Goal: Task Accomplishment & Management: Manage account settings

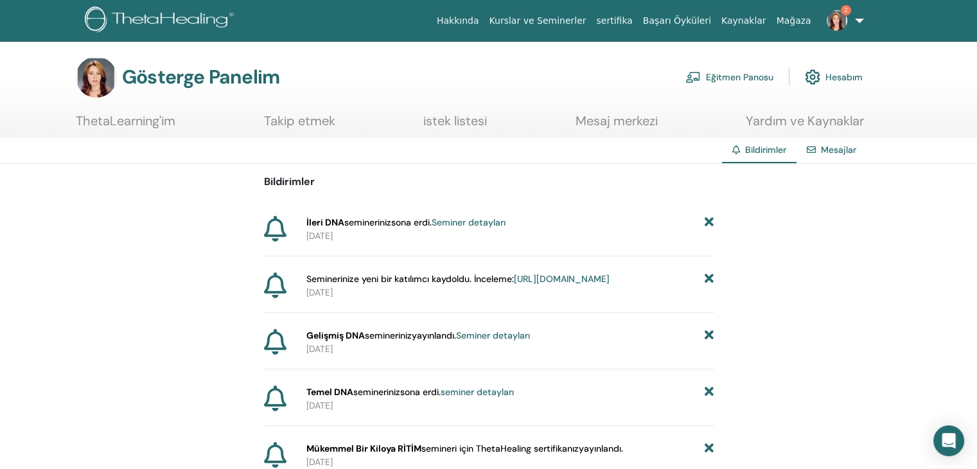
click at [506, 224] on font "Seminer detayları" at bounding box center [469, 222] width 74 height 12
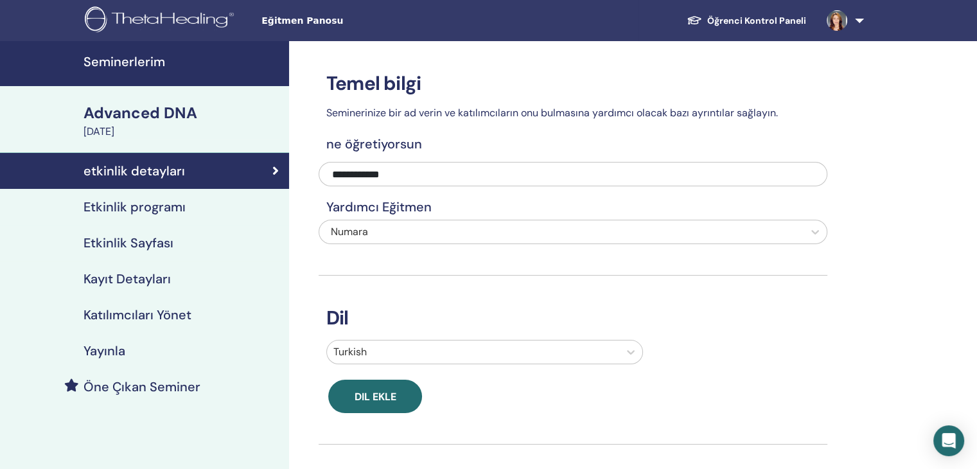
click at [109, 207] on h4 "Etkinlik programı" at bounding box center [135, 206] width 102 height 15
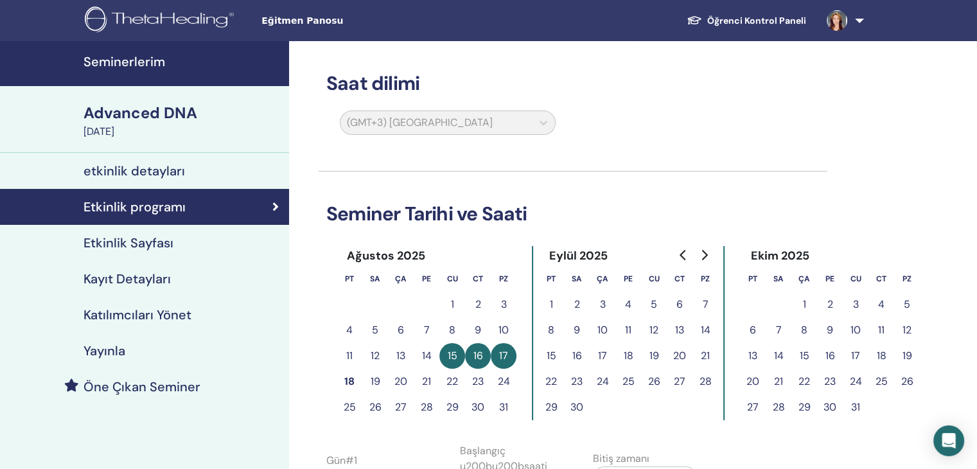
click at [118, 240] on h4 "Etkinlik Sayfası" at bounding box center [129, 242] width 90 height 15
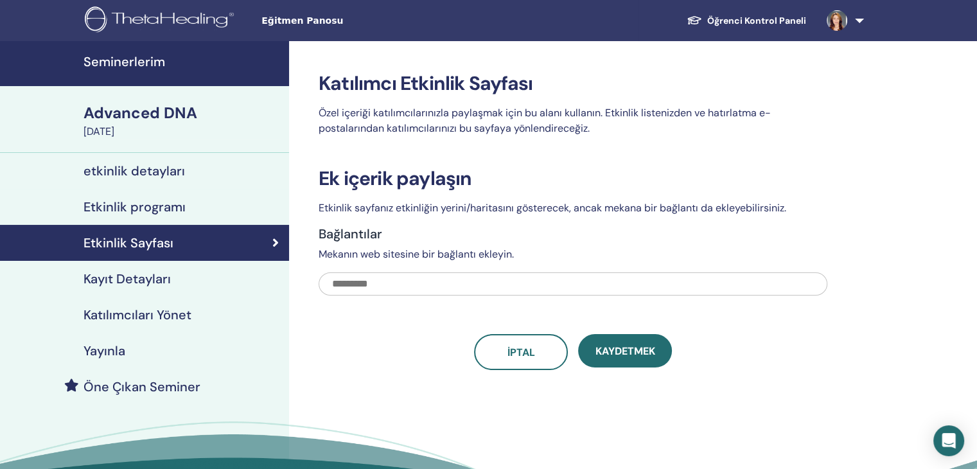
click at [118, 281] on h4 "Kayıt Detayları" at bounding box center [127, 278] width 87 height 15
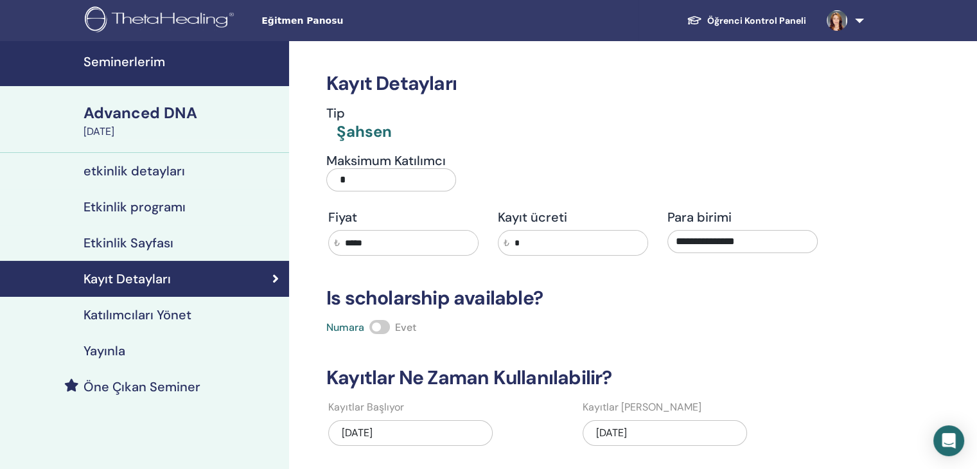
click at [167, 316] on h4 "Katılımcıları Yönet" at bounding box center [138, 314] width 108 height 15
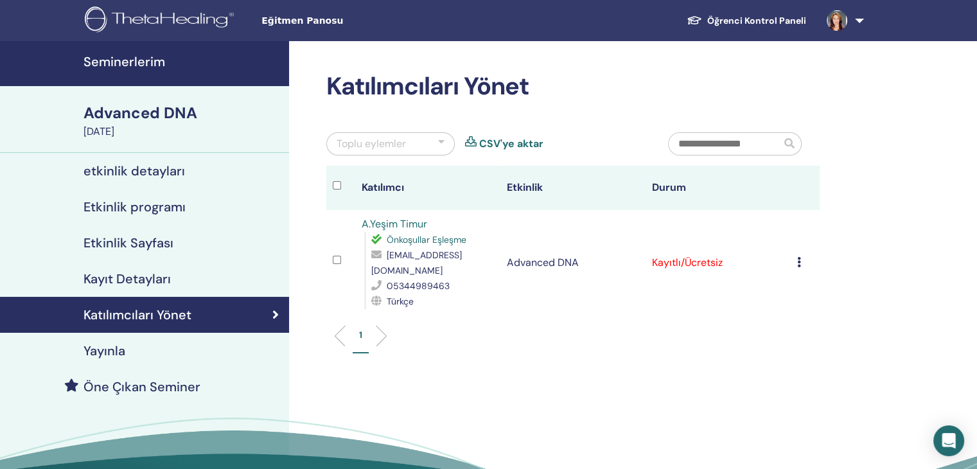
click at [797, 260] on icon at bounding box center [799, 262] width 4 height 10
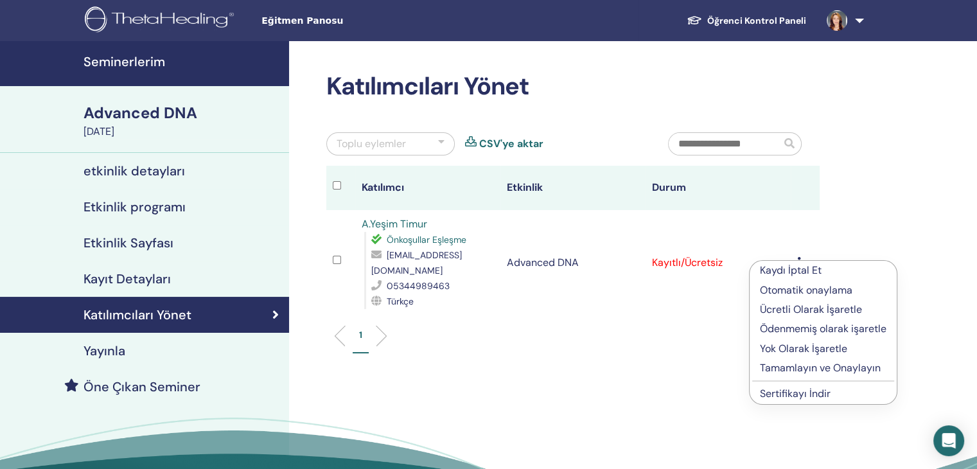
click at [809, 272] on p "Kaydı İptal Et" at bounding box center [823, 270] width 127 height 15
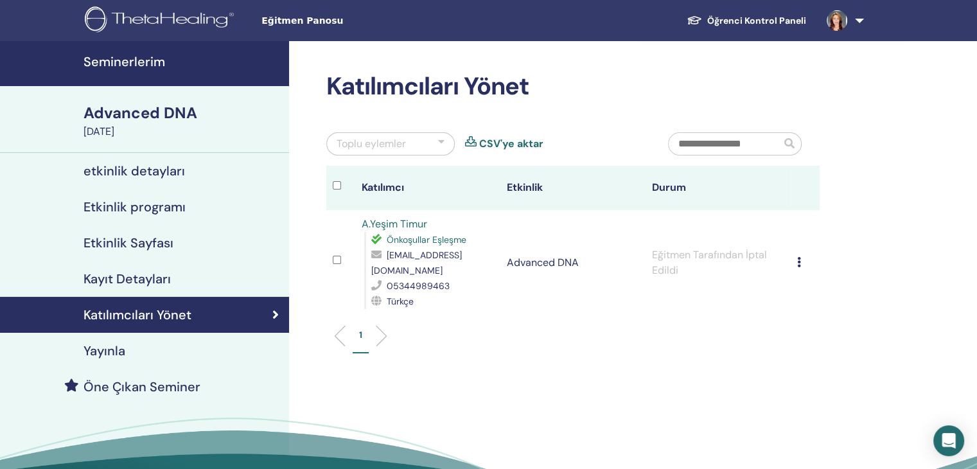
click at [380, 339] on li at bounding box center [377, 336] width 22 height 22
click at [387, 337] on ul "1" at bounding box center [572, 340] width 471 height 25
click at [382, 338] on li at bounding box center [377, 336] width 22 height 22
click at [360, 335] on p "1" at bounding box center [360, 334] width 3 height 13
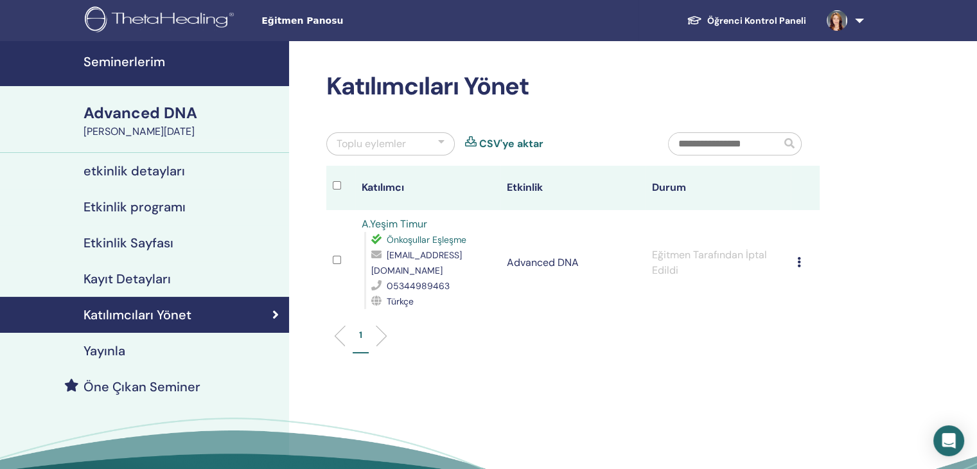
click at [798, 261] on icon at bounding box center [799, 262] width 4 height 10
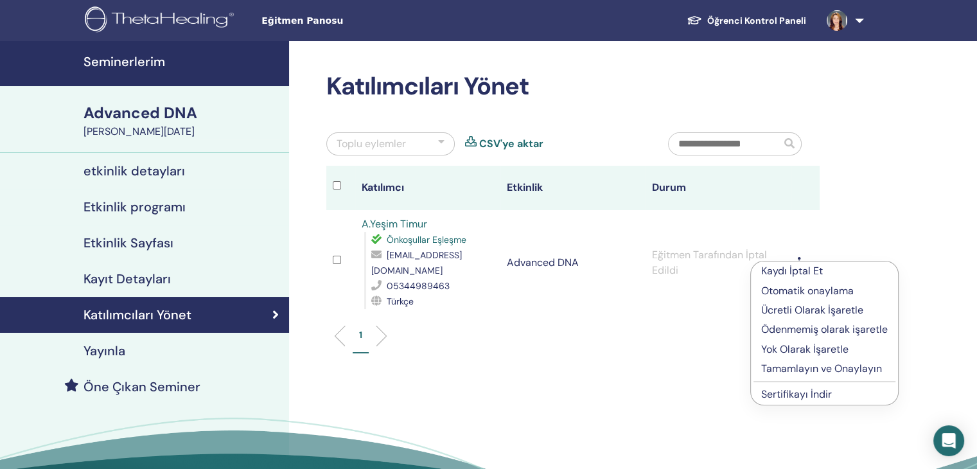
click at [159, 317] on h4 "Katılımcıları Yönet" at bounding box center [138, 314] width 108 height 15
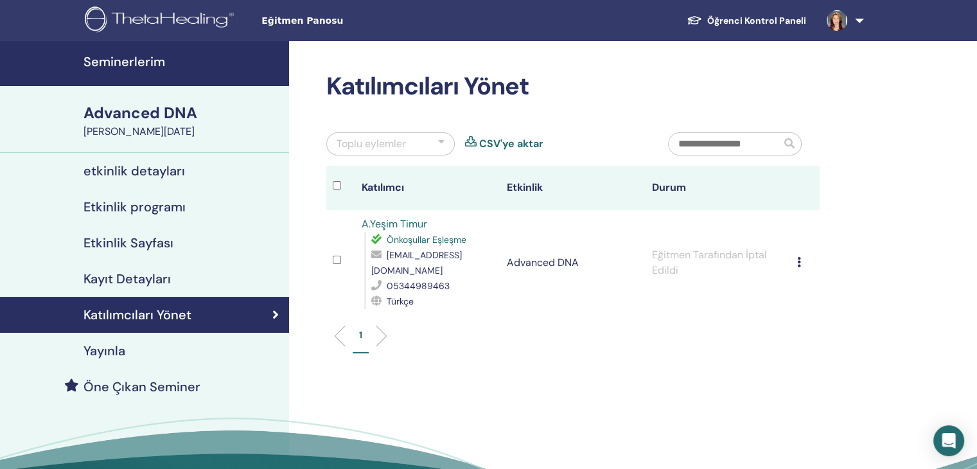
click at [182, 312] on h4 "Katılımcıları Yönet" at bounding box center [138, 314] width 108 height 15
click at [278, 311] on icon at bounding box center [275, 314] width 6 height 13
click at [108, 388] on h4 "Öne Çıkan Seminer" at bounding box center [142, 386] width 117 height 15
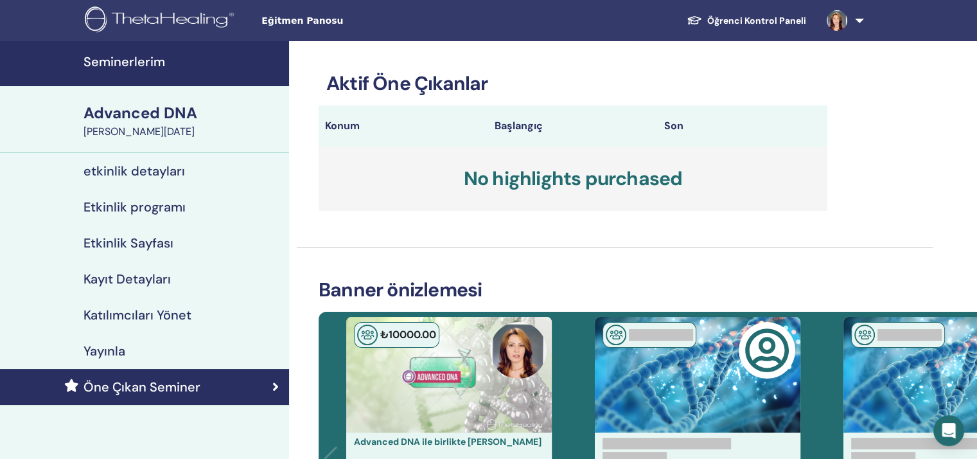
click at [108, 353] on h4 "Yayınla" at bounding box center [105, 350] width 42 height 15
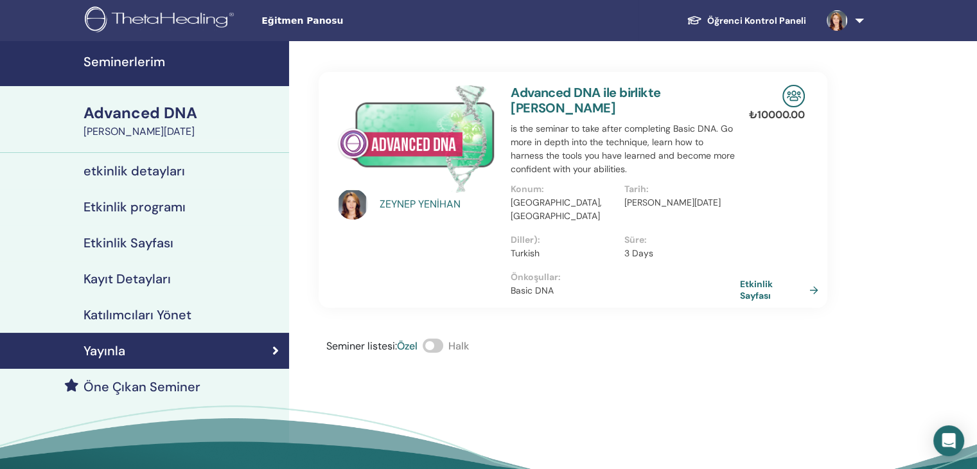
click at [755, 278] on link "Etkinlik Sayfası" at bounding box center [782, 289] width 84 height 23
click at [134, 171] on h4 "etkinlik detayları" at bounding box center [134, 170] width 101 height 15
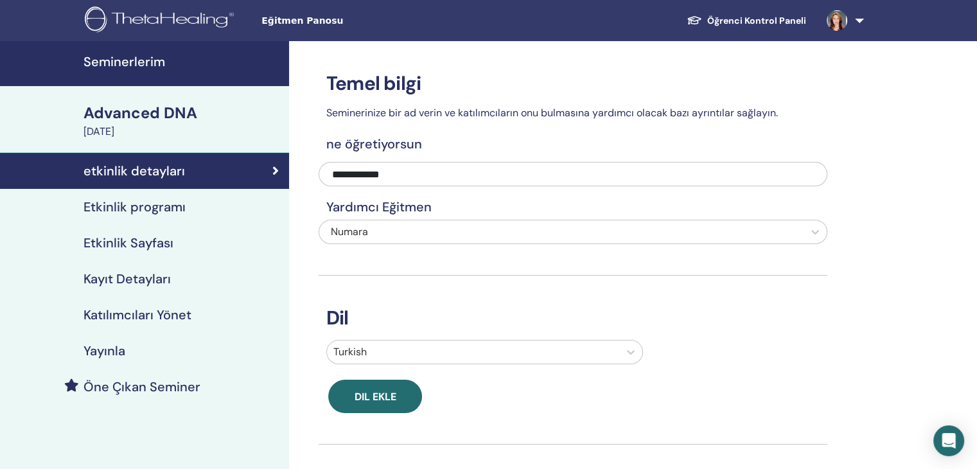
click at [127, 205] on h4 "Etkinlik programı" at bounding box center [135, 206] width 102 height 15
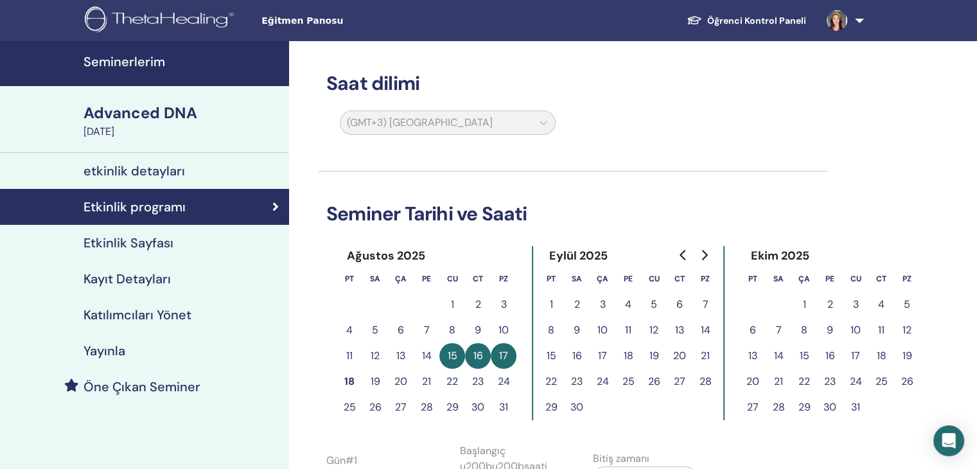
click at [128, 281] on h4 "Kayıt Detayları" at bounding box center [127, 278] width 87 height 15
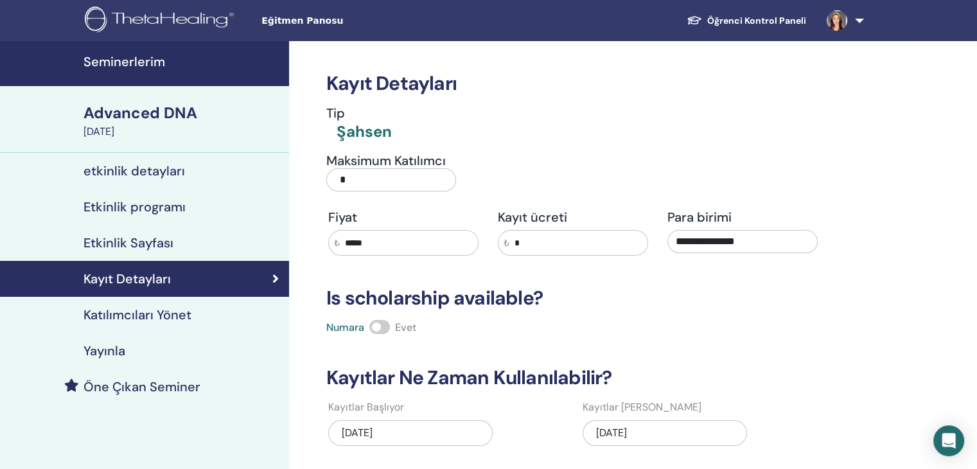
click at [127, 311] on h4 "Katılımcıları Yönet" at bounding box center [138, 314] width 108 height 15
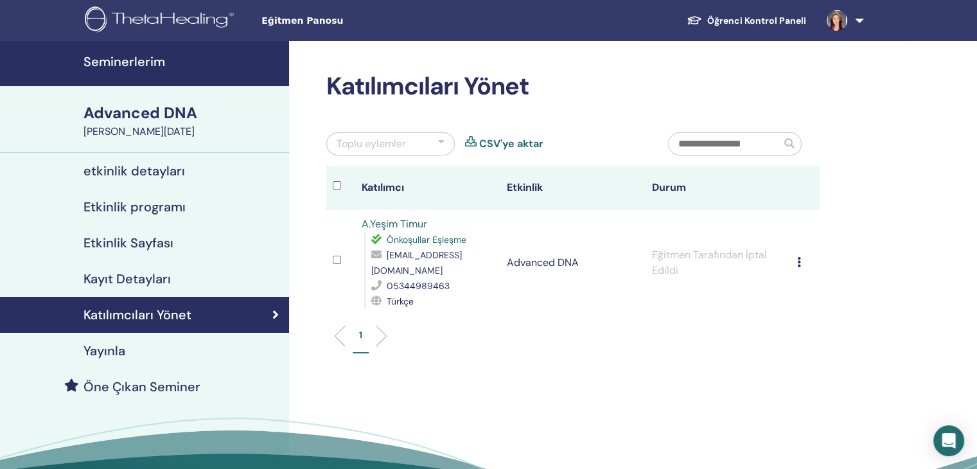
drag, startPoint x: 519, startPoint y: 188, endPoint x: 534, endPoint y: 193, distance: 16.3
click at [520, 188] on th "Etkinlik" at bounding box center [572, 188] width 145 height 44
click at [376, 240] on icon at bounding box center [378, 239] width 15 height 10
click at [414, 243] on span "Önkoşullar Eşleşme" at bounding box center [427, 240] width 80 height 12
click at [463, 242] on span "Önkoşullar Eşleşme" at bounding box center [427, 240] width 80 height 12
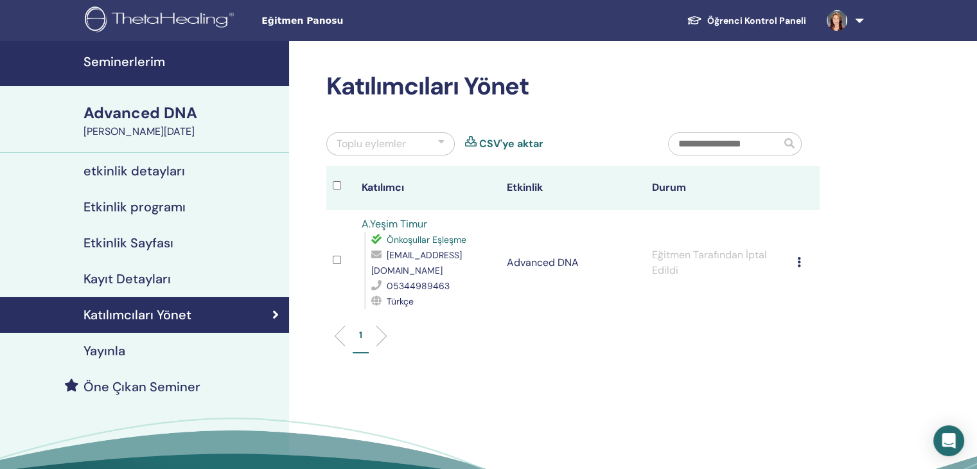
drag, startPoint x: 367, startPoint y: 250, endPoint x: 382, endPoint y: 255, distance: 15.0
click at [368, 250] on div "Önkoşullar Eşleşme yesimtimur07@gmail.com 05344989463 Türkçe" at bounding box center [429, 270] width 130 height 77
click at [383, 255] on icon at bounding box center [378, 254] width 15 height 10
click at [374, 252] on icon at bounding box center [378, 254] width 15 height 10
click at [383, 271] on span "[EMAIL_ADDRESS][DOMAIN_NAME]" at bounding box center [416, 262] width 91 height 27
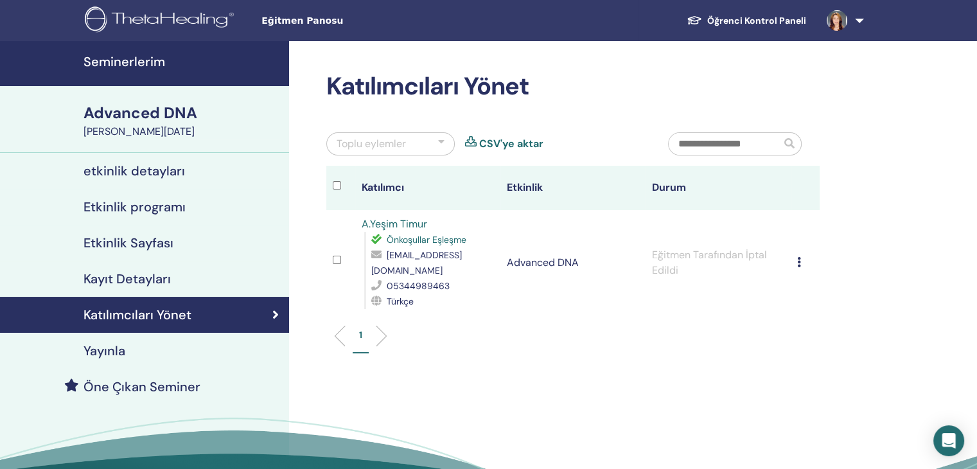
click at [383, 271] on span "[EMAIL_ADDRESS][DOMAIN_NAME]" at bounding box center [416, 262] width 91 height 27
click at [794, 261] on td "Kaydı İptal Et Otomatik onaylama Ücretli Olarak İşaretle Ödenmemiş olarak işare…" at bounding box center [805, 262] width 29 height 105
click at [799, 263] on icon at bounding box center [799, 262] width 4 height 10
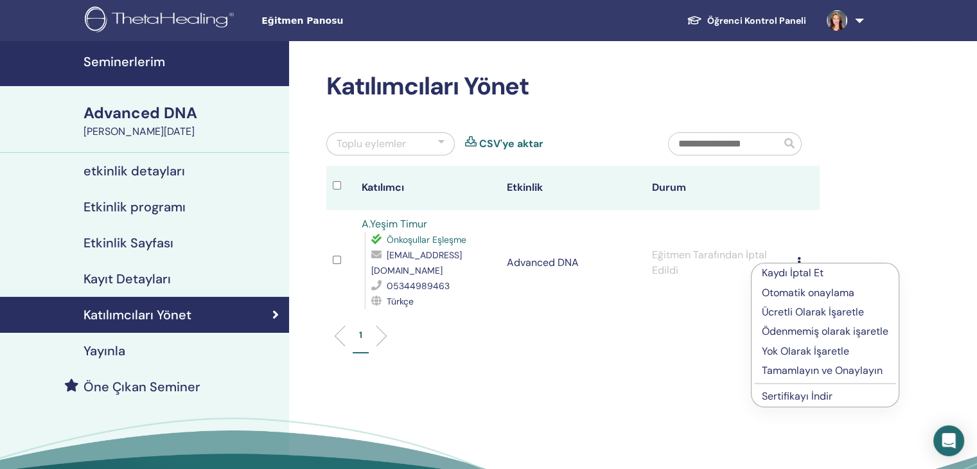
click at [796, 273] on p "Kaydı İptal Et" at bounding box center [825, 272] width 127 height 15
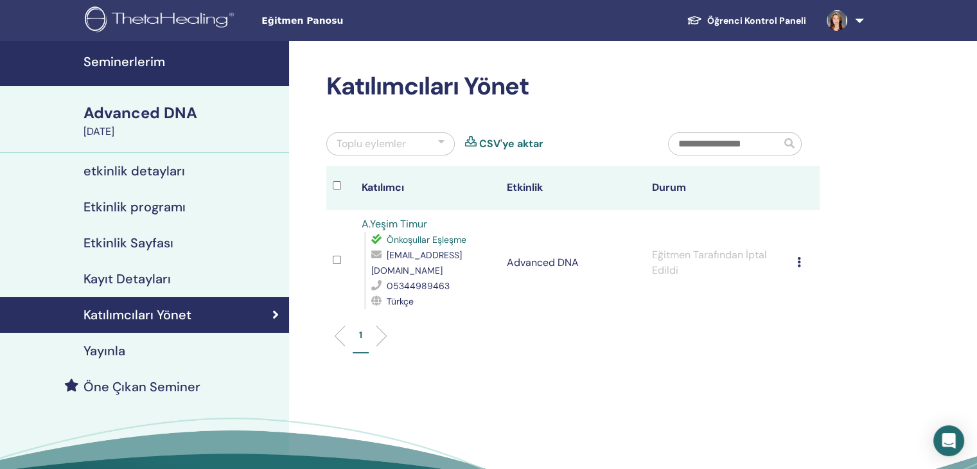
click at [108, 132] on div "[DATE]" at bounding box center [183, 131] width 198 height 15
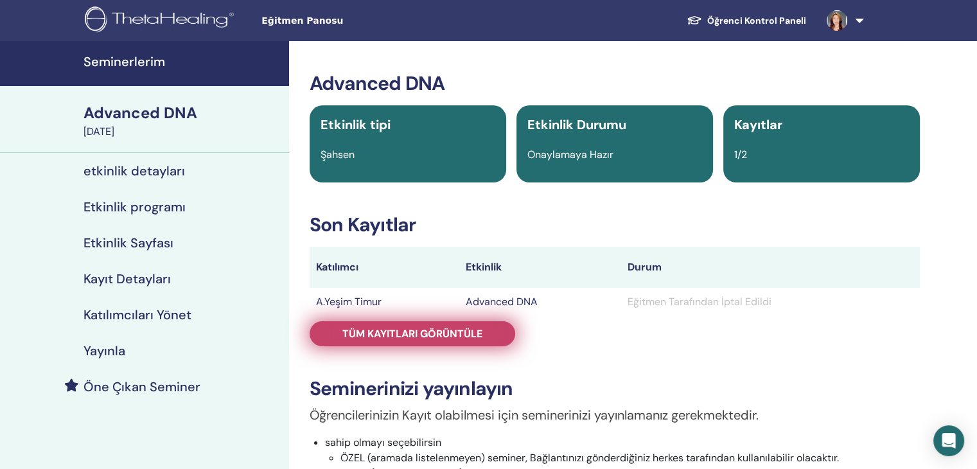
click at [461, 335] on span "Tüm kayıtları görüntüle" at bounding box center [412, 333] width 140 height 13
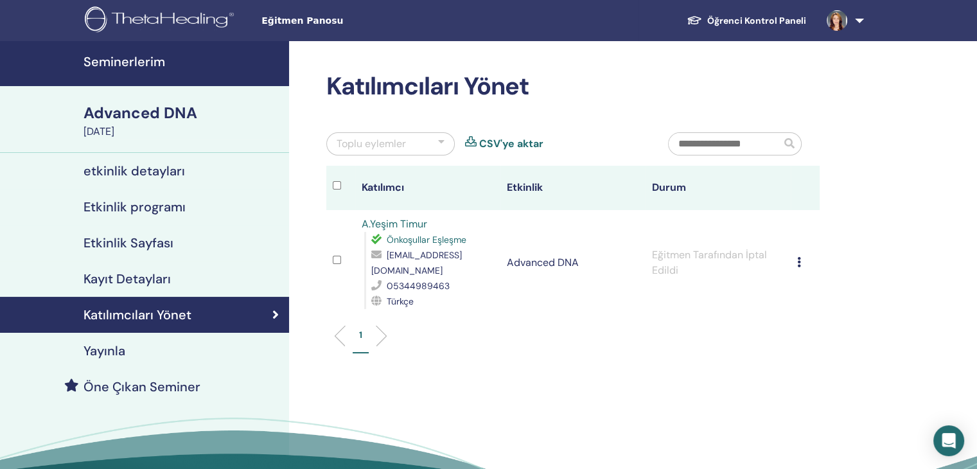
click at [799, 260] on icon at bounding box center [799, 262] width 4 height 10
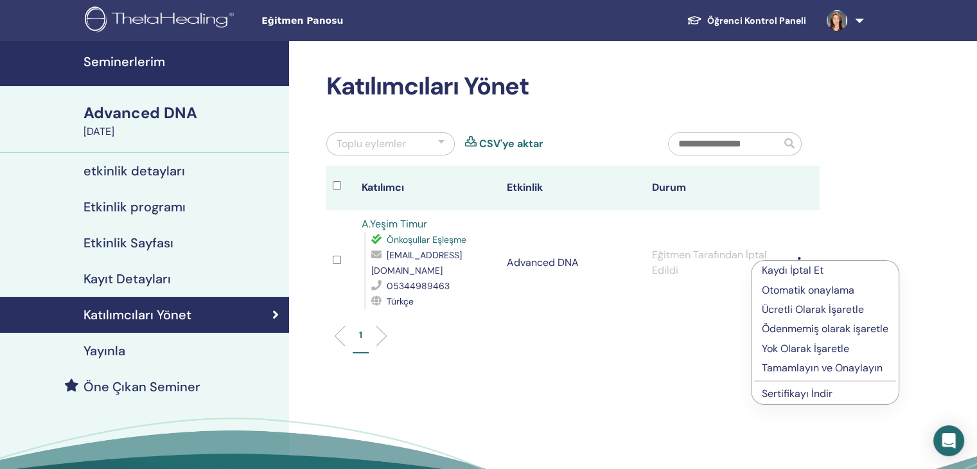
click at [776, 270] on p "Kaydı İptal Et" at bounding box center [825, 270] width 127 height 15
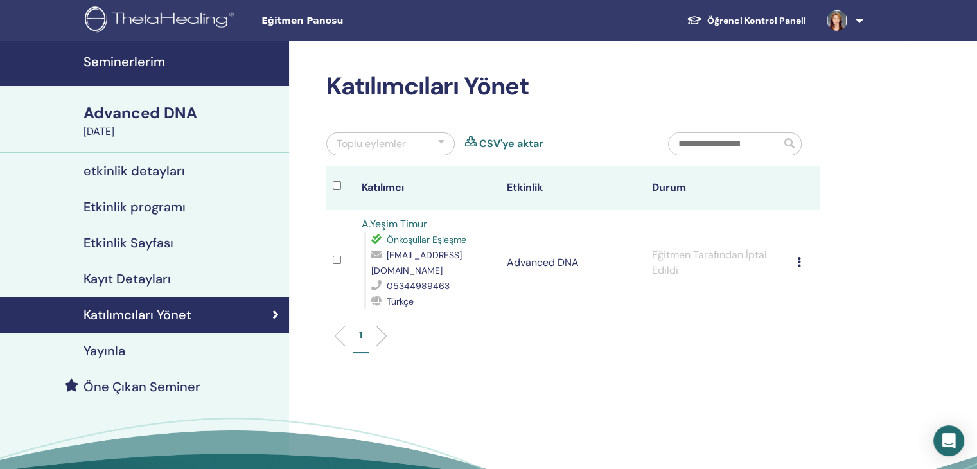
click at [796, 263] on td "Kaydı İptal Et Otomatik onaylama Ücretli Olarak İşaretle Ödenmemiş olarak işare…" at bounding box center [805, 262] width 29 height 105
click at [802, 262] on div "Kaydı İptal Et Otomatik onaylama Ücretli Olarak İşaretle Ödenmemiş olarak işare…" at bounding box center [805, 262] width 16 height 15
click at [797, 263] on icon at bounding box center [799, 262] width 4 height 10
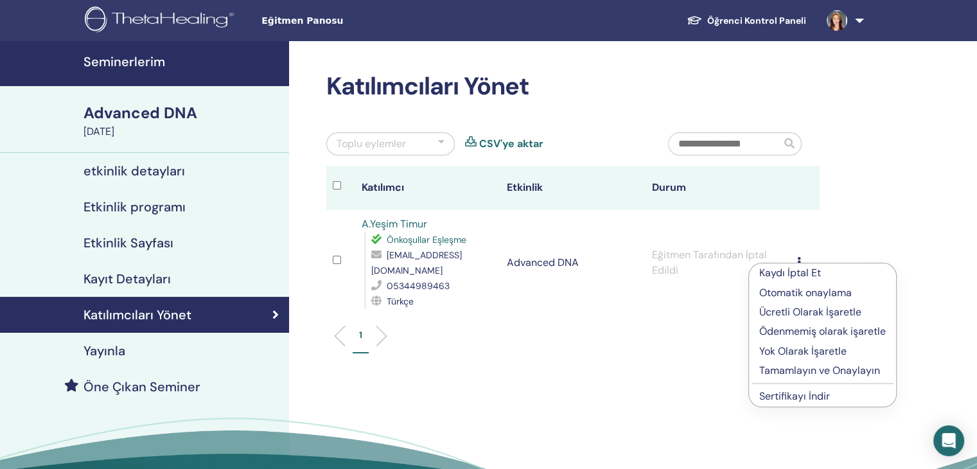
click at [789, 349] on p "Yok Olarak İşaretle" at bounding box center [822, 351] width 127 height 15
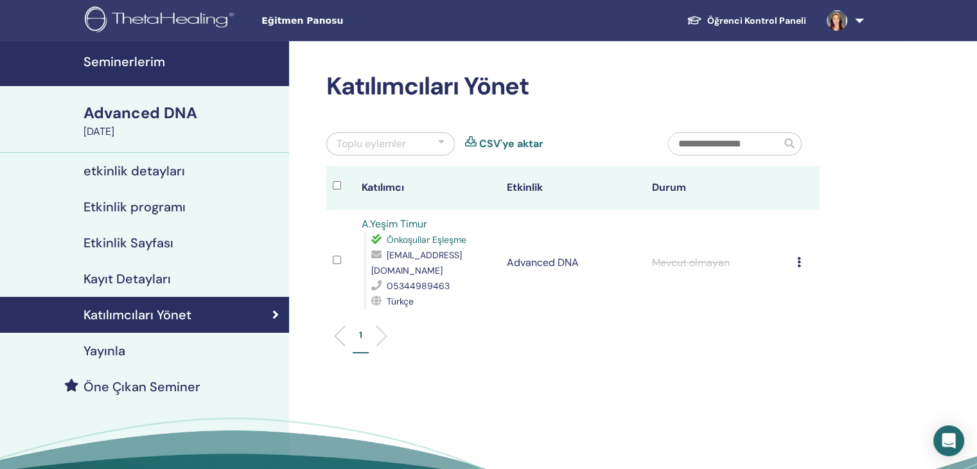
click at [795, 262] on td "Kaydı İptal Et Otomatik onaylama Ücretli Olarak İşaretle Ödenmemiş olarak işare…" at bounding box center [805, 262] width 29 height 105
click at [797, 262] on icon at bounding box center [799, 262] width 4 height 10
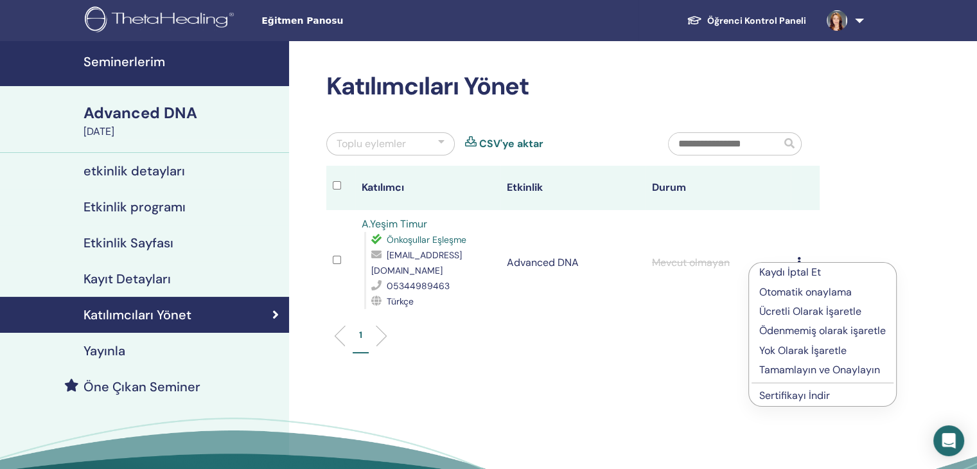
click at [793, 273] on p "Kaydı İptal Et" at bounding box center [822, 272] width 127 height 15
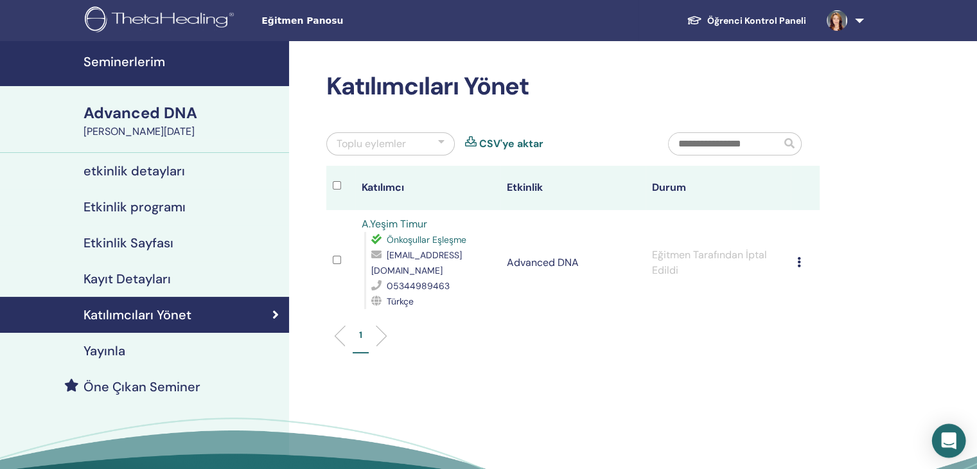
click at [944, 445] on icon "Open Intercom Messenger" at bounding box center [948, 440] width 15 height 17
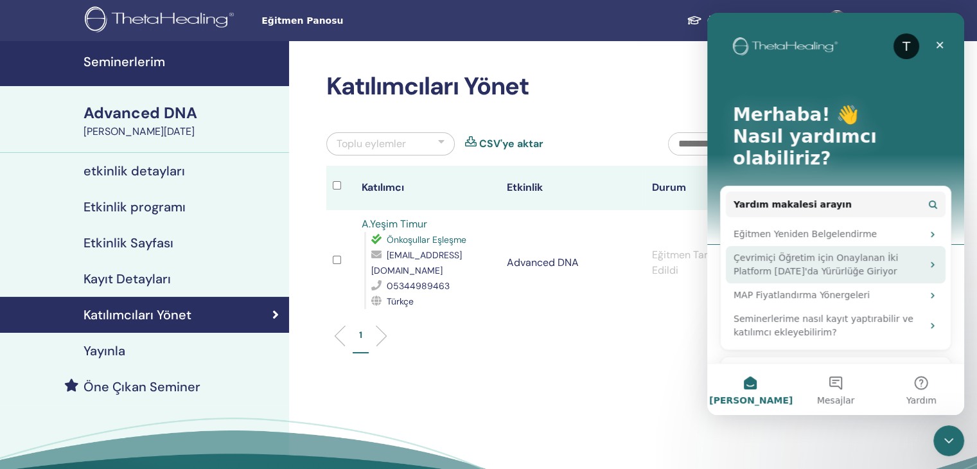
click at [799, 251] on div "Çevrimiçi Öğretim için Onaylanan İki Platform [DATE]'da Yürürlüğe Giriyor" at bounding box center [828, 264] width 189 height 27
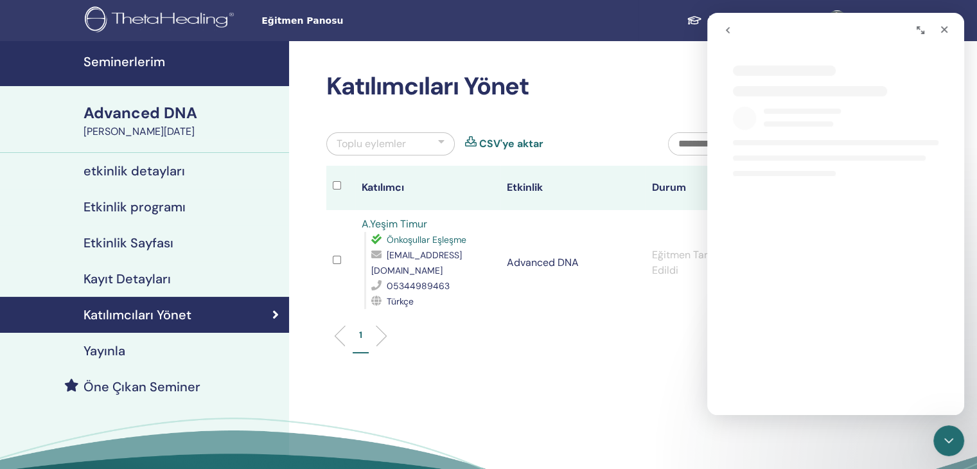
select select "**"
click at [946, 30] on icon "Kapat" at bounding box center [944, 29] width 10 height 10
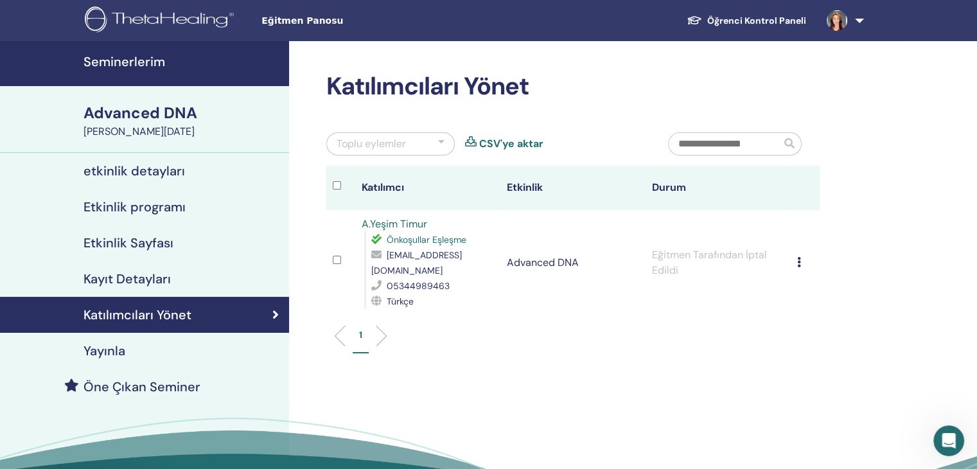
scroll to position [0, 0]
select select "**"
click at [951, 445] on icon "Intercom Messenger uygulamasını aç" at bounding box center [948, 440] width 21 height 21
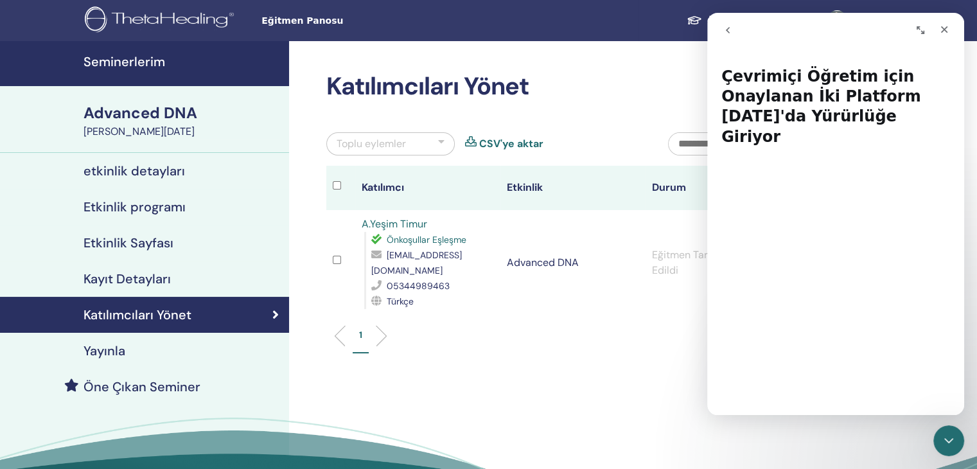
click at [727, 30] on icon "go back" at bounding box center [728, 30] width 4 height 6
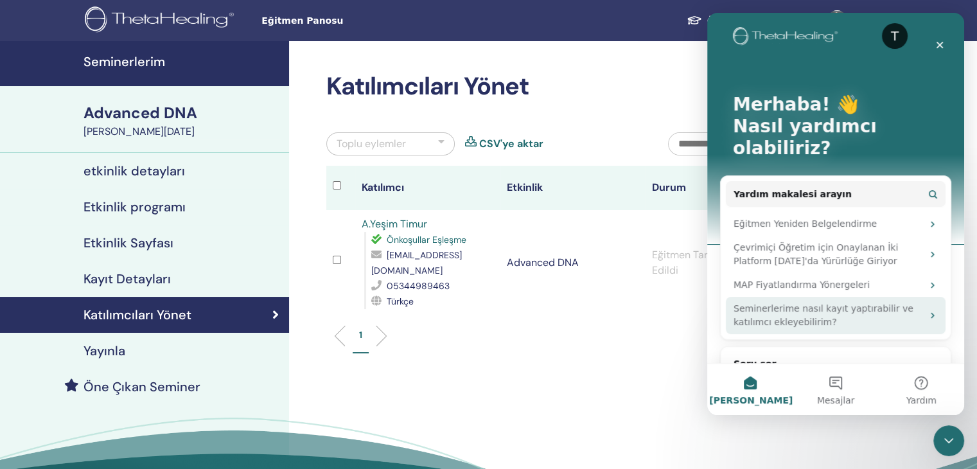
scroll to position [26, 0]
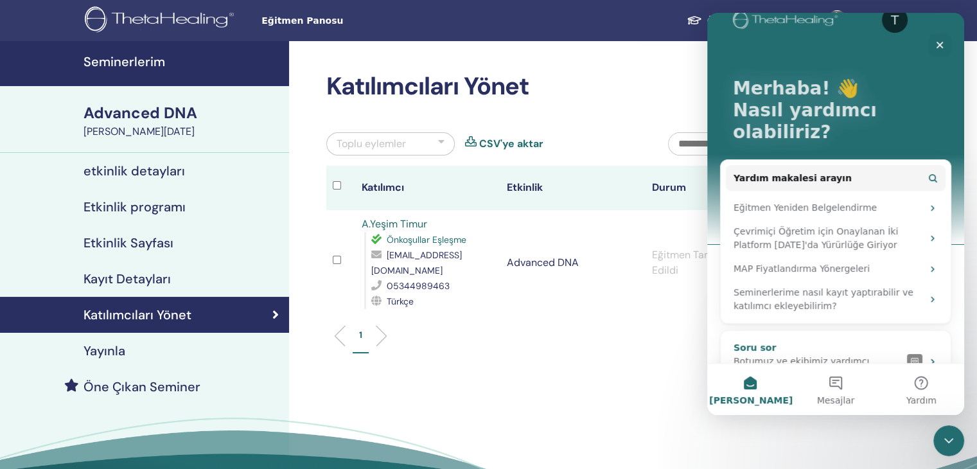
click at [808, 355] on div "Botumuz ve ekibimiz yardımcı olabilir" at bounding box center [818, 368] width 168 height 27
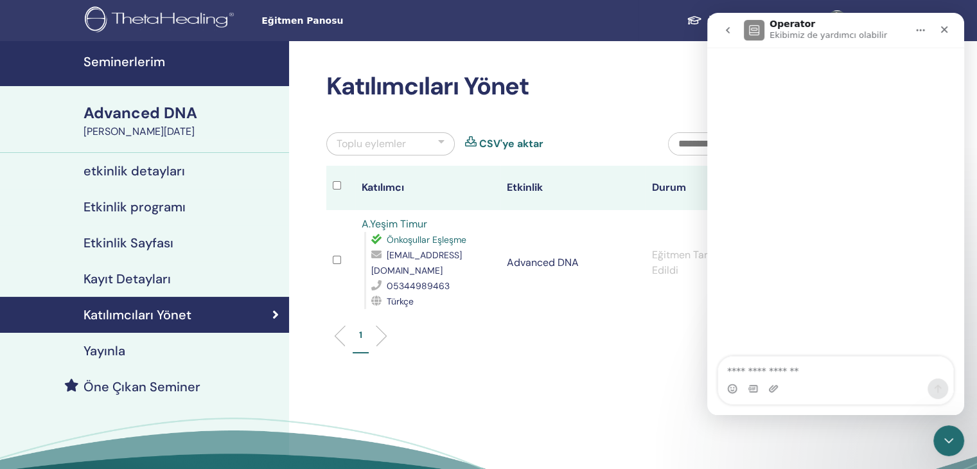
scroll to position [0, 0]
click at [764, 366] on textarea "Bir soru sorun..." at bounding box center [835, 368] width 235 height 22
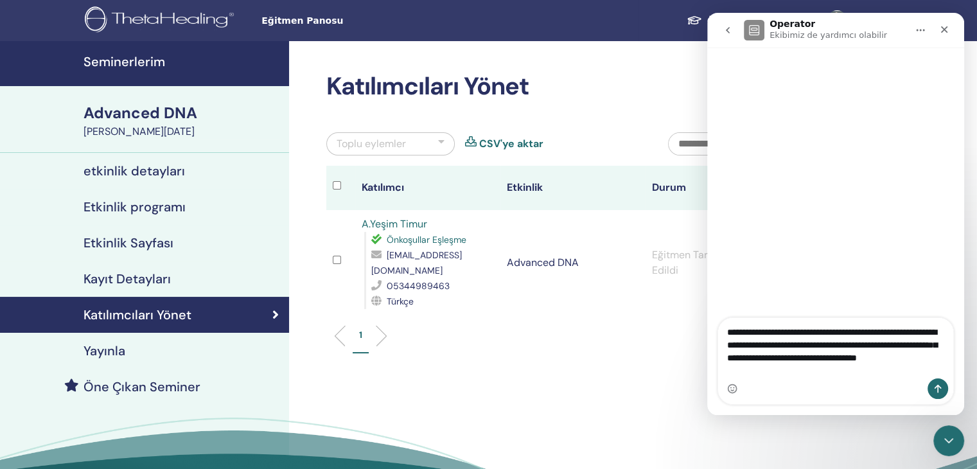
type textarea "**********"
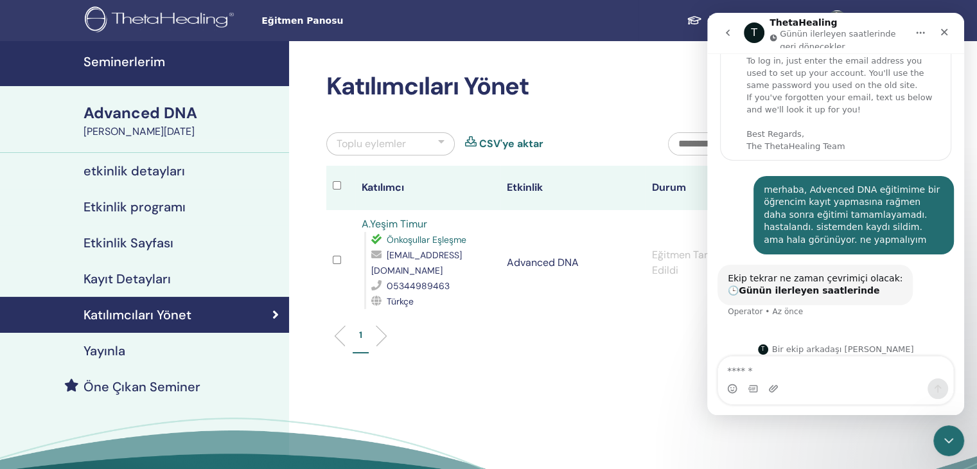
scroll to position [53, 0]
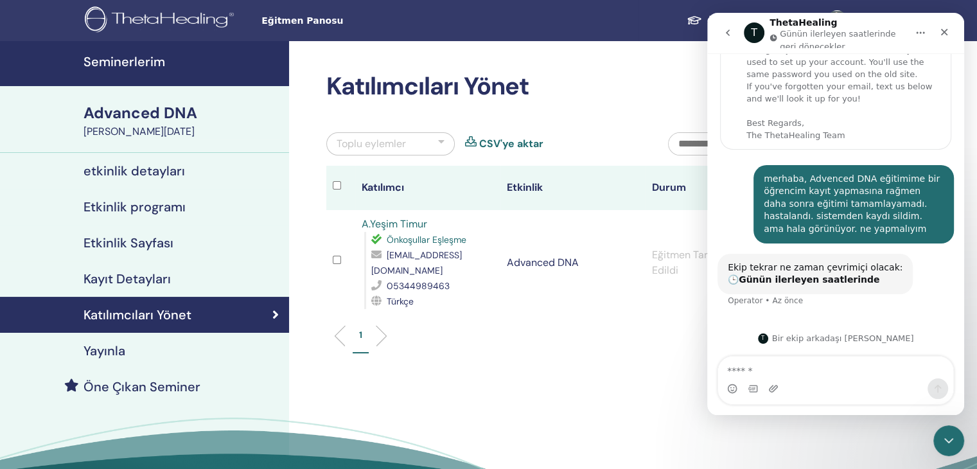
click at [815, 370] on textarea "Mesaj…" at bounding box center [835, 368] width 235 height 22
click at [782, 372] on textarea "**********" at bounding box center [835, 368] width 235 height 22
click at [890, 376] on textarea "**********" at bounding box center [835, 368] width 235 height 22
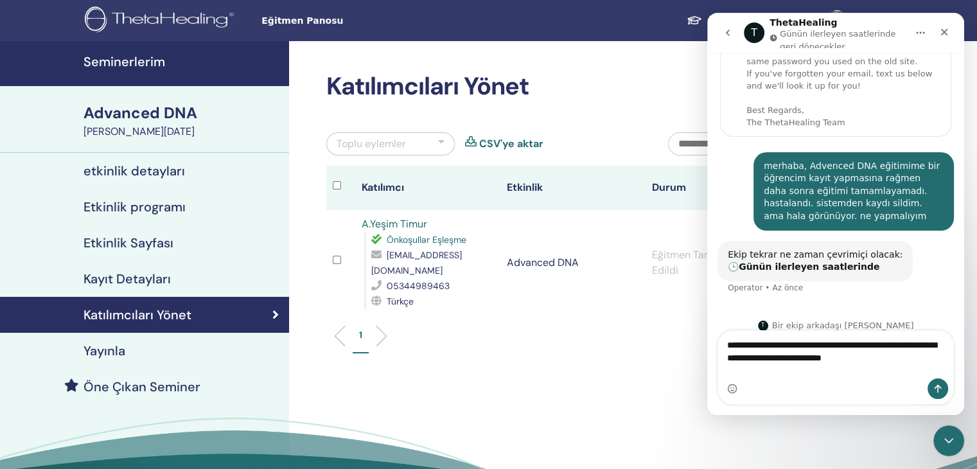
scroll to position [78, 0]
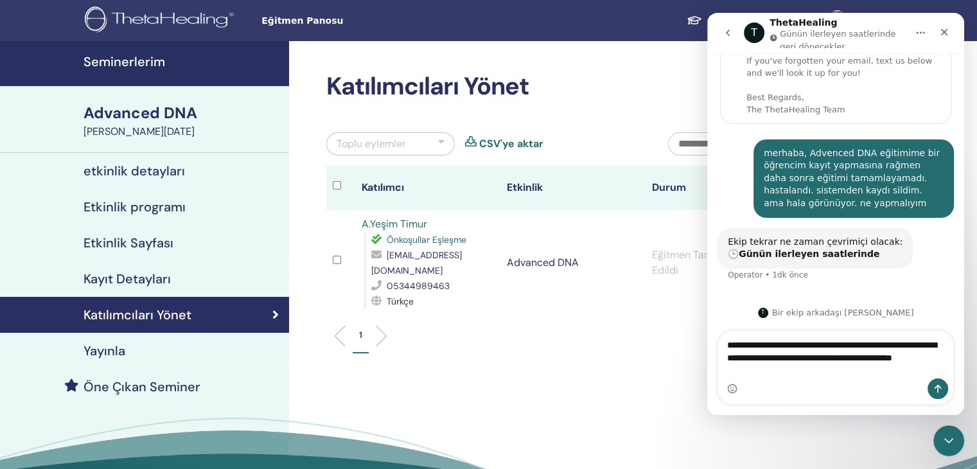
type textarea "**********"
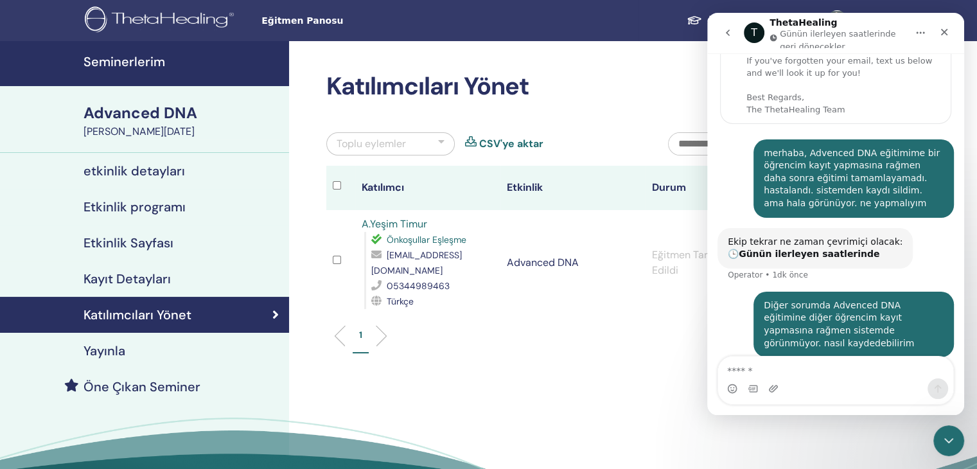
scroll to position [116, 0]
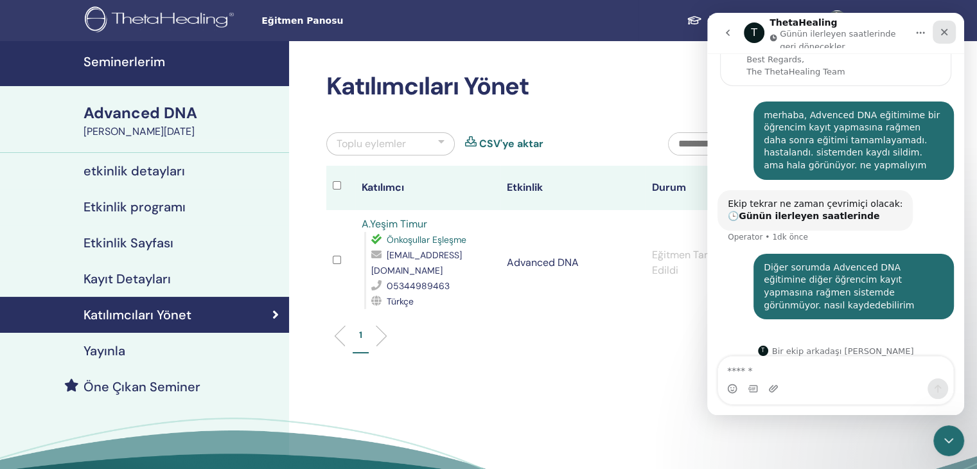
click at [943, 32] on icon "Kapat" at bounding box center [944, 32] width 10 height 10
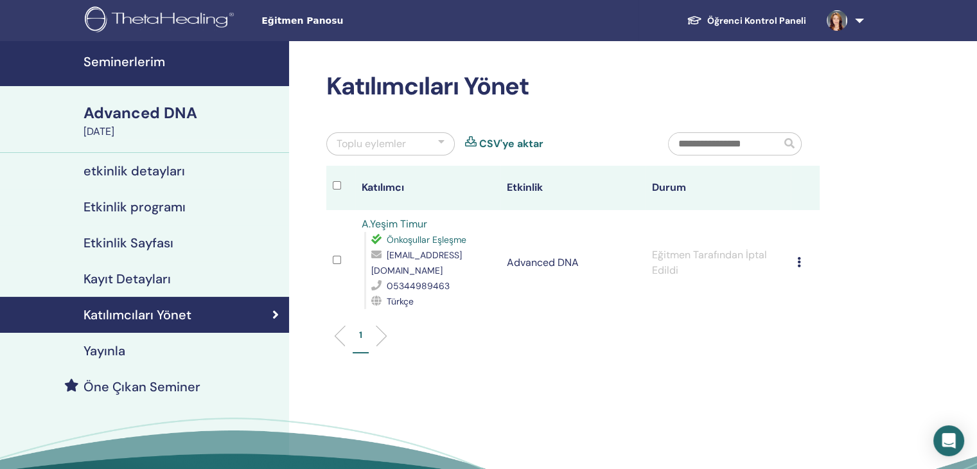
click at [858, 21] on link at bounding box center [842, 20] width 53 height 41
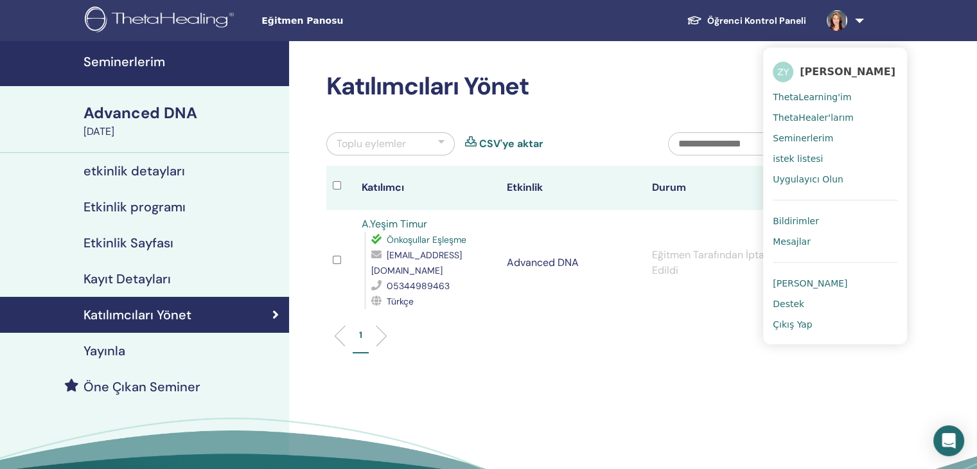
click at [764, 19] on link "Öğrenci Kontrol Paneli" at bounding box center [746, 21] width 140 height 24
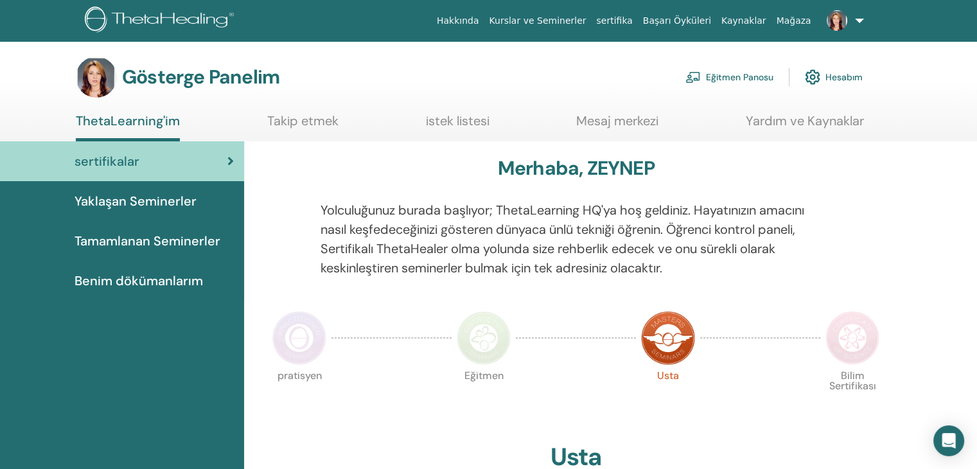
click at [132, 241] on font "Tamamlanan Seminerler" at bounding box center [148, 241] width 146 height 17
click at [132, 242] on font "Tamamlanan Seminerler" at bounding box center [148, 241] width 146 height 17
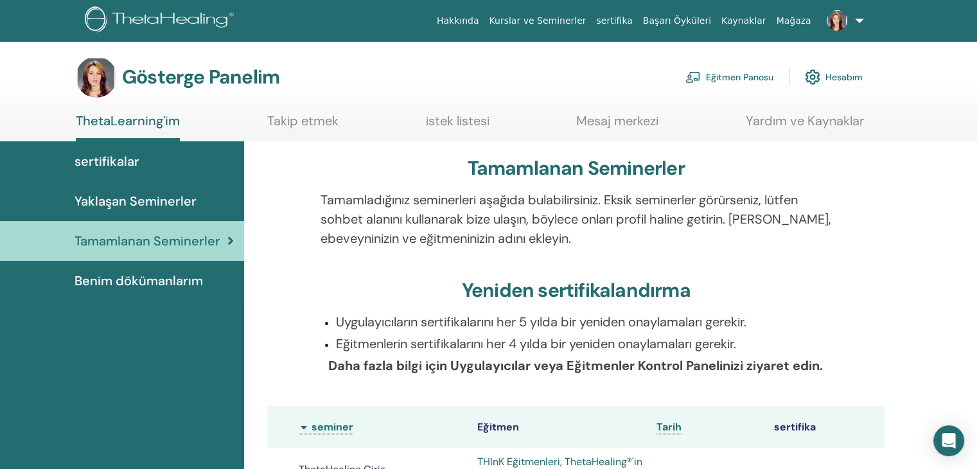
click at [738, 80] on font "Eğitmen Panosu" at bounding box center [739, 78] width 67 height 12
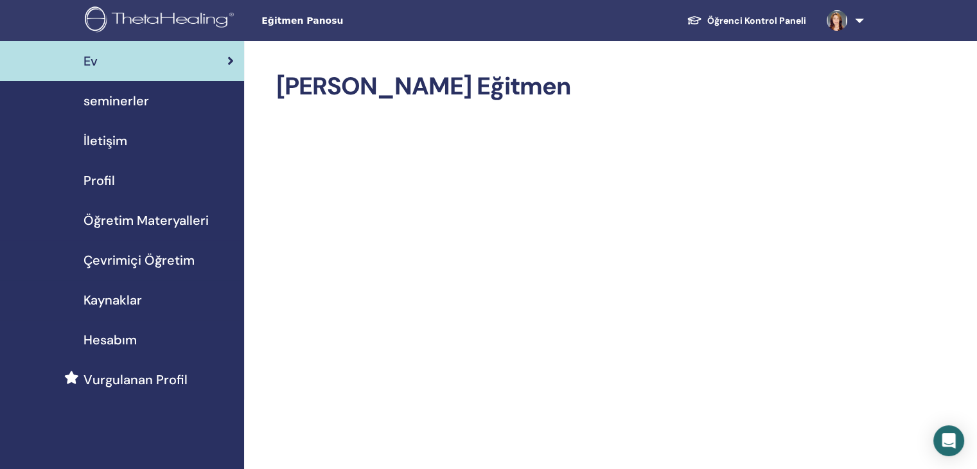
click at [102, 98] on span "seminerler" at bounding box center [117, 100] width 66 height 19
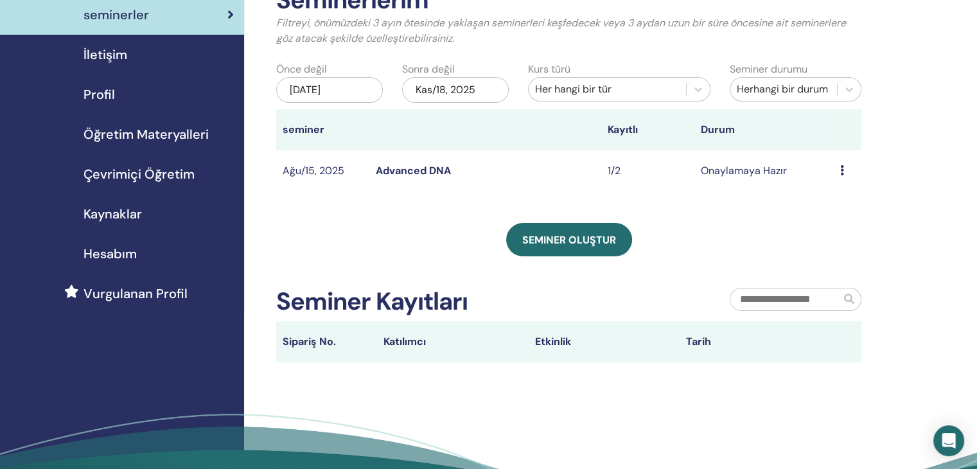
scroll to position [64, 0]
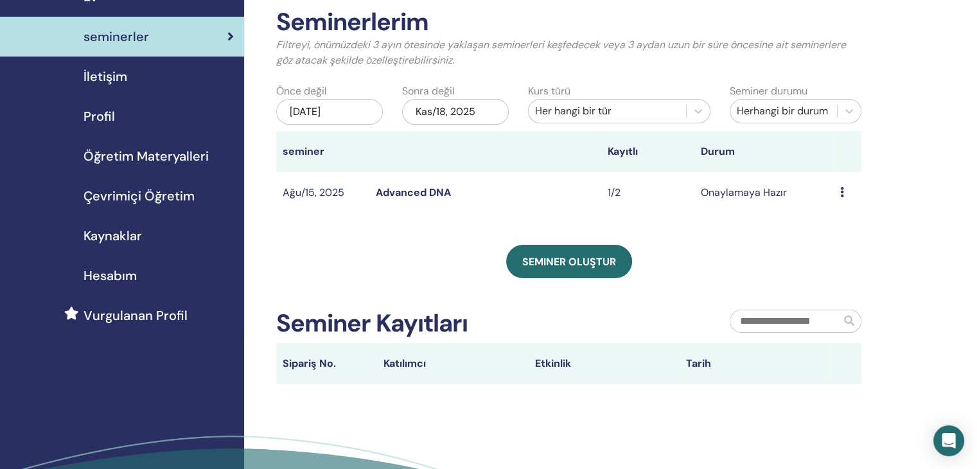
click at [841, 187] on icon at bounding box center [842, 192] width 4 height 10
click at [829, 237] on link "katılımcılar" at bounding box center [834, 235] width 52 height 13
click at [829, 237] on div "Seminerlerim Filtreyi, önümüzdeki 3 ayın ötesinde yaklaşan seminerleri keşfedec…" at bounding box center [568, 196] width 585 height 376
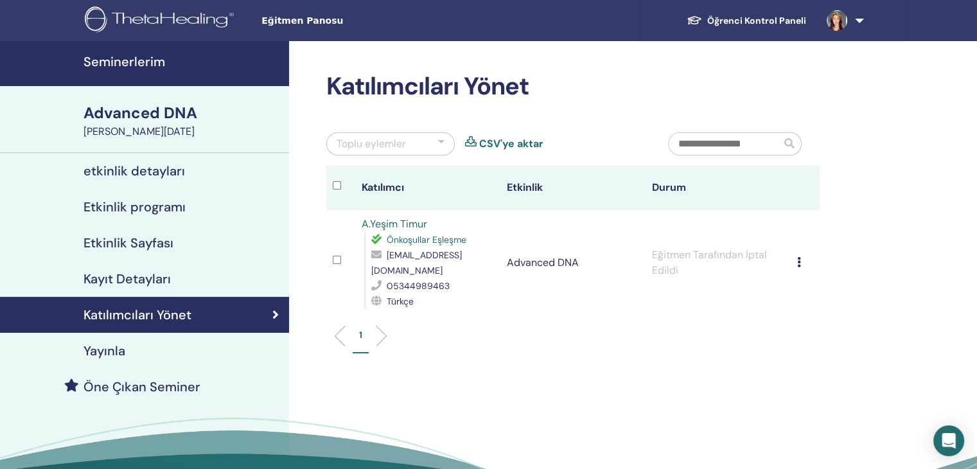
click at [450, 141] on div "Toplu eylemler" at bounding box center [390, 143] width 128 height 23
click at [450, 142] on div "Toplu eylemler" at bounding box center [390, 143] width 128 height 23
click at [443, 142] on div at bounding box center [441, 143] width 6 height 15
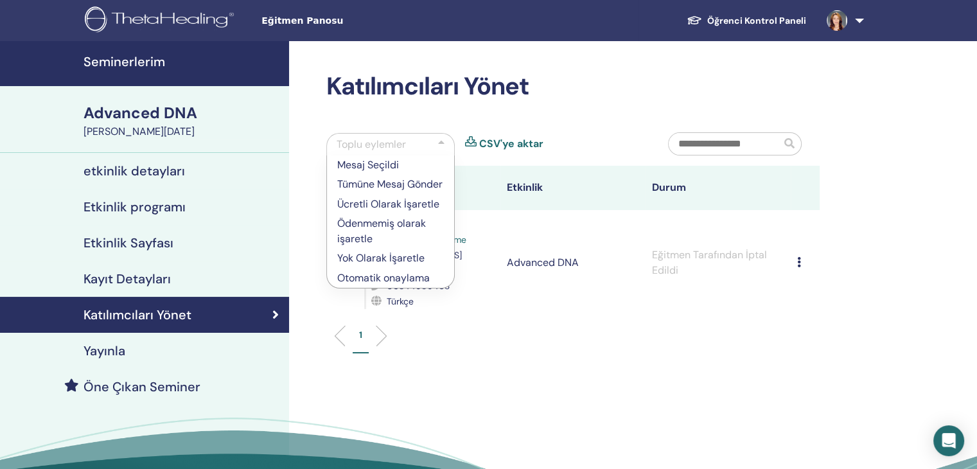
click at [384, 181] on p "Tümüne Mesaj Gönder" at bounding box center [390, 184] width 107 height 15
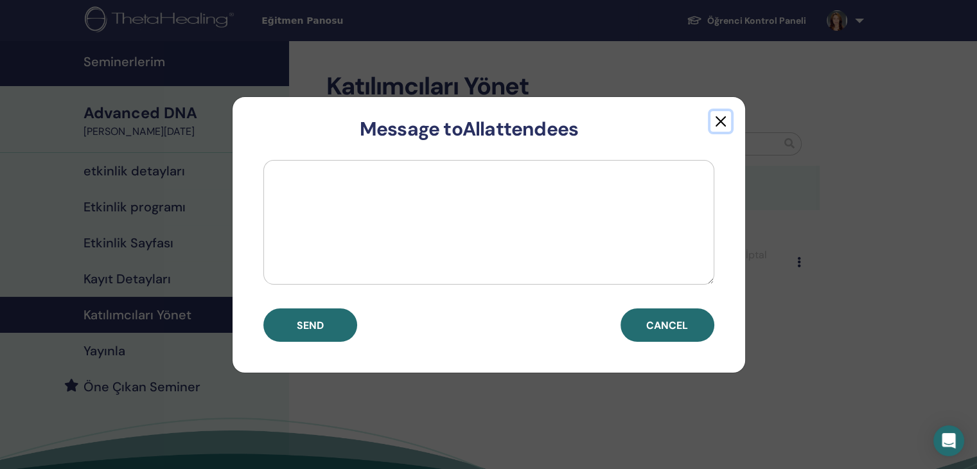
drag, startPoint x: 718, startPoint y: 130, endPoint x: 719, endPoint y: 121, distance: 9.1
click at [719, 121] on button "button" at bounding box center [720, 121] width 21 height 21
click at [719, 121] on div "Katılımcıları Yönet Message to All attendees Send Cancel Toplu eylemler CSV'ye …" at bounding box center [573, 219] width 509 height 294
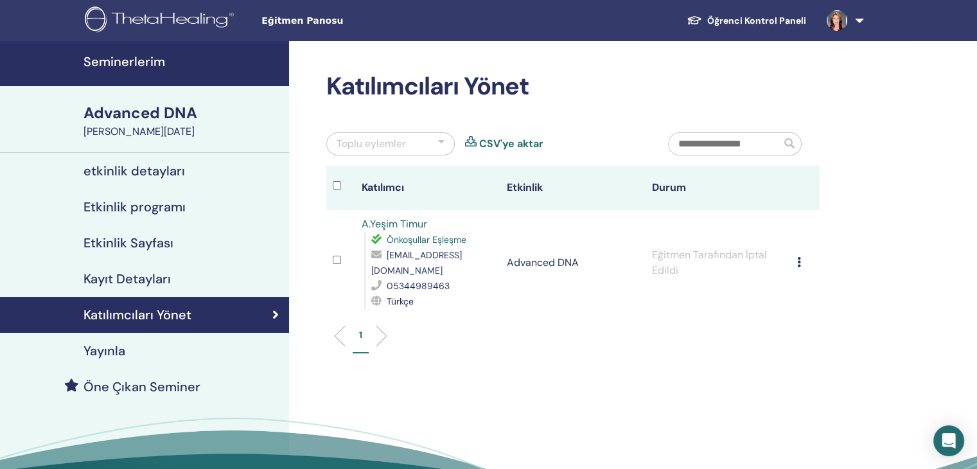
click at [434, 145] on div "Toplu eylemler" at bounding box center [390, 143] width 128 height 23
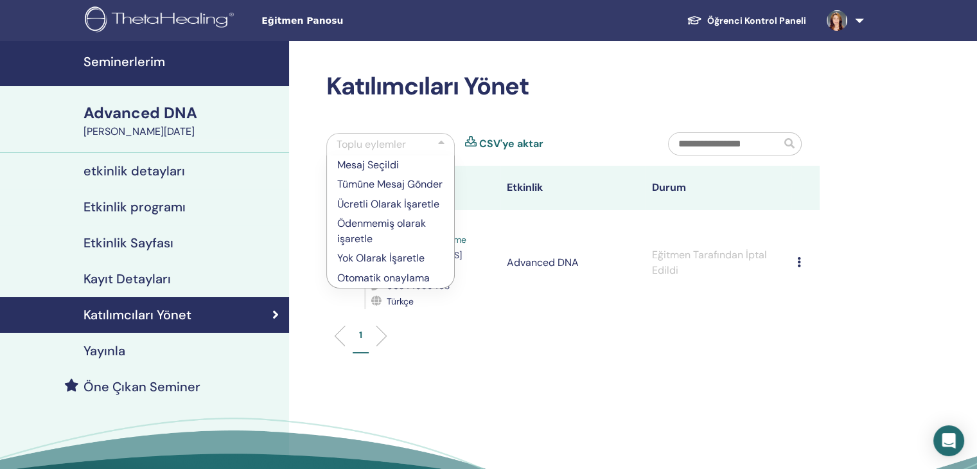
click at [631, 98] on h2 "Katılımcıları Yönet" at bounding box center [572, 87] width 493 height 30
click at [747, 143] on input "text" at bounding box center [725, 144] width 112 height 22
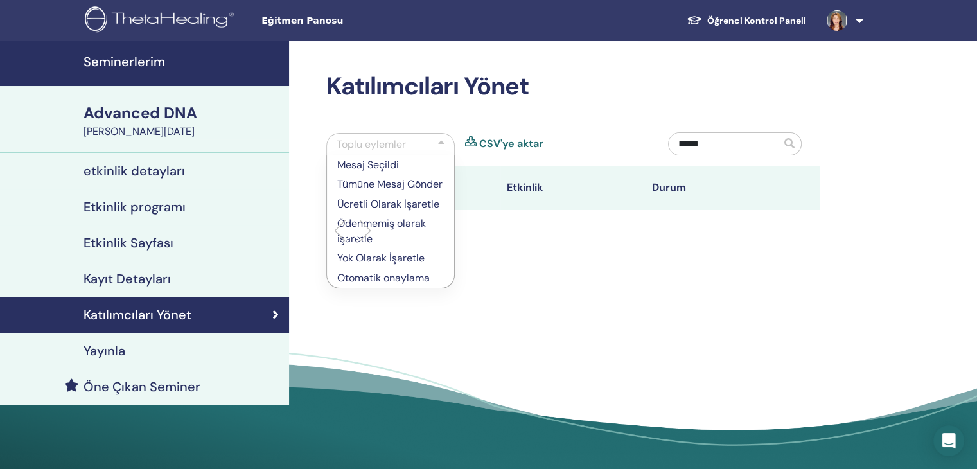
drag, startPoint x: 678, startPoint y: 253, endPoint x: 689, endPoint y: 222, distance: 32.7
click at [678, 254] on div "Katılımcıları Yönet Toplu eylemler Mesaj Seçildi Tümüne Mesaj Gönder Ücretli Ol…" at bounding box center [614, 259] width 651 height 437
click at [794, 147] on span at bounding box center [789, 143] width 10 height 10
drag, startPoint x: 540, startPoint y: 329, endPoint x: 536, endPoint y: 298, distance: 31.1
click at [540, 328] on div "Katılımcıları Yönet Toplu eylemler Mesaj Seçildi Tümüne Mesaj Gönder Ücretli Ol…" at bounding box center [614, 259] width 651 height 437
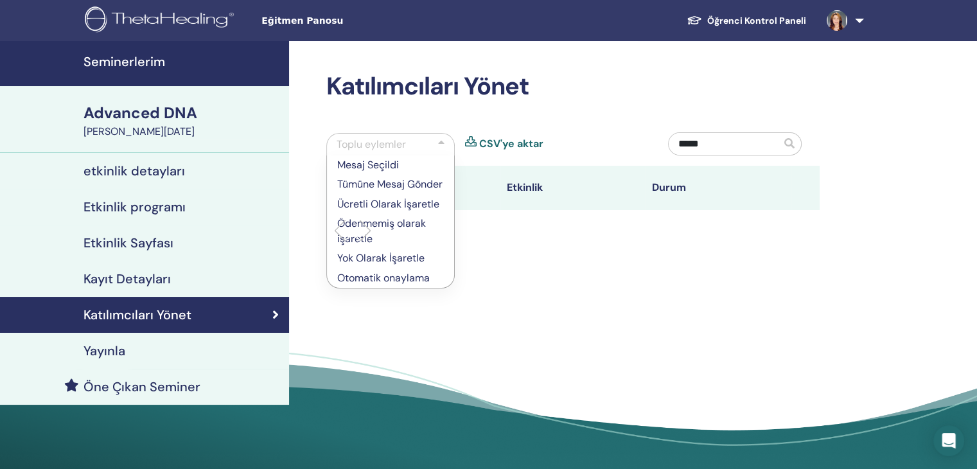
click at [541, 327] on div "Katılımcıları Yönet Toplu eylemler Mesaj Seçildi Tümüne Mesaj Gönder Ücretli Ol…" at bounding box center [614, 259] width 651 height 437
drag, startPoint x: 392, startPoint y: 143, endPoint x: 374, endPoint y: 154, distance: 20.2
click at [392, 143] on div "Toplu eylemler" at bounding box center [371, 144] width 69 height 15
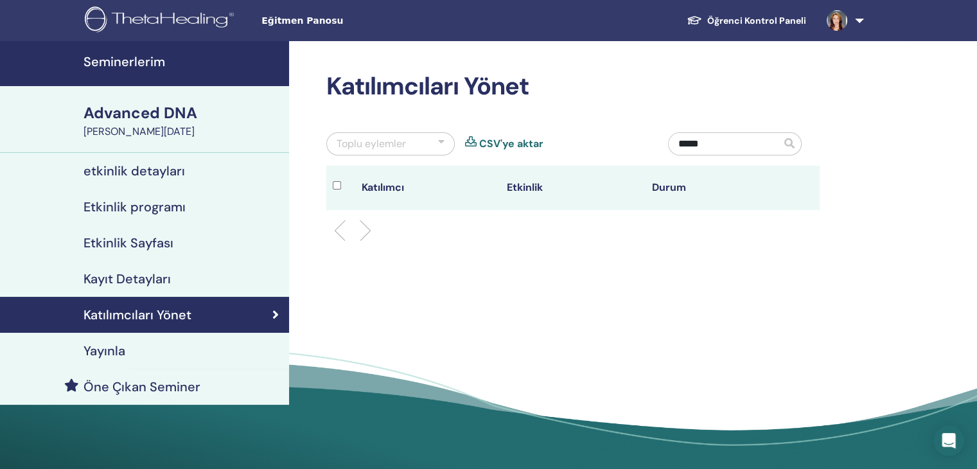
click at [727, 147] on input "*****" at bounding box center [725, 144] width 112 height 22
type input "*"
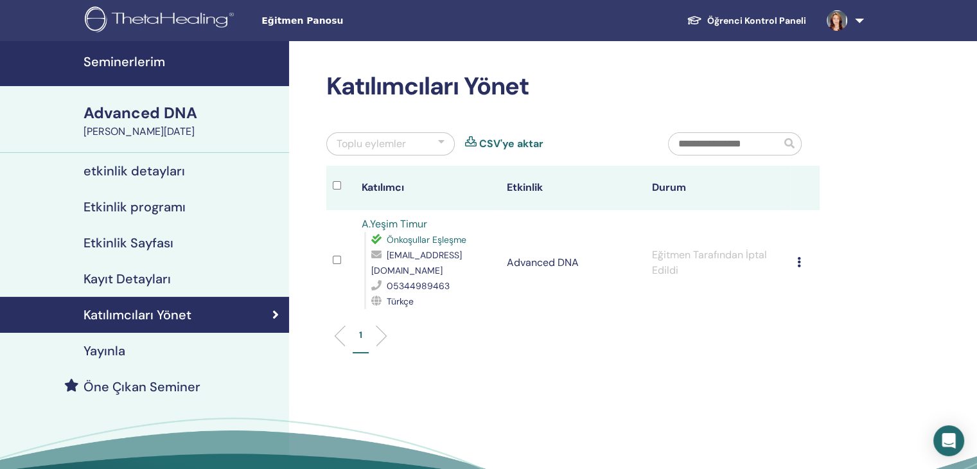
click at [798, 264] on icon at bounding box center [799, 262] width 4 height 10
click at [797, 265] on icon at bounding box center [799, 262] width 4 height 10
click at [799, 262] on icon at bounding box center [799, 262] width 4 height 10
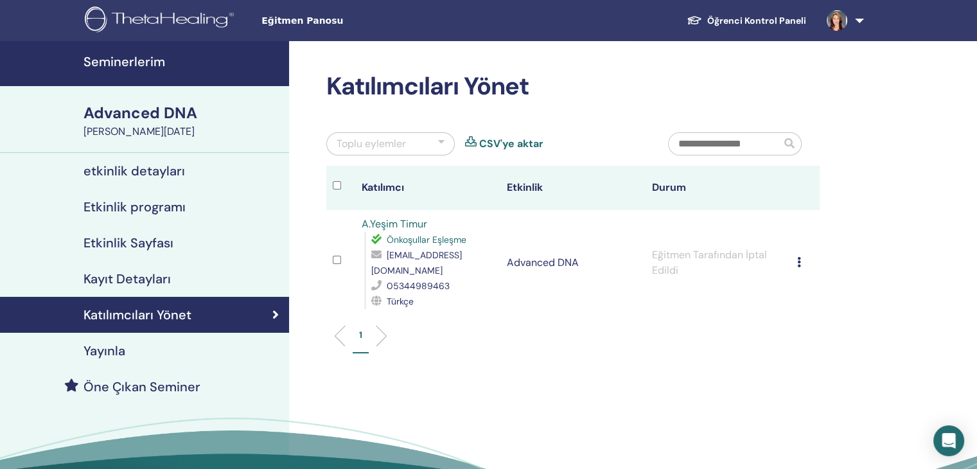
click at [799, 262] on icon at bounding box center [799, 262] width 4 height 10
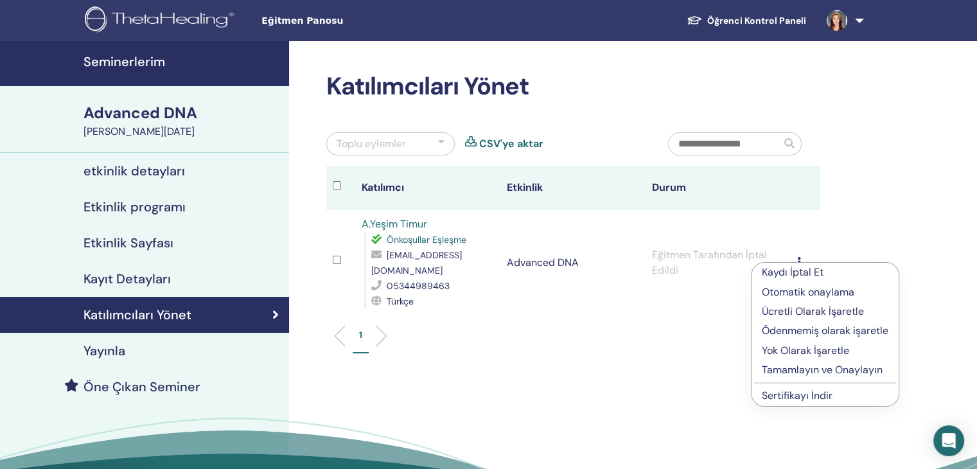
click at [789, 349] on p "Yok Olarak İşaretle" at bounding box center [825, 350] width 127 height 15
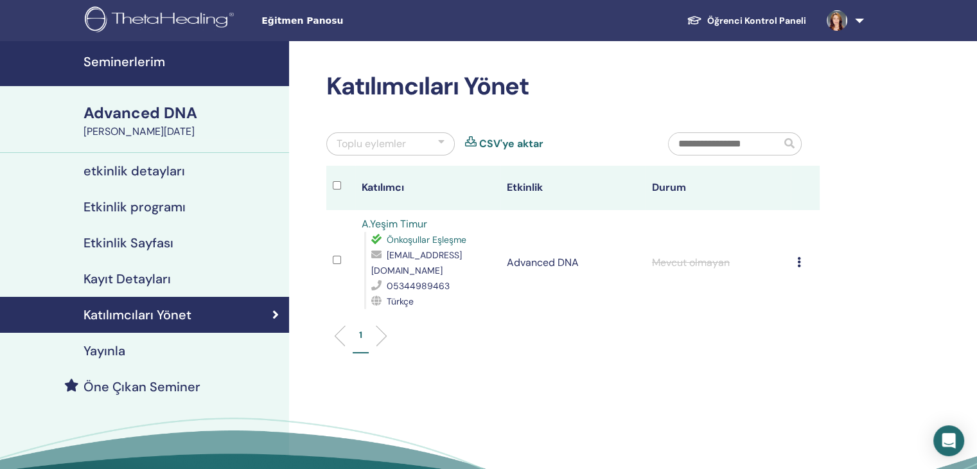
click at [114, 275] on h4 "Kayıt Detayları" at bounding box center [127, 278] width 87 height 15
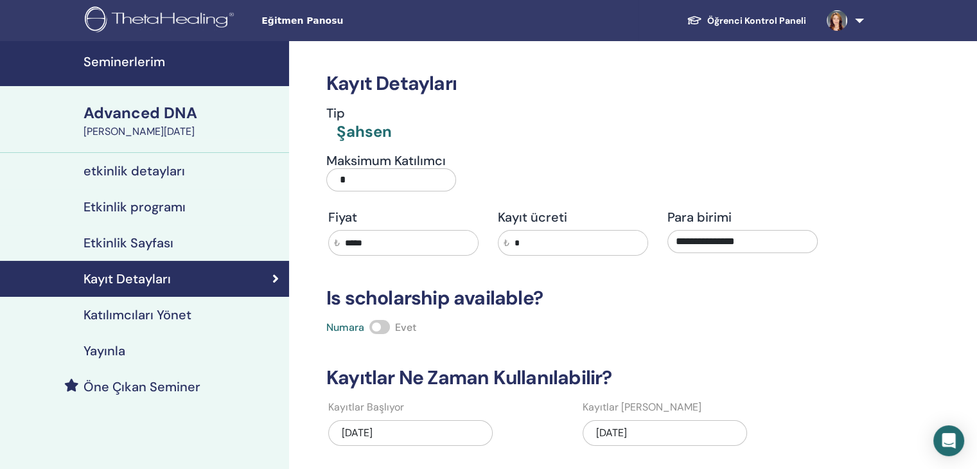
click at [138, 312] on h4 "Katılımcıları Yönet" at bounding box center [138, 314] width 108 height 15
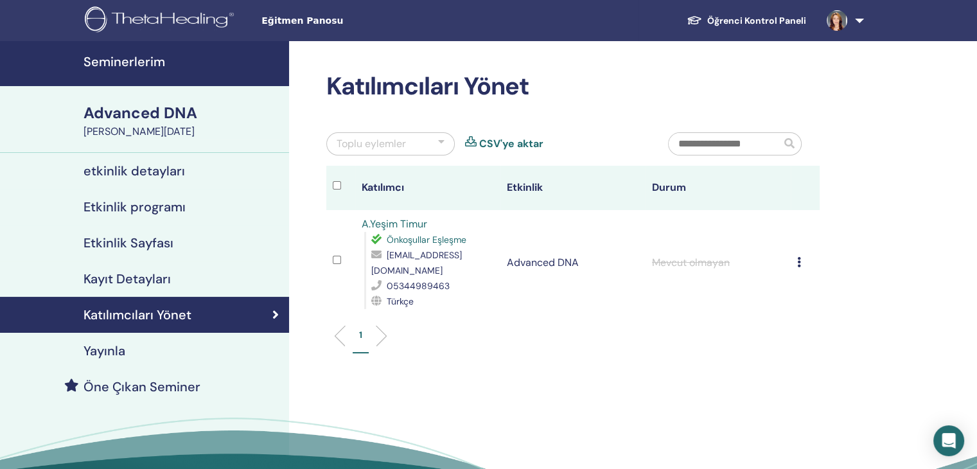
click at [159, 172] on h4 "etkinlik detayları" at bounding box center [134, 170] width 101 height 15
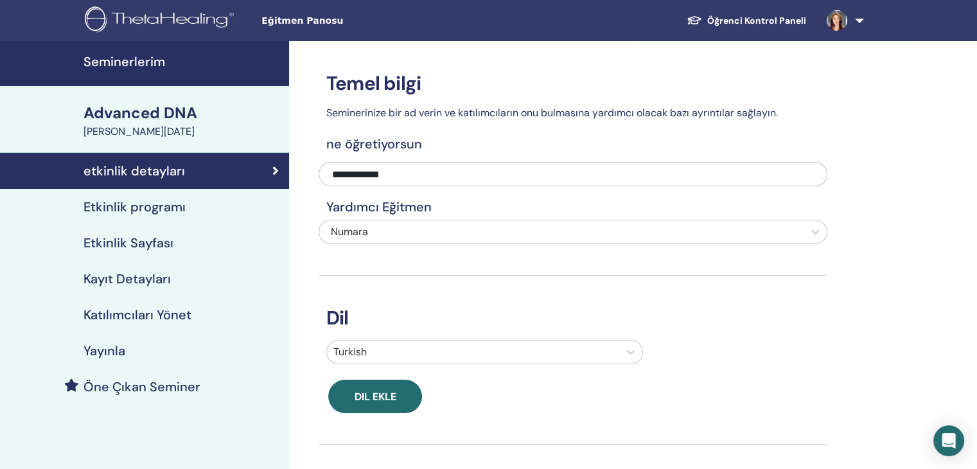
click at [121, 218] on link "Etkinlik programı" at bounding box center [144, 207] width 289 height 36
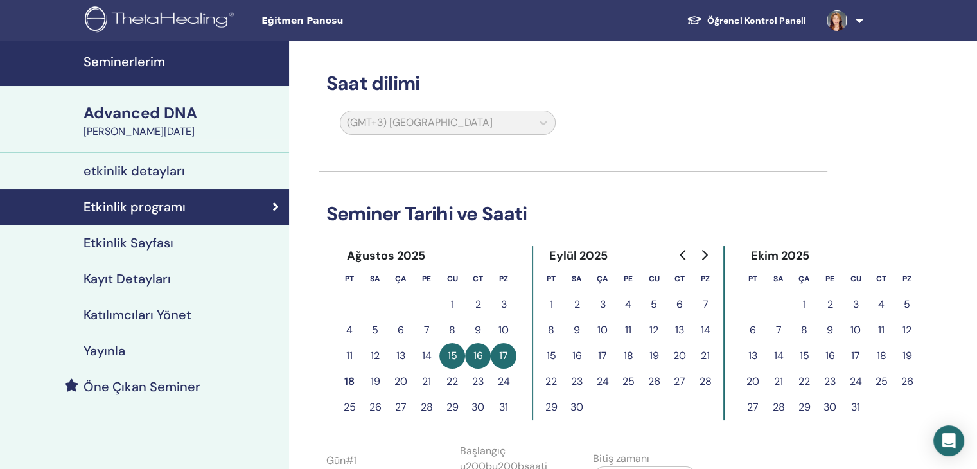
click at [132, 247] on h4 "Etkinlik Sayfası" at bounding box center [129, 242] width 90 height 15
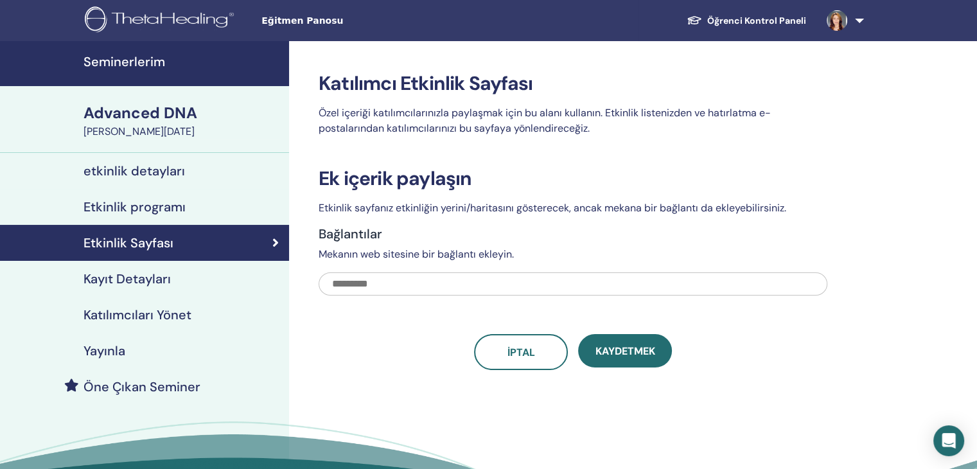
click at [131, 276] on h4 "Kayıt Detayları" at bounding box center [127, 278] width 87 height 15
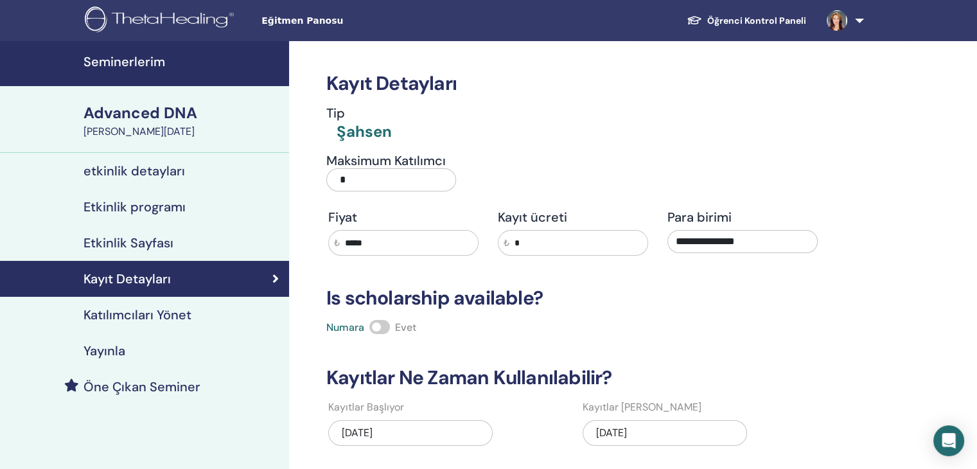
click at [161, 322] on h4 "Katılımcıları Yönet" at bounding box center [138, 314] width 108 height 15
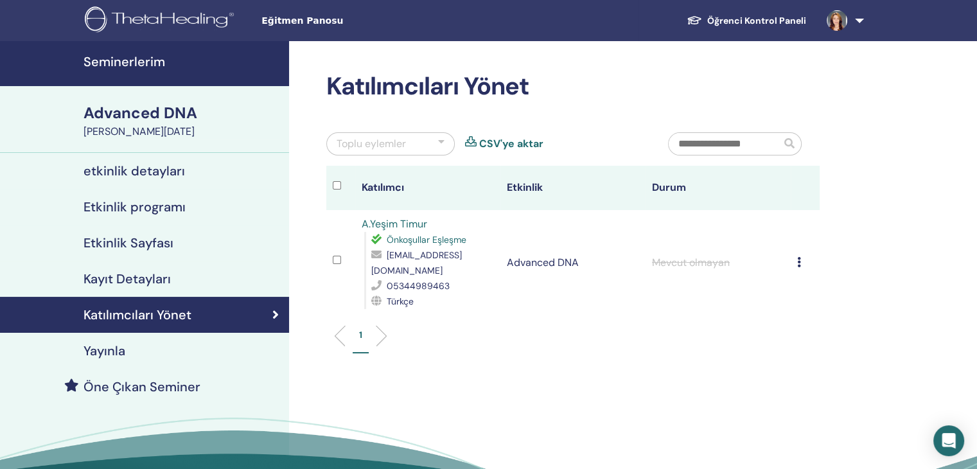
click at [126, 168] on h4 "etkinlik detayları" at bounding box center [134, 170] width 101 height 15
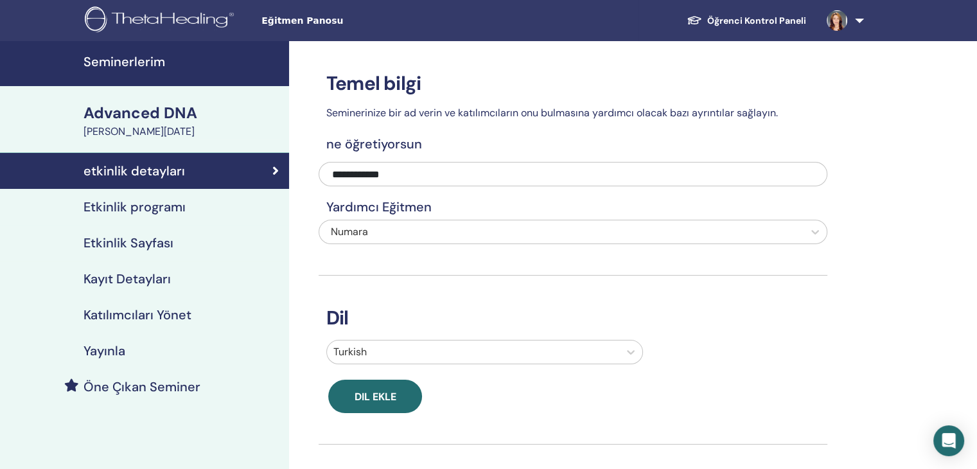
click at [144, 209] on h4 "Etkinlik programı" at bounding box center [135, 206] width 102 height 15
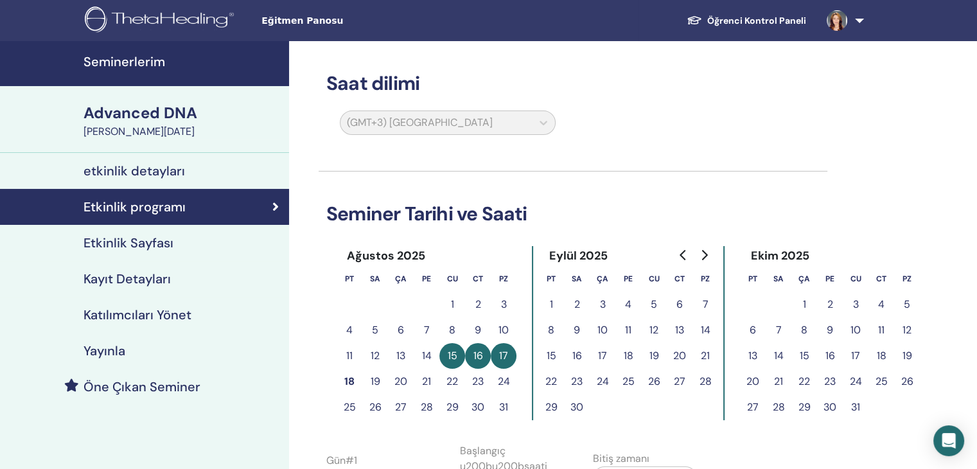
click at [139, 171] on h4 "etkinlik detayları" at bounding box center [134, 170] width 101 height 15
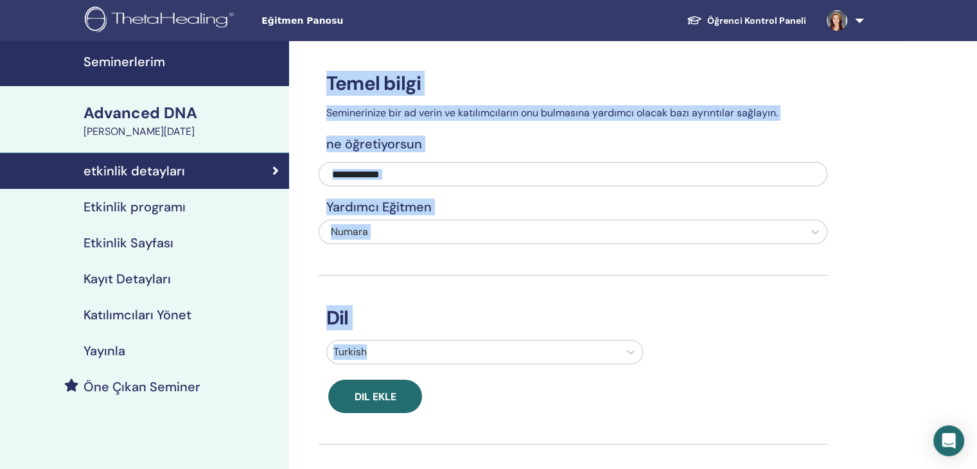
click at [917, 243] on div "**********" at bounding box center [614, 439] width 651 height 797
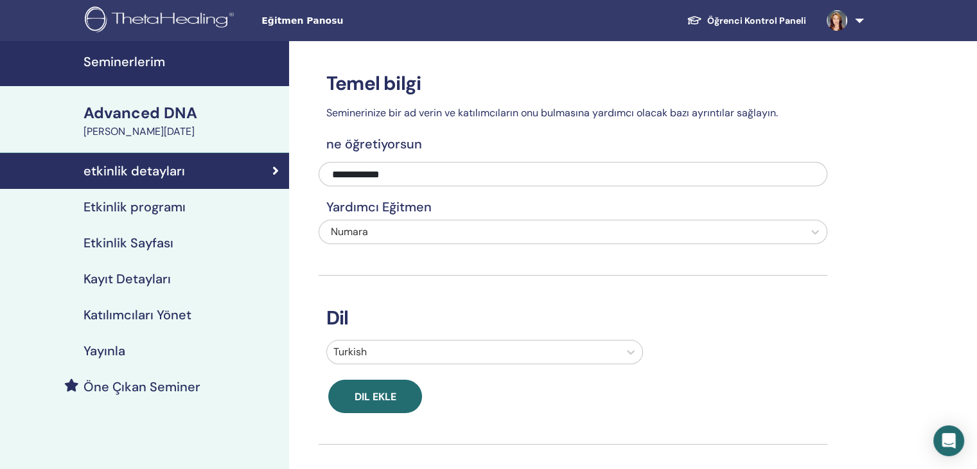
click at [145, 62] on h4 "Seminerlerim" at bounding box center [183, 61] width 198 height 15
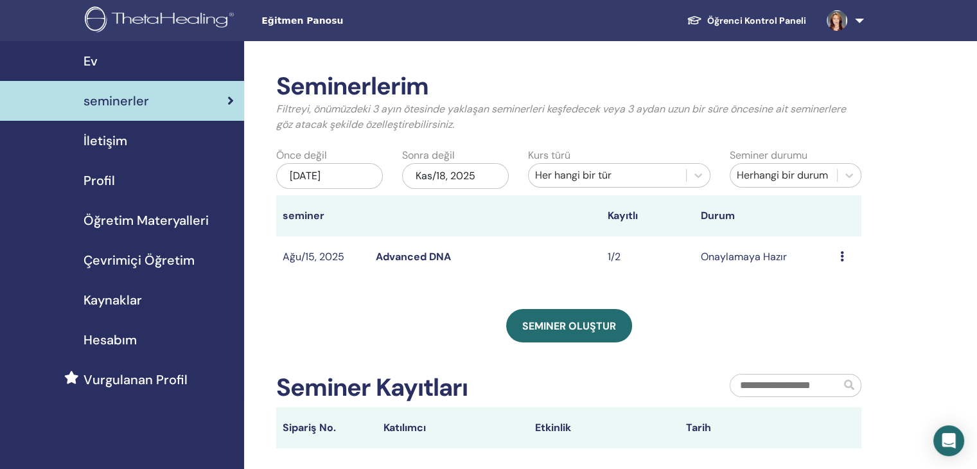
click at [105, 183] on span "Profil" at bounding box center [99, 180] width 31 height 19
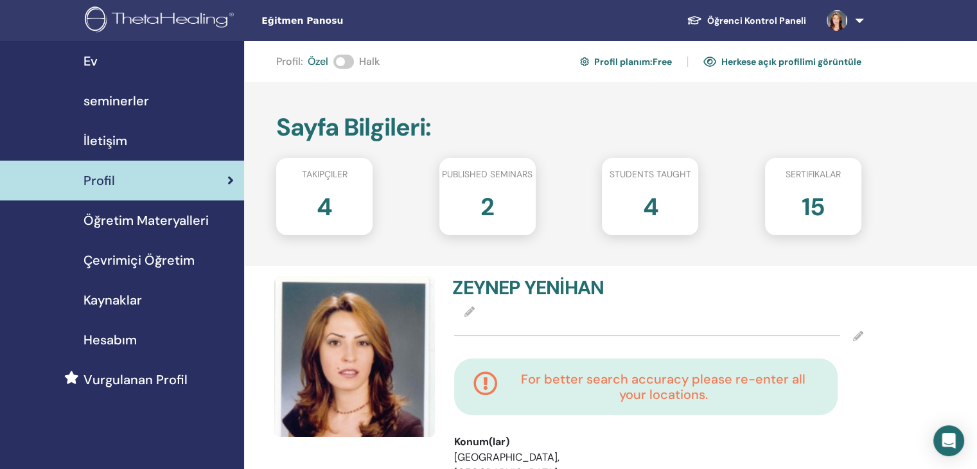
click at [486, 206] on h2 "2" at bounding box center [486, 204] width 13 height 36
click at [655, 200] on h2 "4" at bounding box center [649, 204] width 15 height 36
click at [818, 207] on h2 "15" at bounding box center [813, 204] width 23 height 36
click at [104, 101] on span "seminerler" at bounding box center [117, 100] width 66 height 19
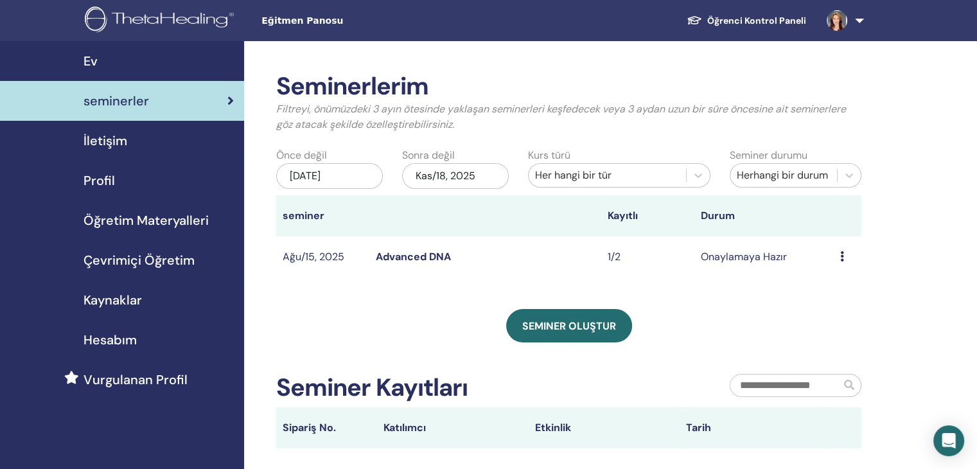
click at [112, 144] on span "İletişim" at bounding box center [106, 140] width 44 height 19
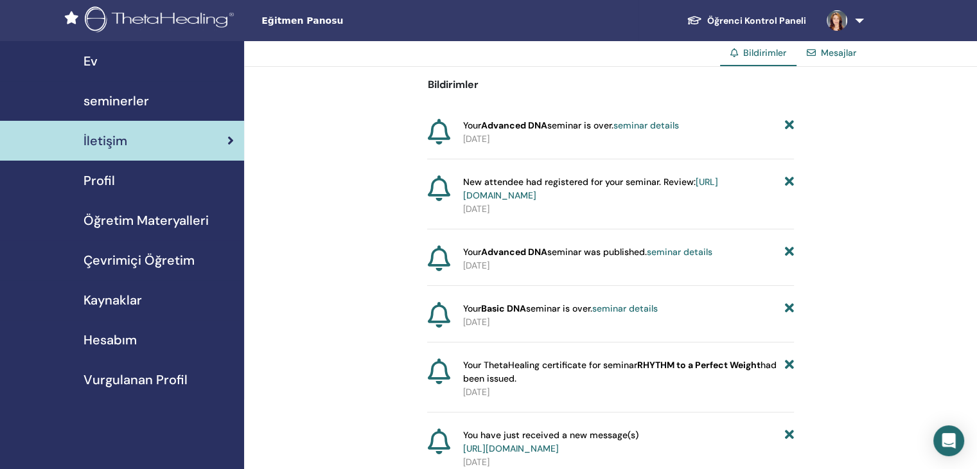
click at [639, 306] on link "seminar details" at bounding box center [625, 309] width 66 height 12
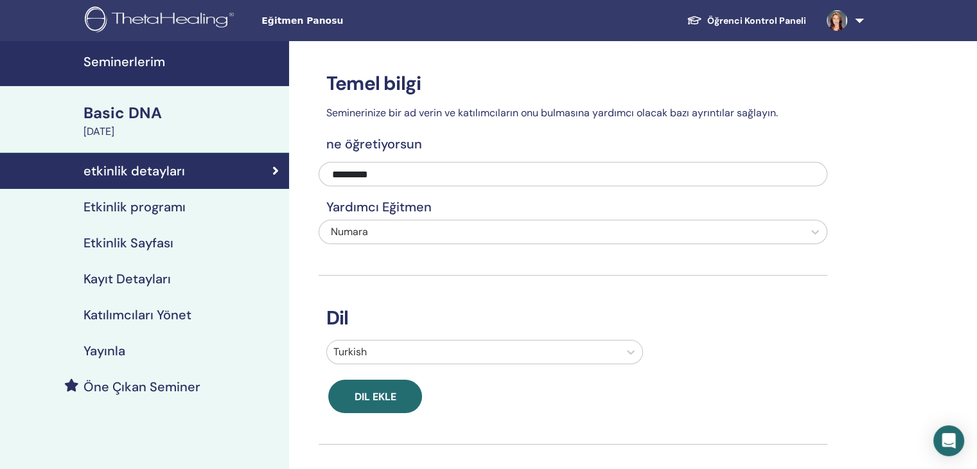
click at [139, 134] on div "May 24, 2024" at bounding box center [183, 131] width 198 height 15
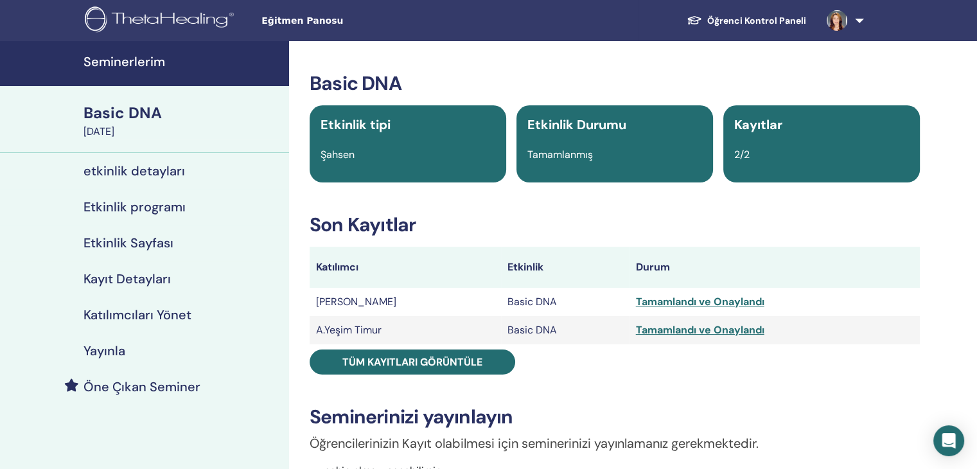
click at [110, 61] on h4 "Seminerlerim" at bounding box center [183, 61] width 198 height 15
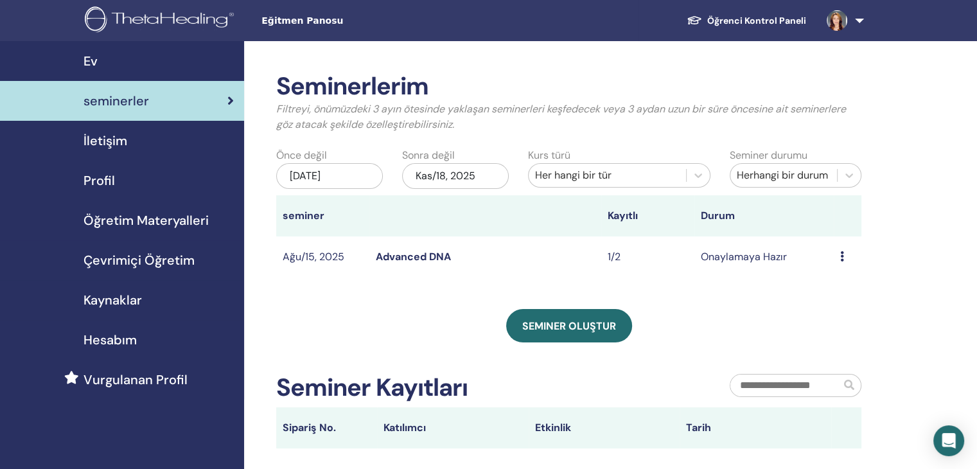
click at [94, 60] on span "Ev" at bounding box center [91, 60] width 14 height 19
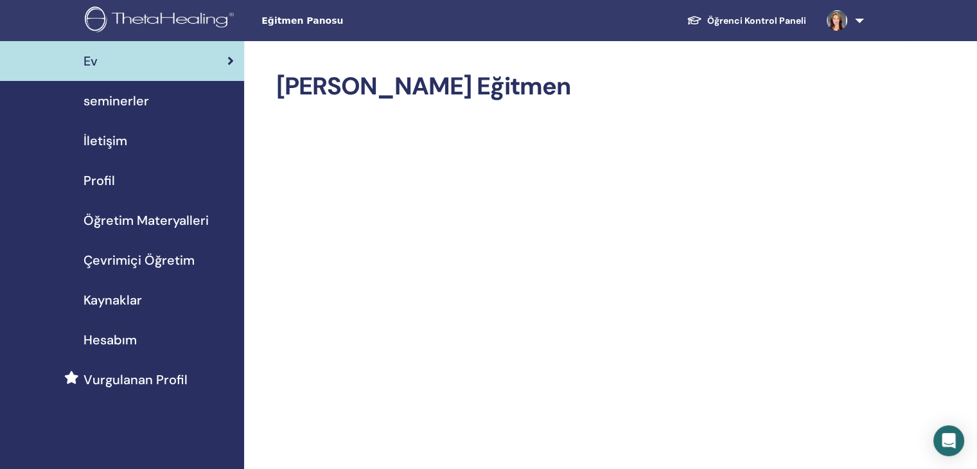
click at [98, 104] on span "seminerler" at bounding box center [117, 100] width 66 height 19
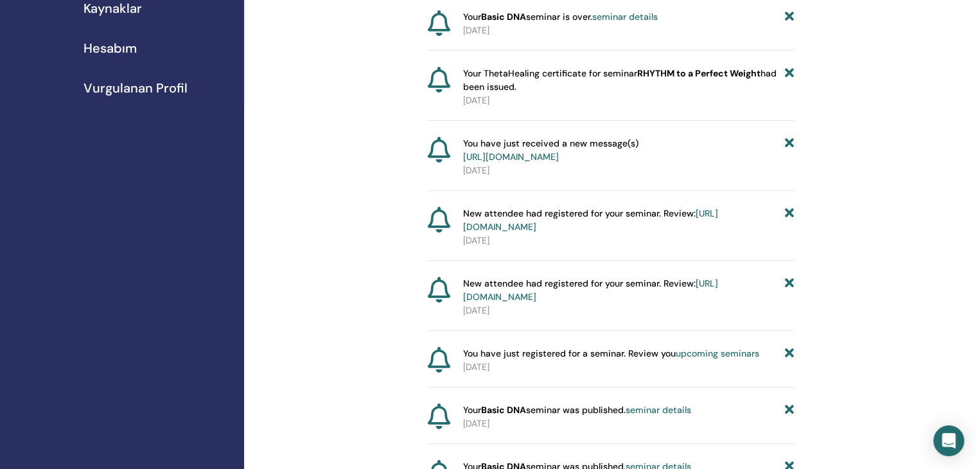
scroll to position [321, 0]
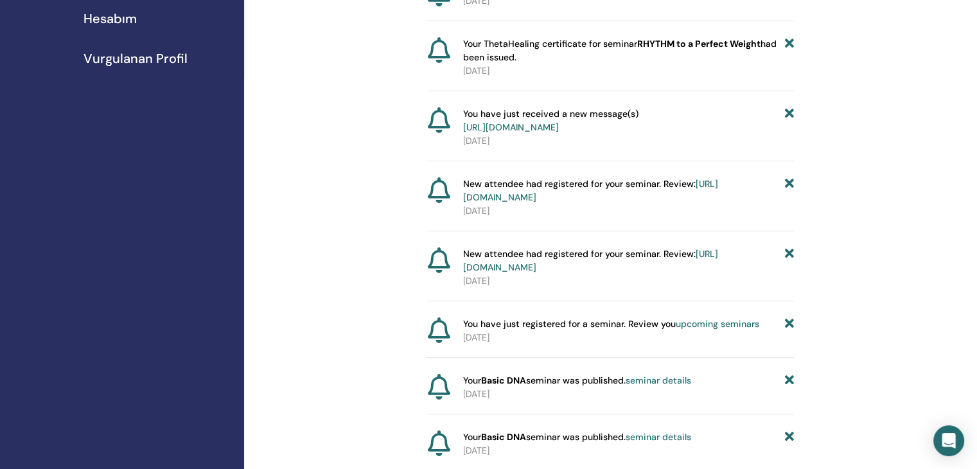
click at [491, 386] on strong "Basic DNA" at bounding box center [503, 380] width 45 height 12
click at [439, 400] on icon at bounding box center [438, 387] width 22 height 26
click at [518, 386] on strong "Basic DNA" at bounding box center [503, 380] width 45 height 12
click at [659, 386] on link "seminar details" at bounding box center [659, 380] width 66 height 12
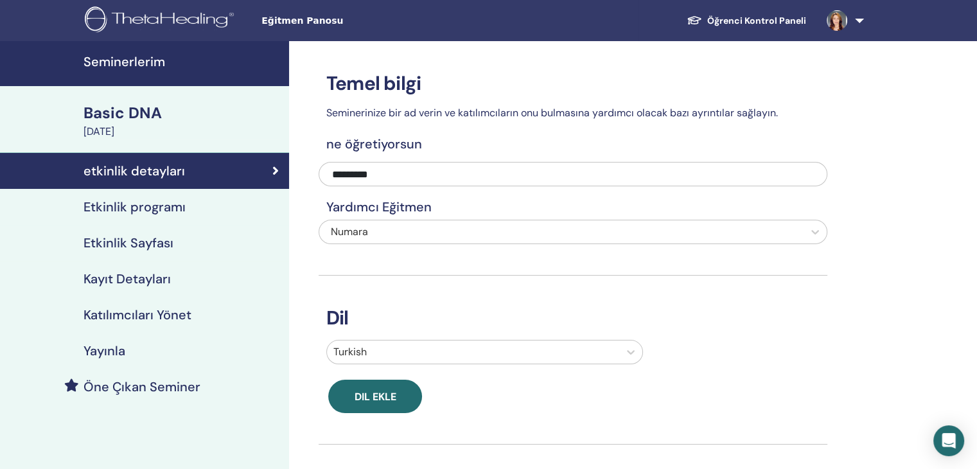
click h4 "Kayıt Detayları"
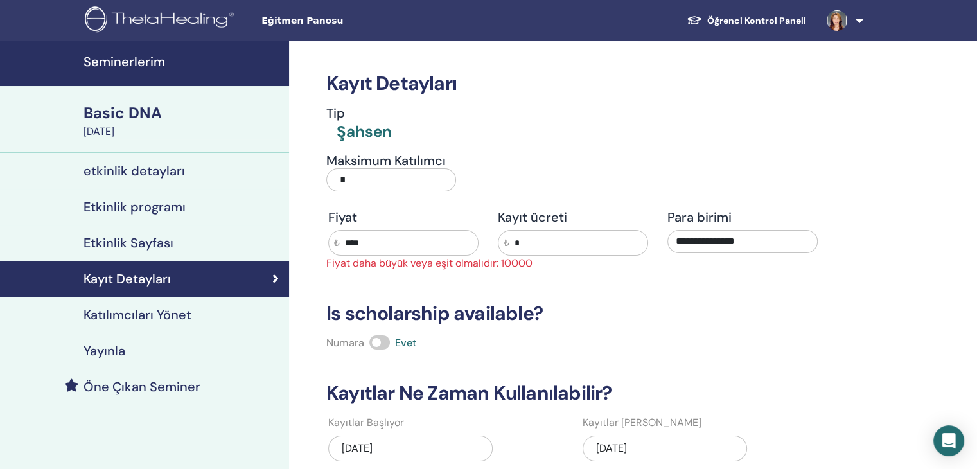
click h4 "Katılımcıları Yönet"
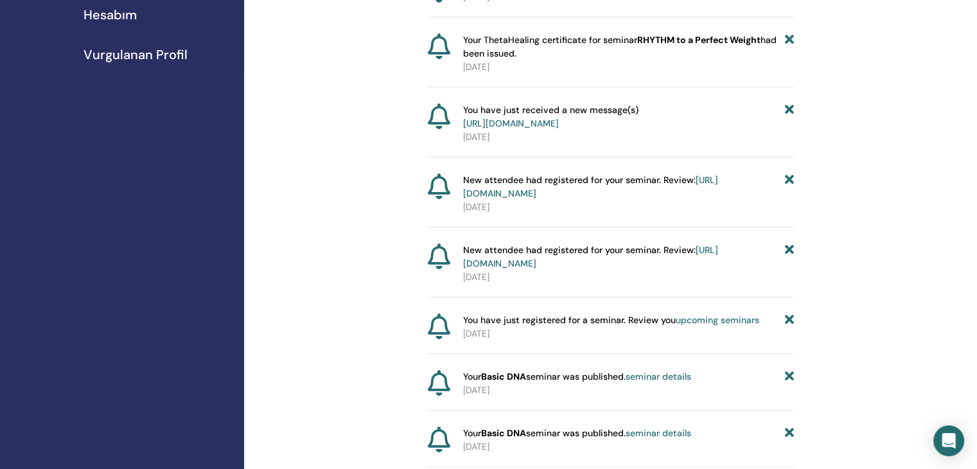
scroll to position [385, 0]
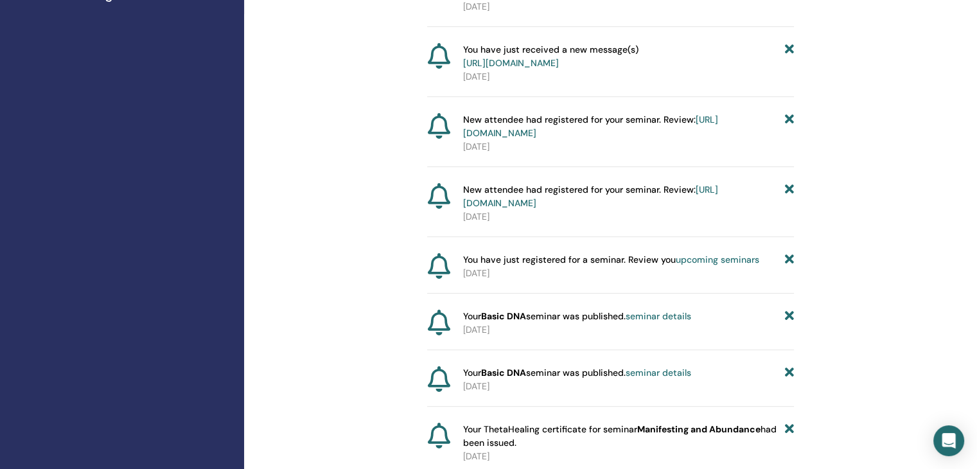
click at [658, 378] on link "seminar details" at bounding box center [659, 373] width 66 height 12
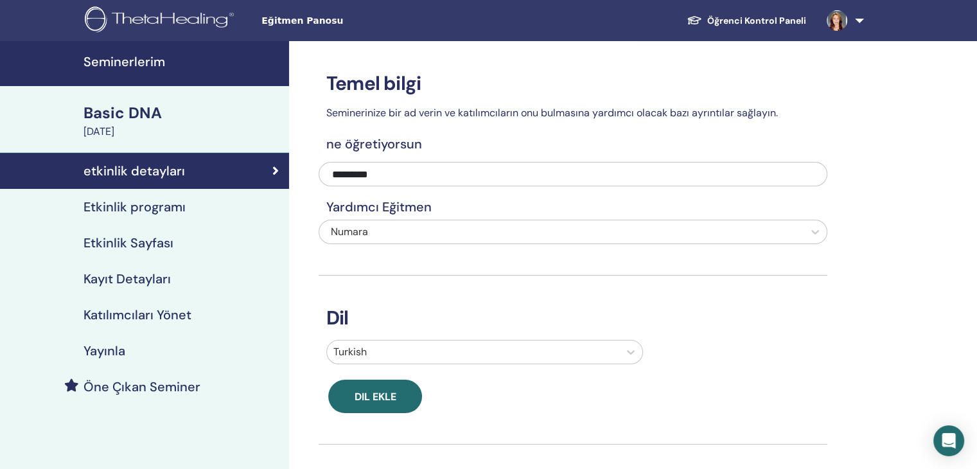
click at [128, 276] on h4 "Kayıt Detayları" at bounding box center [127, 278] width 87 height 15
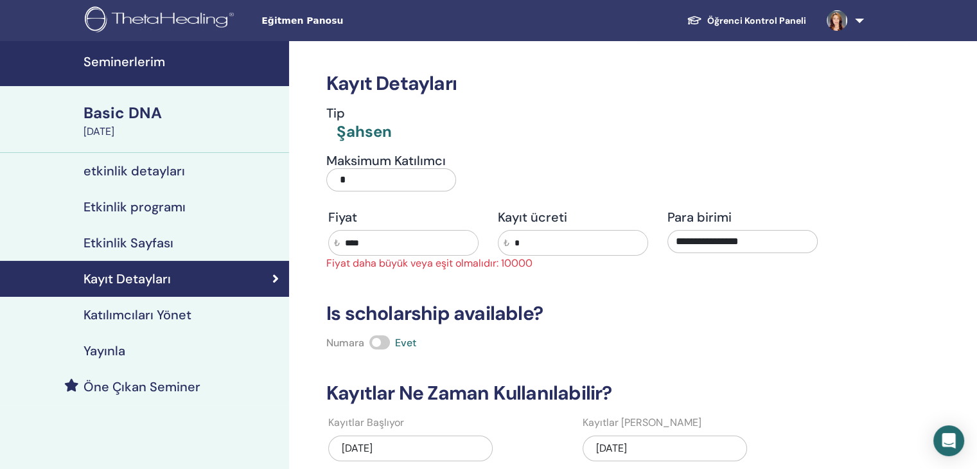
click at [130, 313] on h4 "Katılımcıları Yönet" at bounding box center [138, 314] width 108 height 15
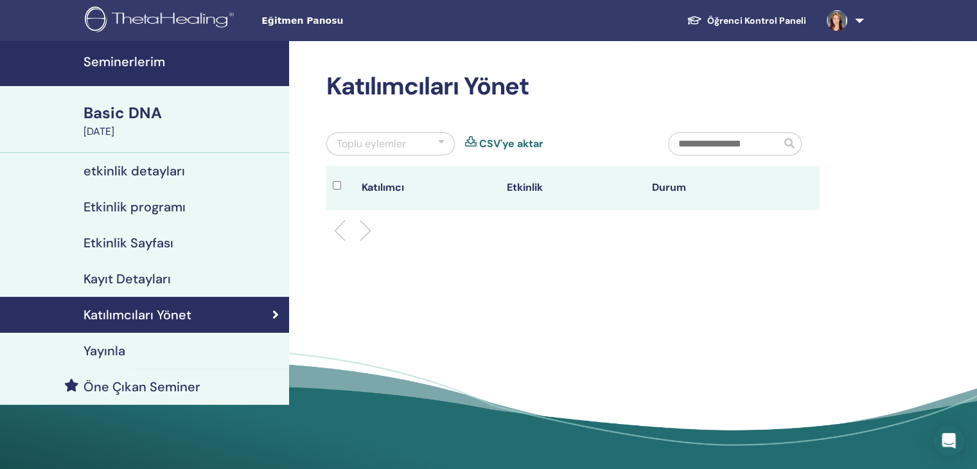
click at [126, 278] on h4 "Kayıt Detayları" at bounding box center [127, 278] width 87 height 15
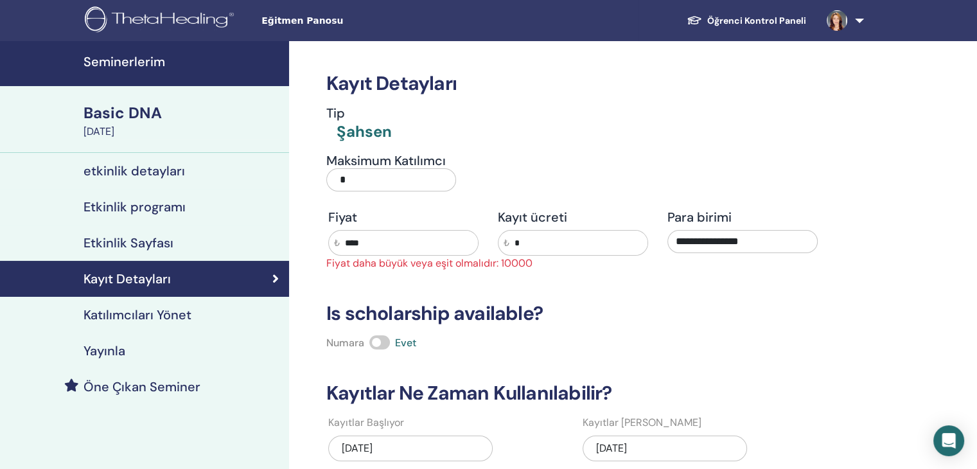
click at [101, 173] on h4 "etkinlik detayları" at bounding box center [134, 170] width 101 height 15
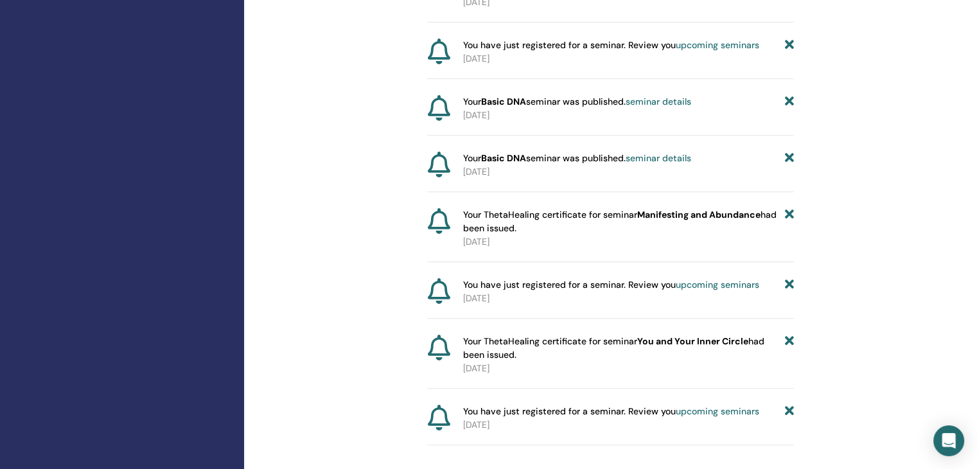
scroll to position [578, 0]
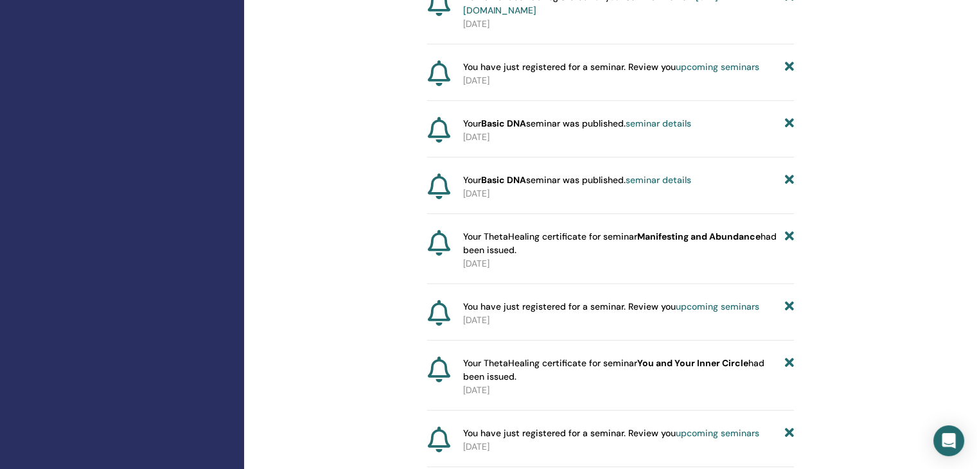
click at [665, 186] on link "seminar details" at bounding box center [659, 180] width 66 height 12
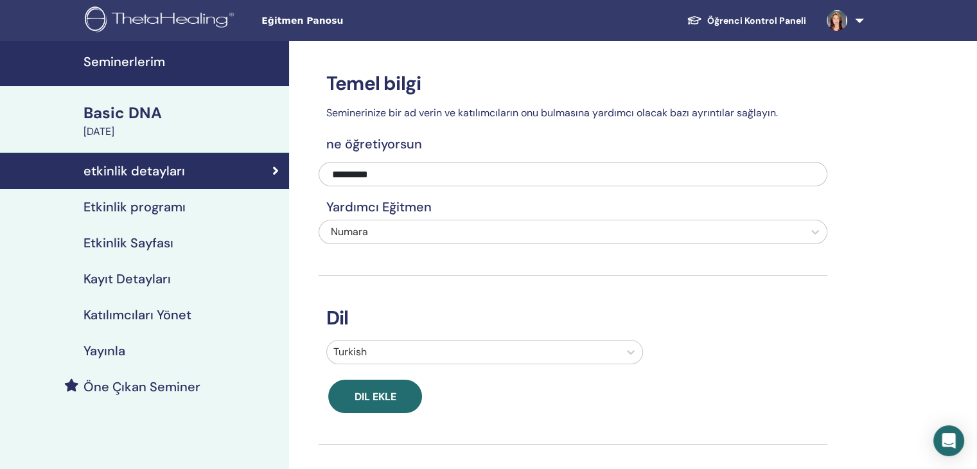
click at [110, 285] on h4 "Kayıt Detayları" at bounding box center [127, 278] width 87 height 15
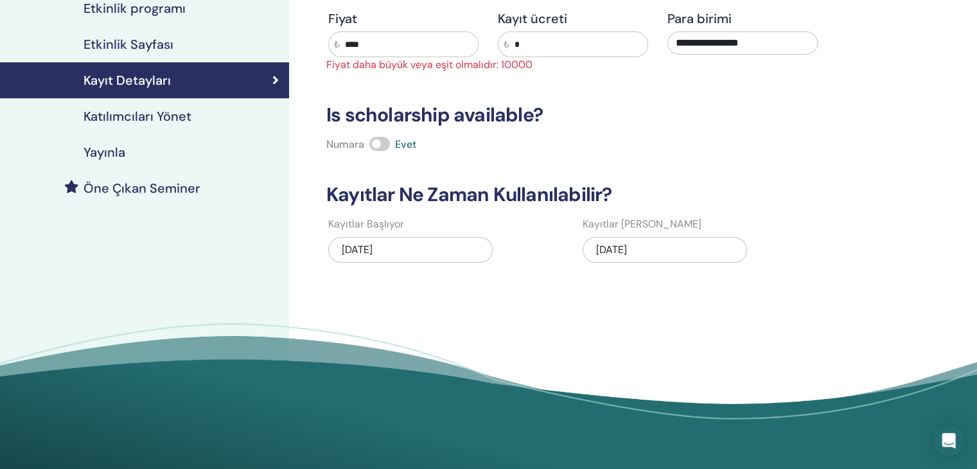
scroll to position [64, 0]
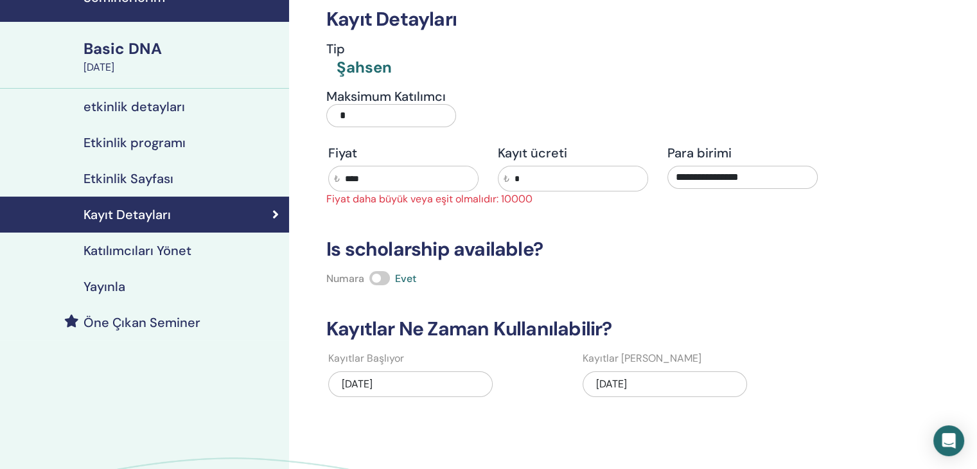
click at [127, 250] on h4 "Katılımcıları Yönet" at bounding box center [138, 250] width 108 height 15
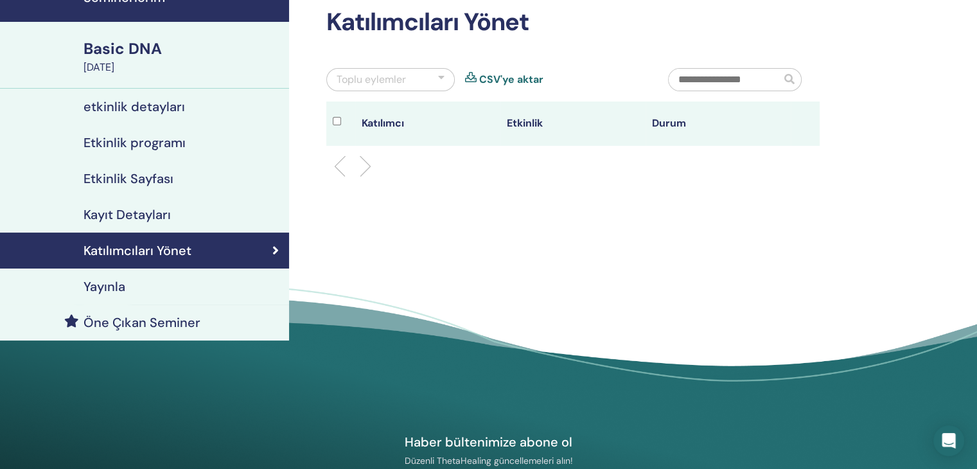
click at [148, 252] on h4 "Katılımcıları Yönet" at bounding box center [138, 250] width 108 height 15
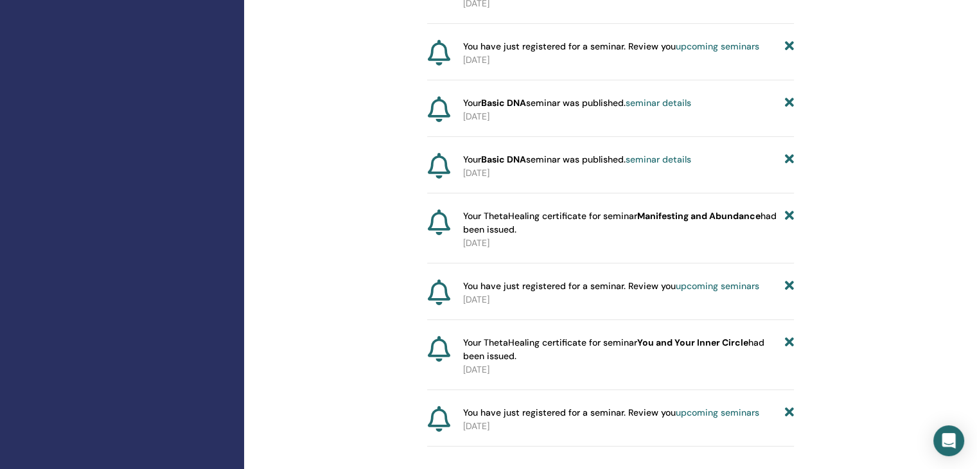
scroll to position [578, 0]
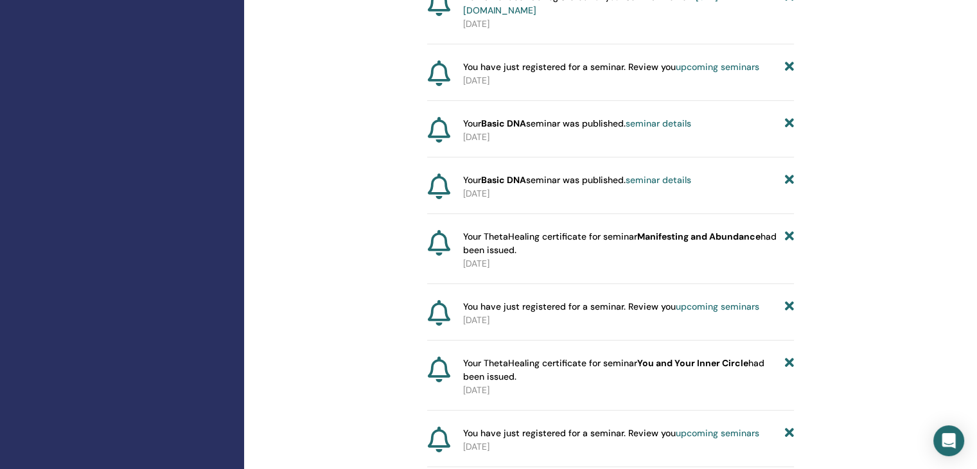
click at [666, 129] on link "seminar details" at bounding box center [659, 124] width 66 height 12
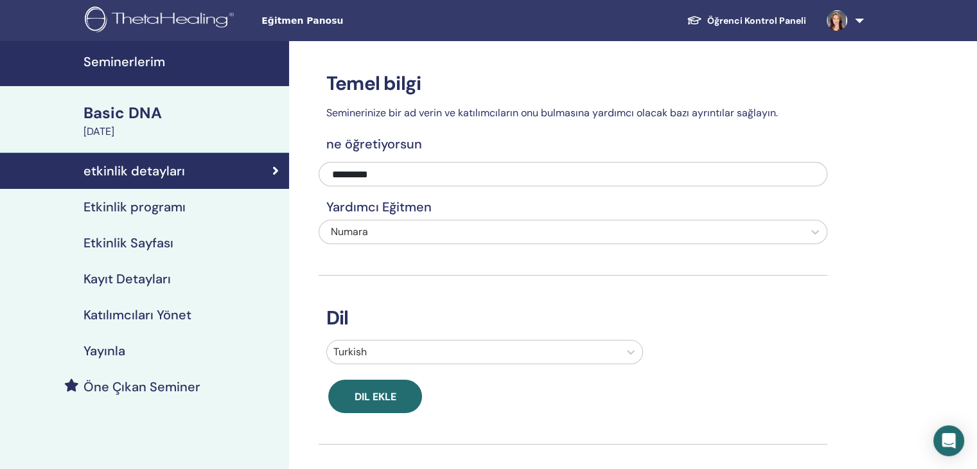
click at [154, 312] on h4 "Katılımcıları Yönet" at bounding box center [138, 314] width 108 height 15
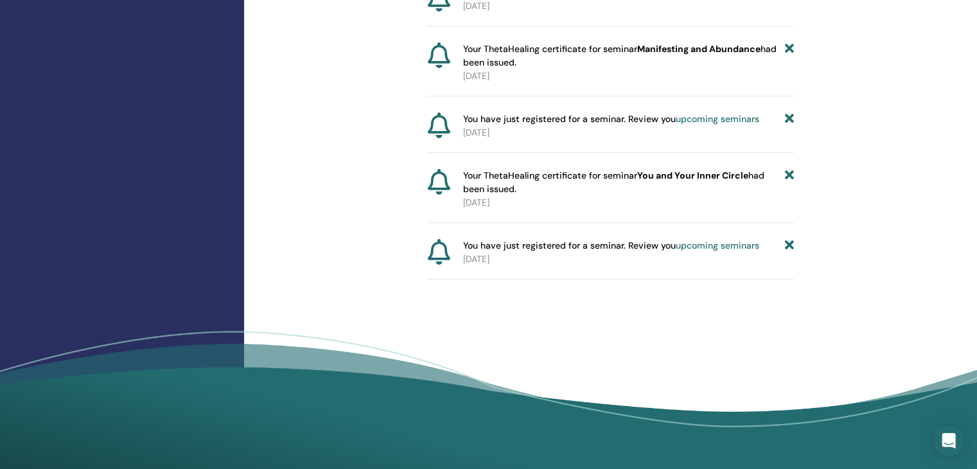
scroll to position [707, 0]
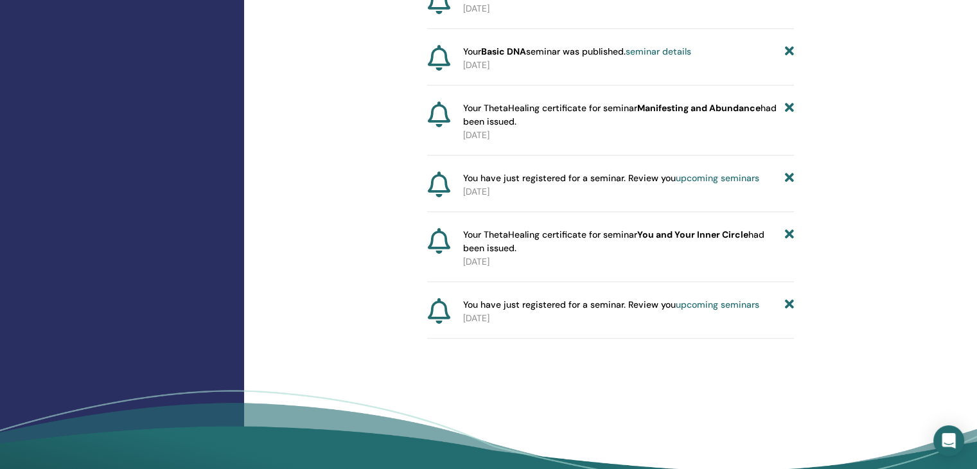
click at [706, 310] on link "upcoming seminars" at bounding box center [718, 305] width 84 height 12
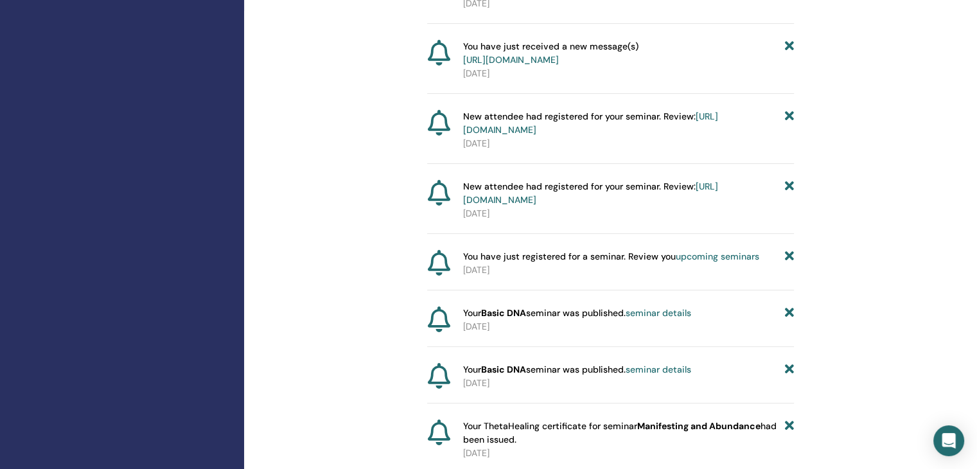
scroll to position [410, 0]
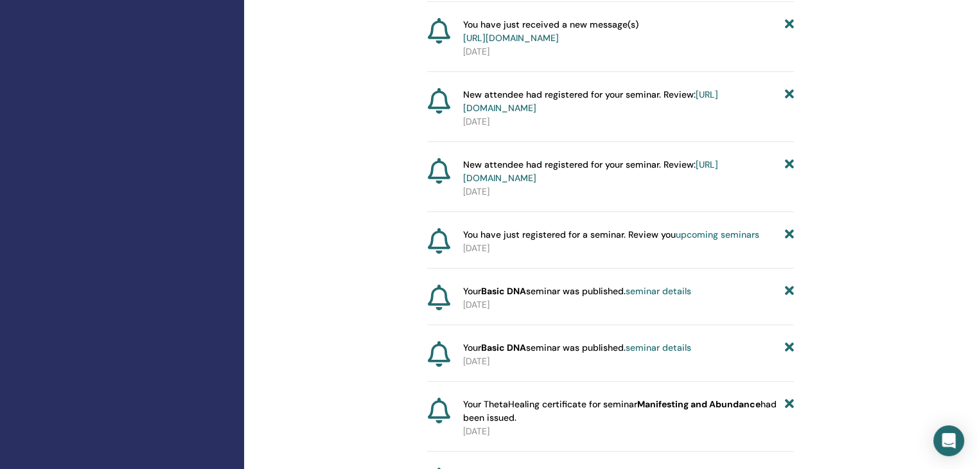
click at [678, 297] on link "seminar details" at bounding box center [659, 291] width 66 height 12
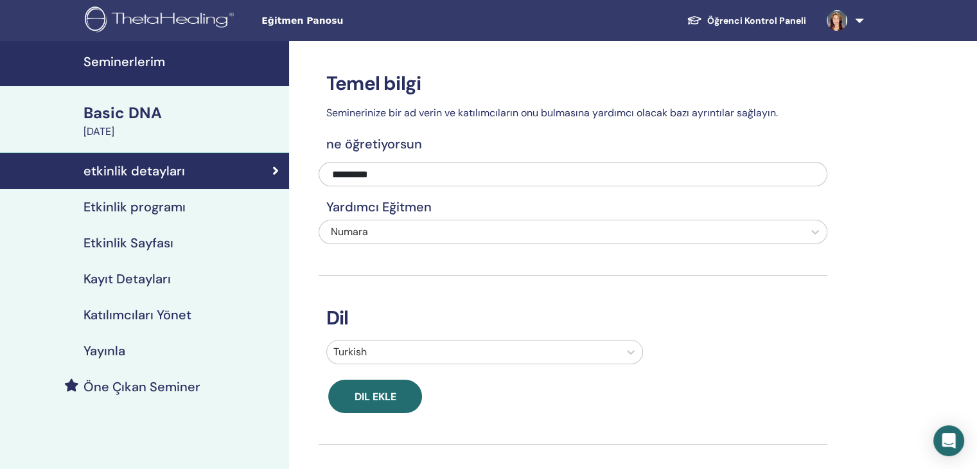
click at [134, 316] on h4 "Katılımcıları Yönet" at bounding box center [138, 314] width 108 height 15
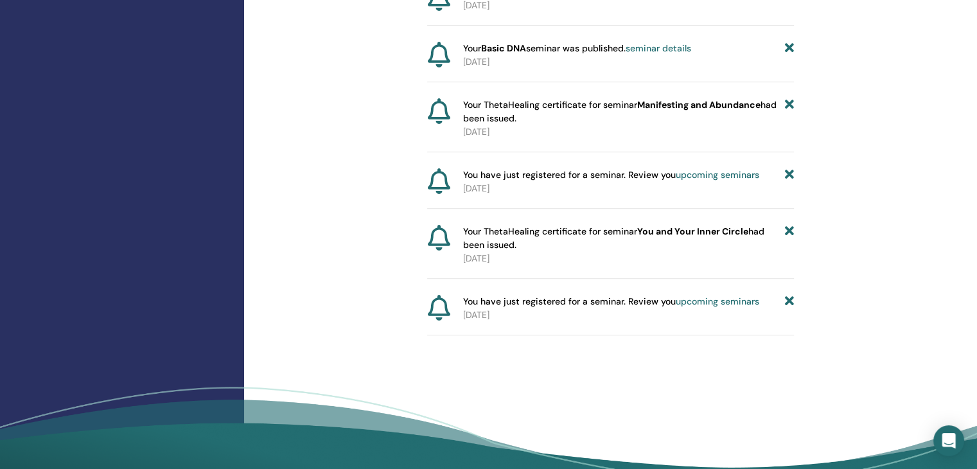
scroll to position [732, 0]
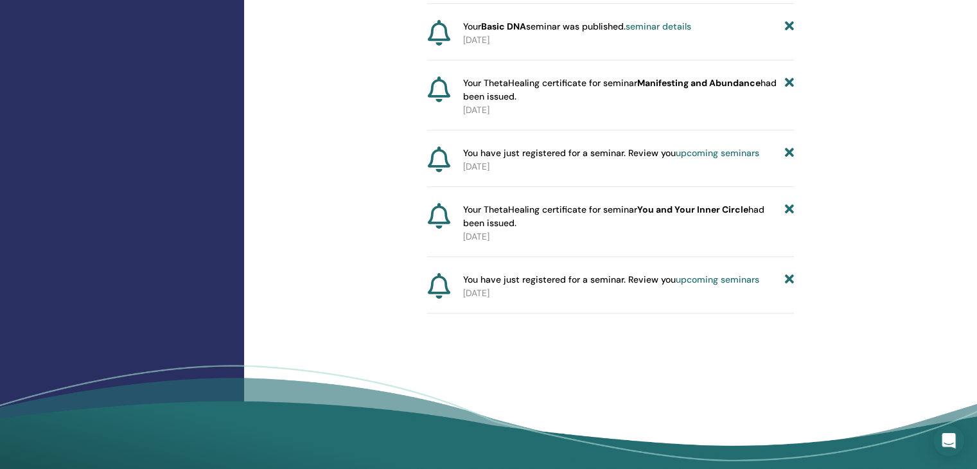
click at [709, 159] on link "upcoming seminars" at bounding box center [718, 153] width 84 height 12
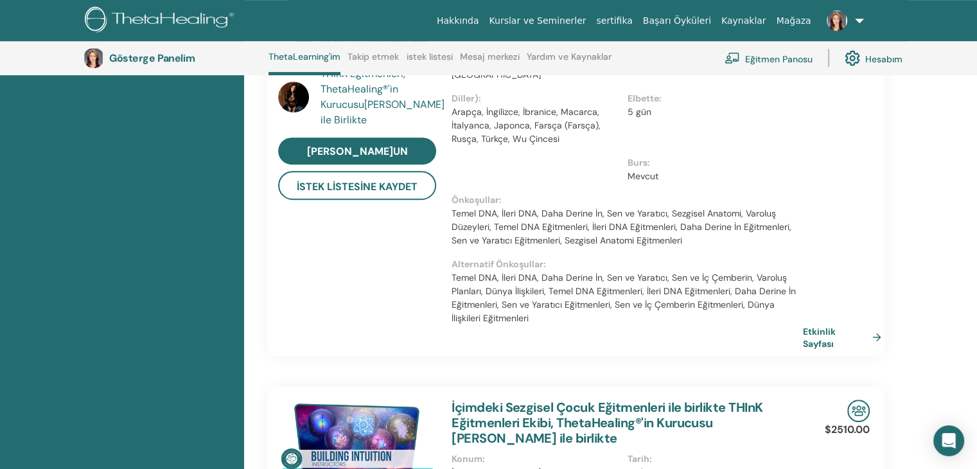
scroll to position [1061, 0]
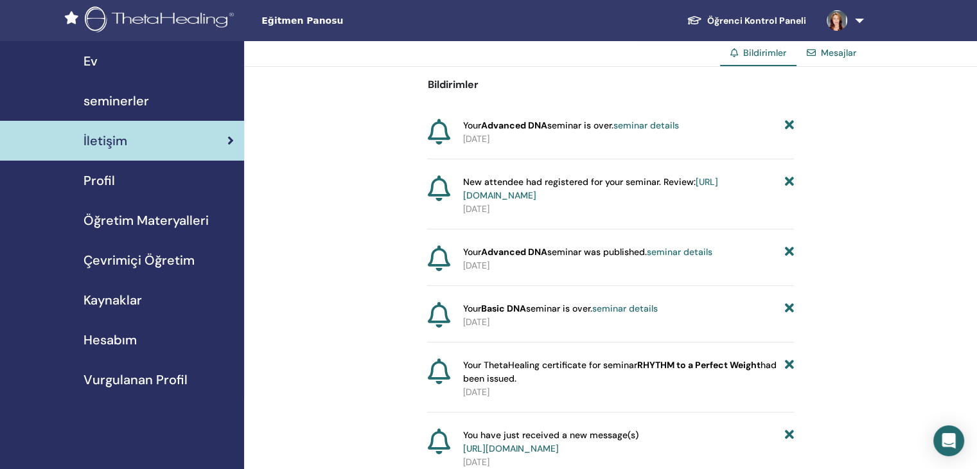
click at [131, 101] on span "seminerler" at bounding box center [117, 100] width 66 height 19
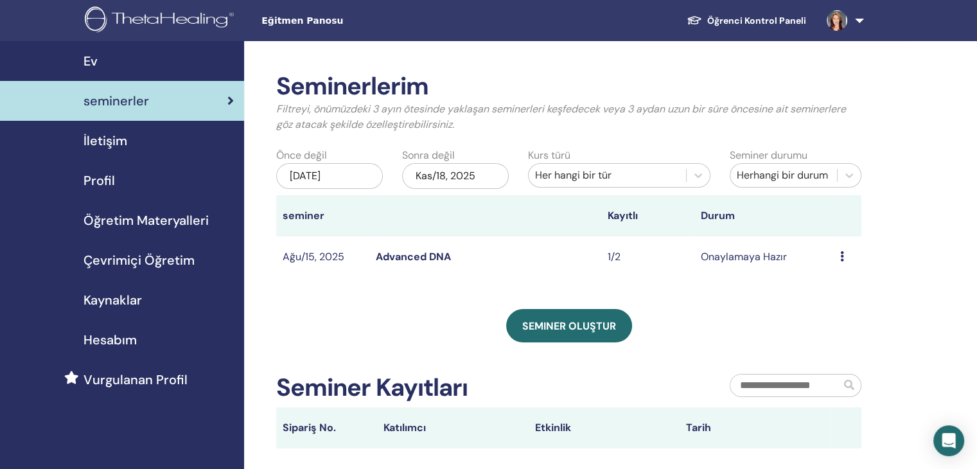
click at [97, 61] on span "Ev" at bounding box center [91, 60] width 14 height 19
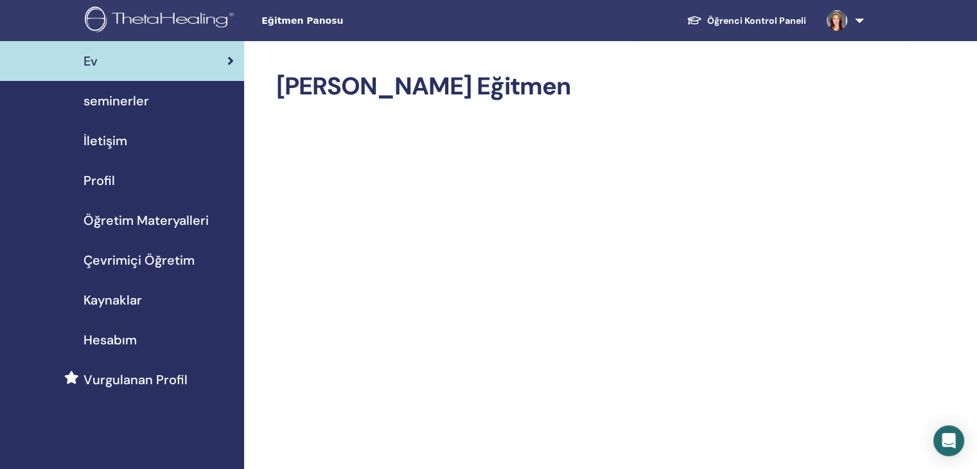
click at [110, 102] on span "seminerler" at bounding box center [117, 100] width 66 height 19
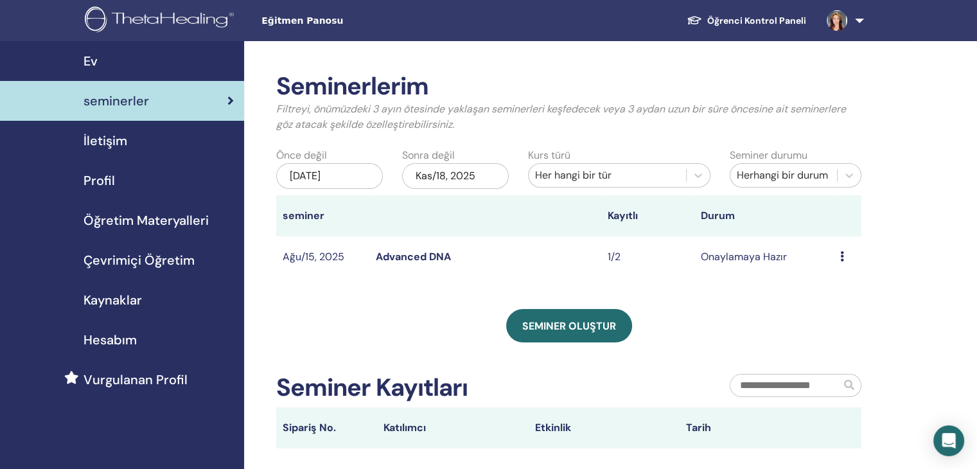
click at [355, 172] on div "[DATE]" at bounding box center [329, 176] width 107 height 26
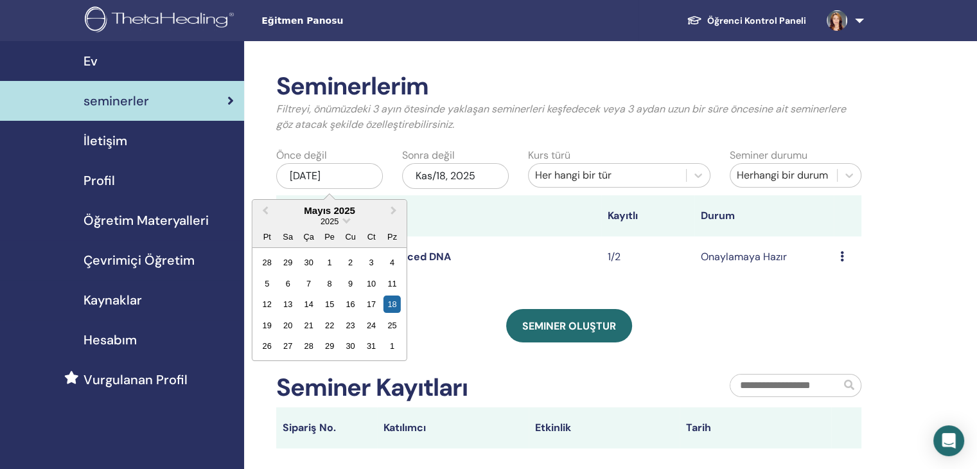
click at [342, 222] on div "2025" at bounding box center [329, 221] width 154 height 11
click at [346, 218] on span "Choose Date" at bounding box center [346, 219] width 8 height 8
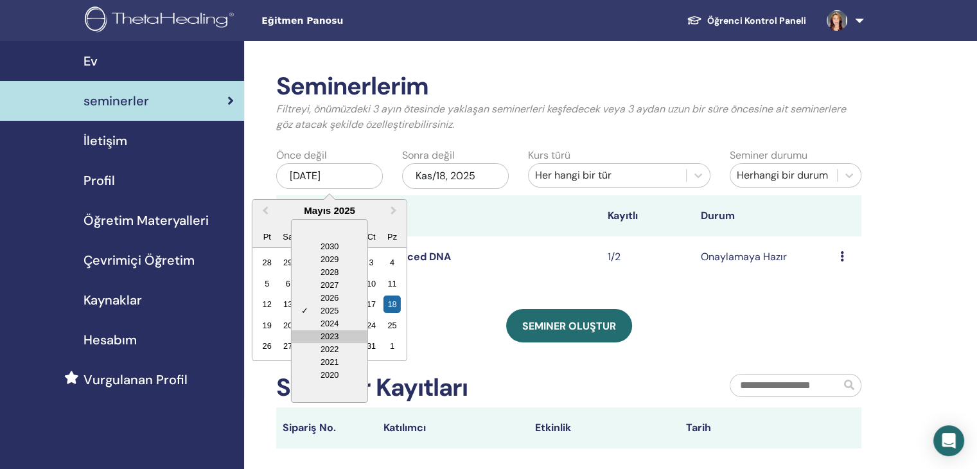
click at [329, 339] on div "2023" at bounding box center [330, 336] width 76 height 13
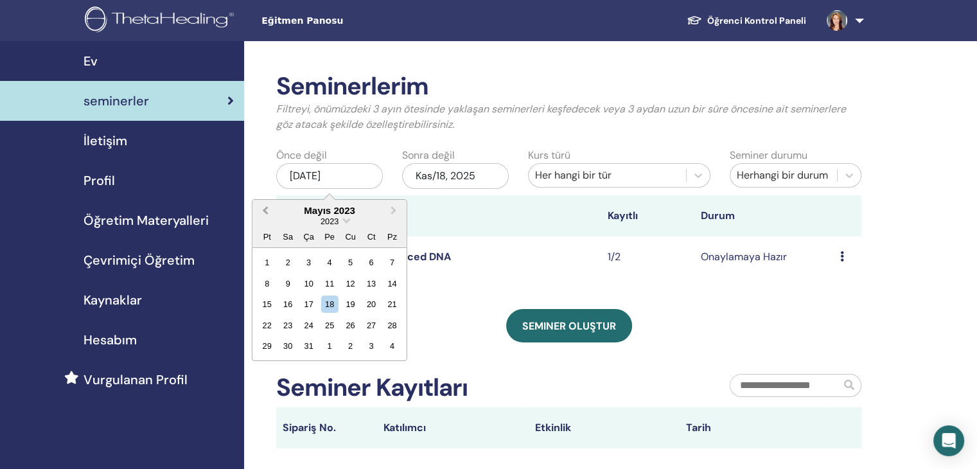
click at [265, 211] on span "Previous Month" at bounding box center [265, 210] width 0 height 13
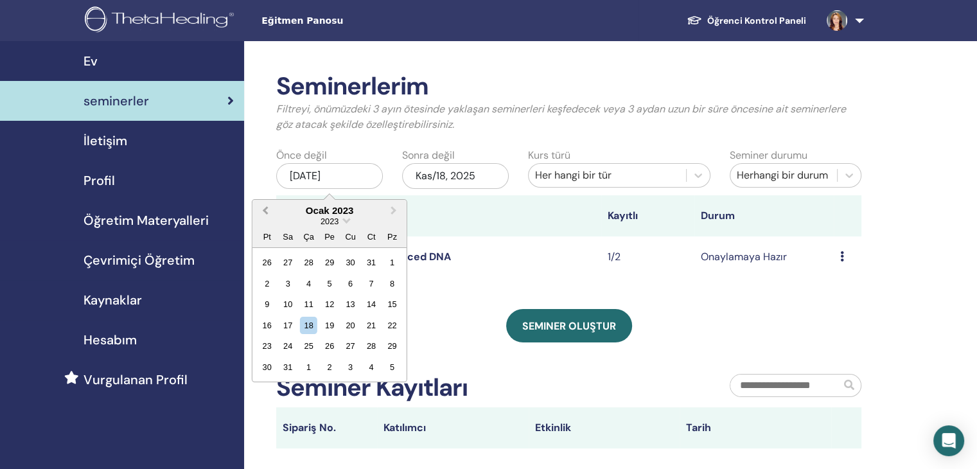
click at [265, 211] on span "Previous Month" at bounding box center [265, 210] width 0 height 13
click at [394, 211] on span "Next Month" at bounding box center [394, 210] width 0 height 13
click at [547, 288] on div "Seminerlerim Filtreyi, önümüzdeki 3 ayın ötesinde yaklaşan seminerleri keşfedec…" at bounding box center [568, 260] width 585 height 376
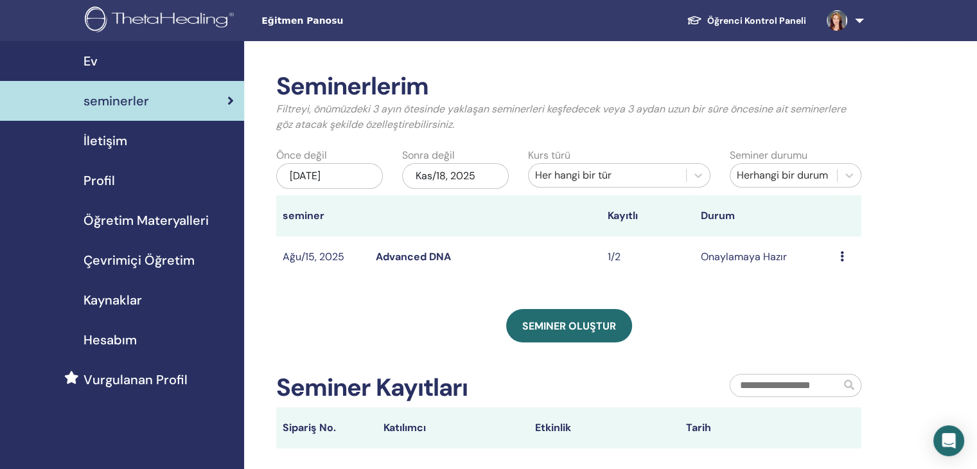
click at [101, 145] on span "İletişim" at bounding box center [106, 140] width 44 height 19
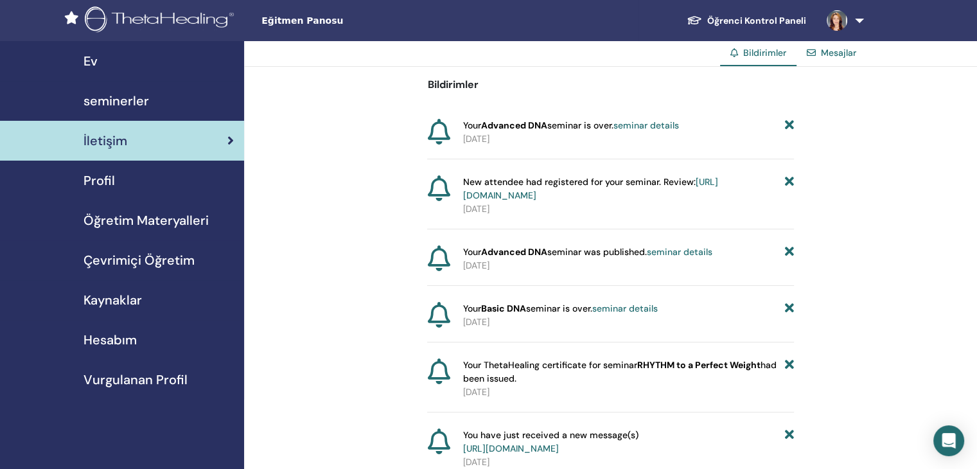
click at [632, 306] on link "seminar details" at bounding box center [625, 309] width 66 height 12
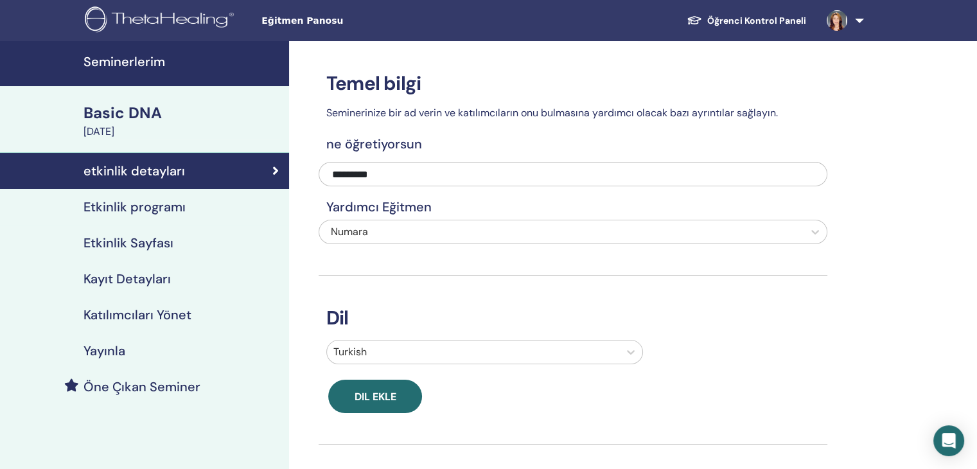
click at [153, 314] on h4 "Katılımcıları Yönet" at bounding box center [138, 314] width 108 height 15
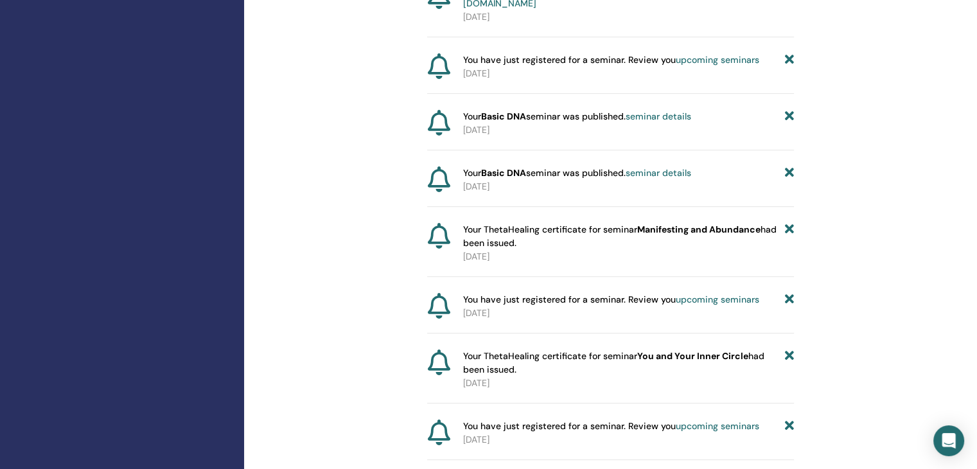
scroll to position [707, 0]
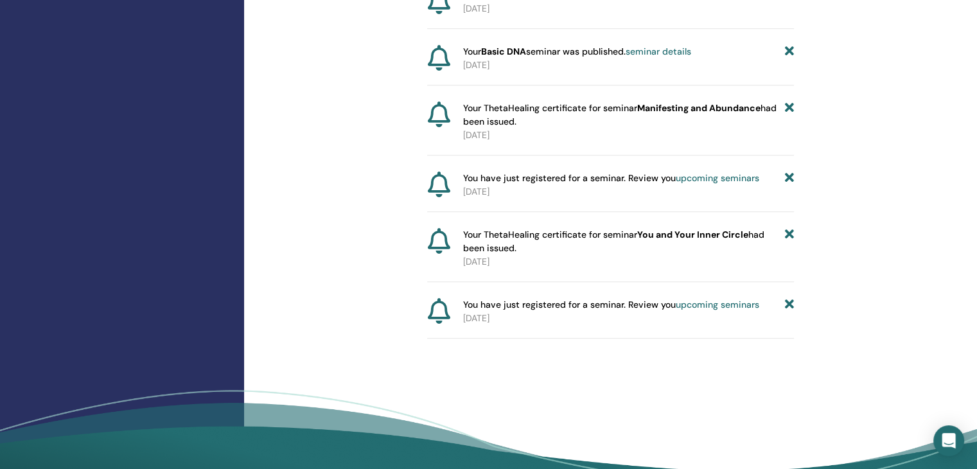
click at [786, 312] on icon at bounding box center [789, 304] width 9 height 13
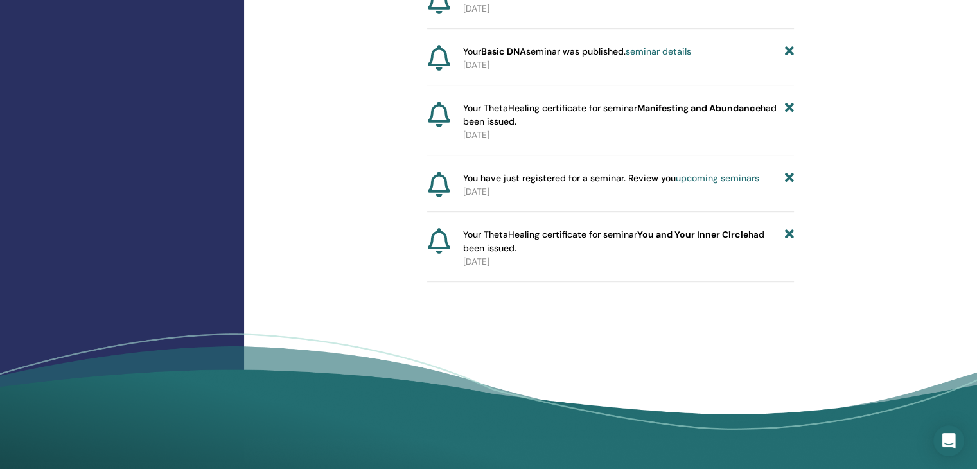
click at [793, 243] on icon at bounding box center [789, 241] width 9 height 27
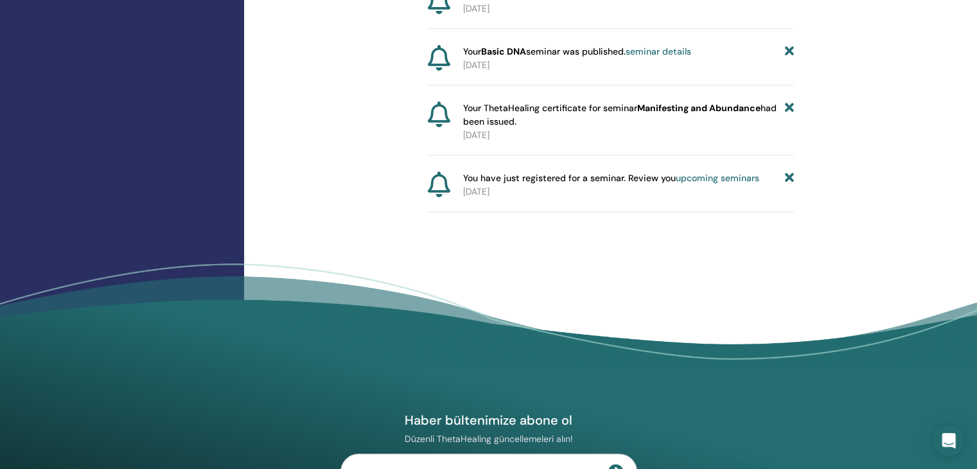
click at [789, 185] on icon at bounding box center [789, 178] width 9 height 13
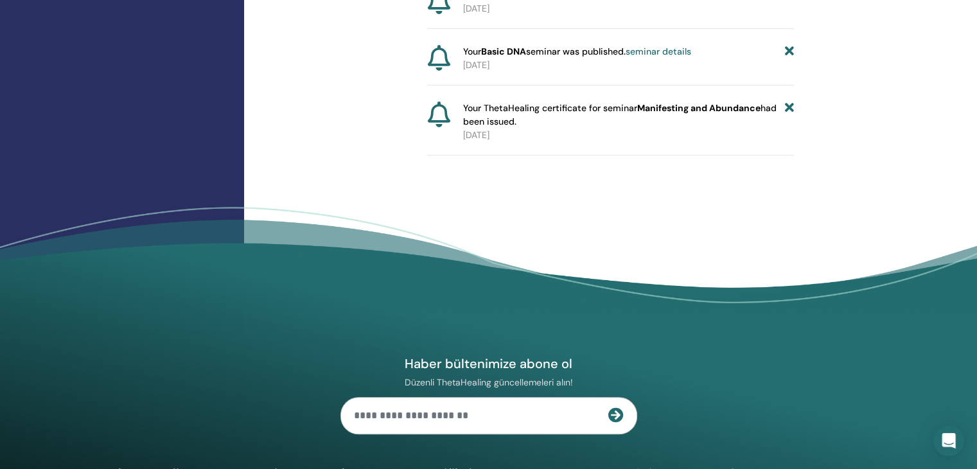
click at [791, 118] on icon at bounding box center [789, 114] width 9 height 27
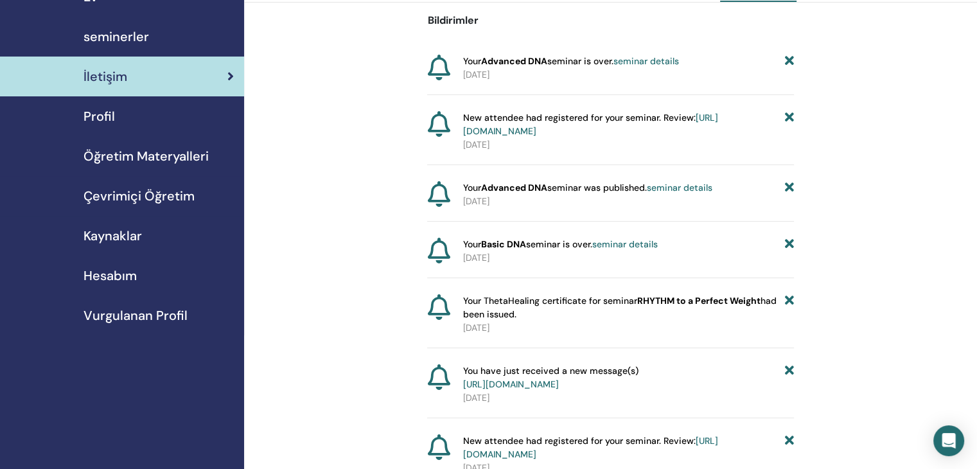
scroll to position [0, 0]
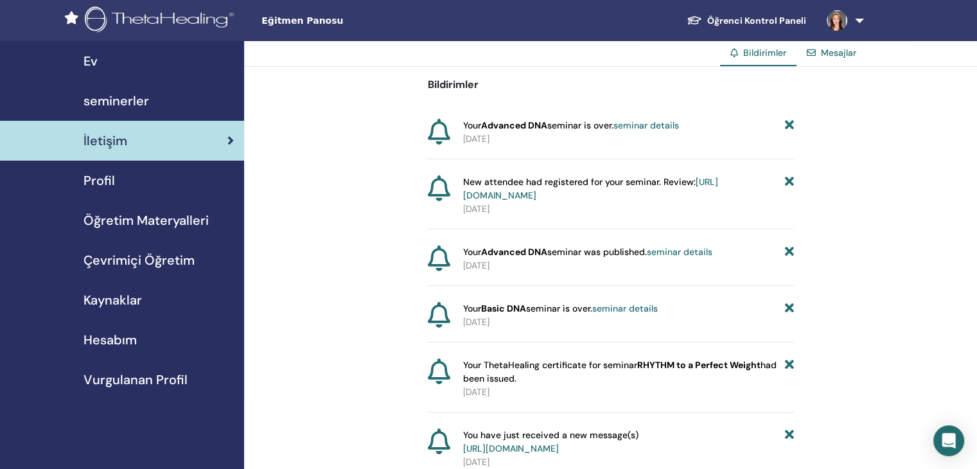
click at [845, 54] on link "Mesajlar" at bounding box center [838, 53] width 35 height 12
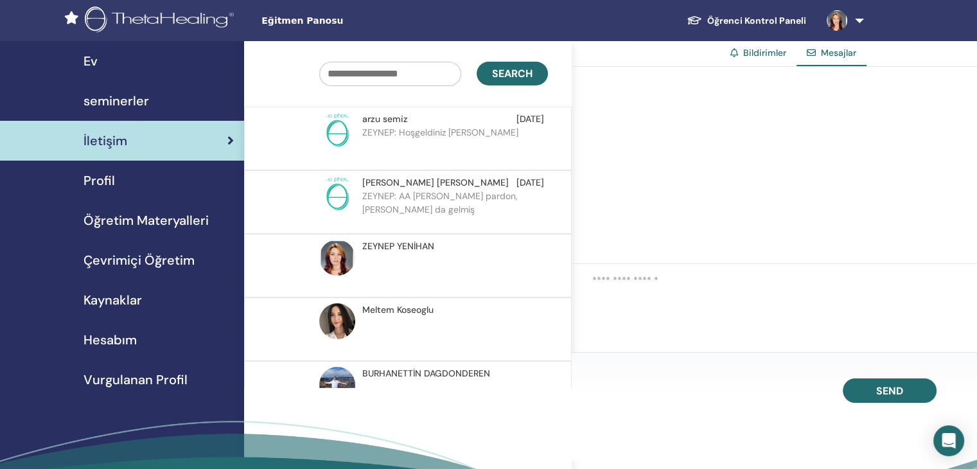
click at [402, 67] on input "text" at bounding box center [390, 74] width 142 height 24
type input "*****"
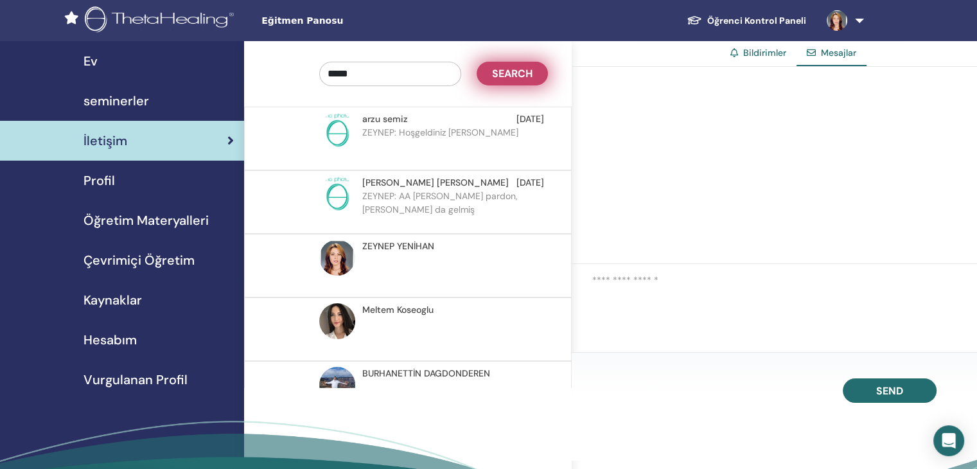
click at [520, 80] on button "Search" at bounding box center [512, 74] width 71 height 24
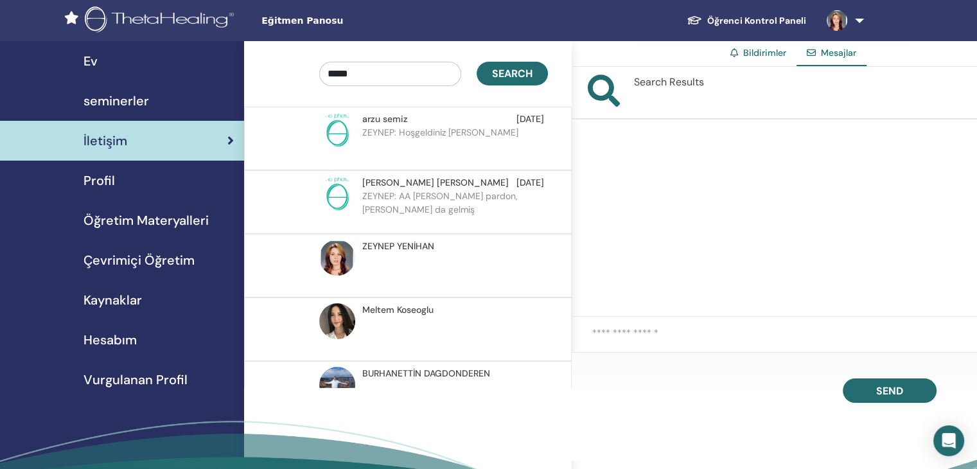
click at [774, 55] on link "Bildirimler" at bounding box center [764, 53] width 43 height 12
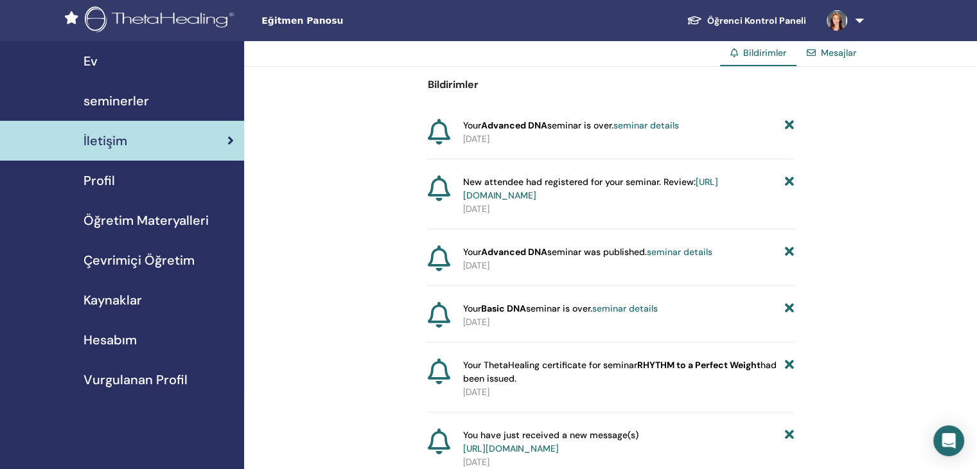
click at [123, 335] on span "Hesabım" at bounding box center [110, 339] width 53 height 19
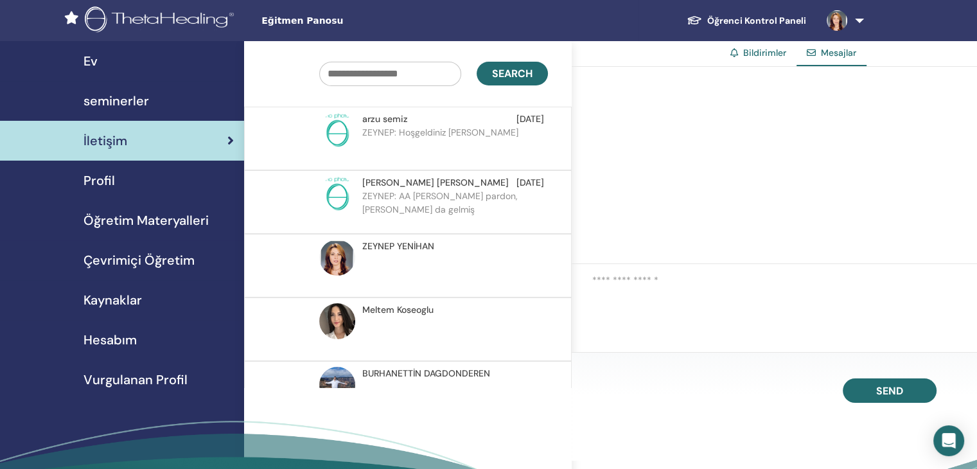
click at [411, 312] on span "Meltem Koseoglu" at bounding box center [397, 309] width 71 height 13
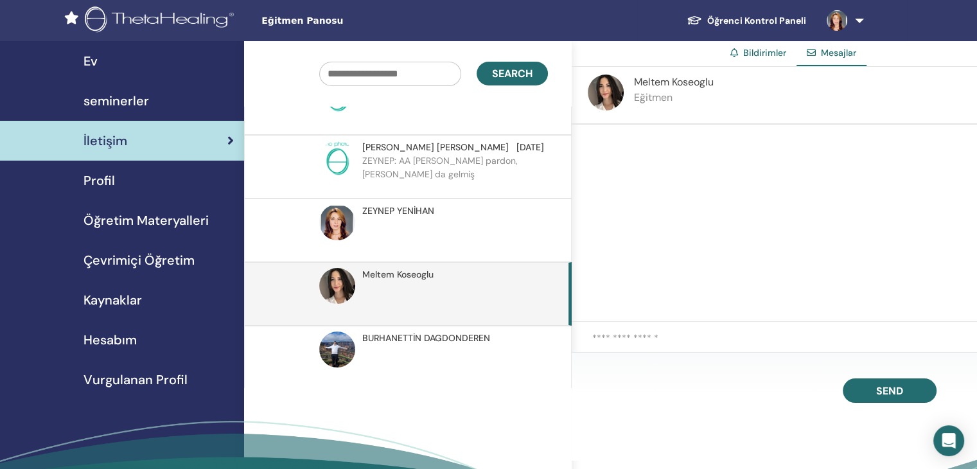
scroll to position [99, 0]
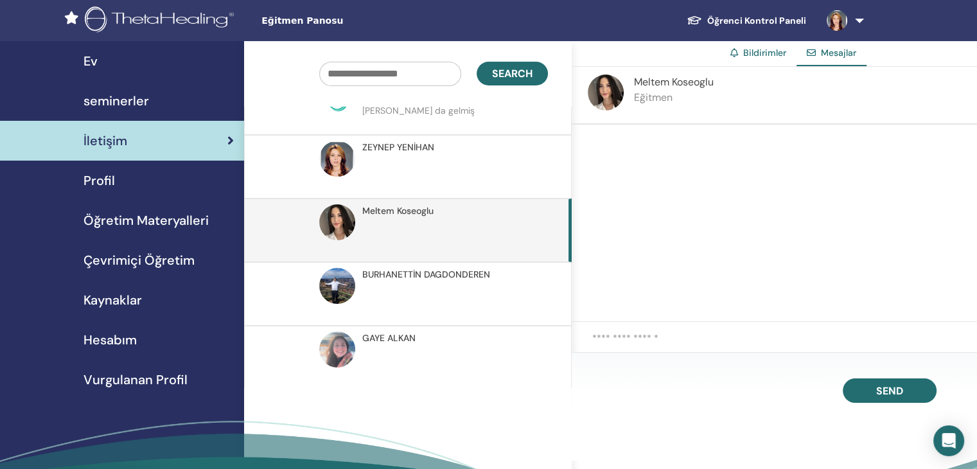
click at [149, 225] on span "Öğretim Materyalleri" at bounding box center [146, 220] width 125 height 19
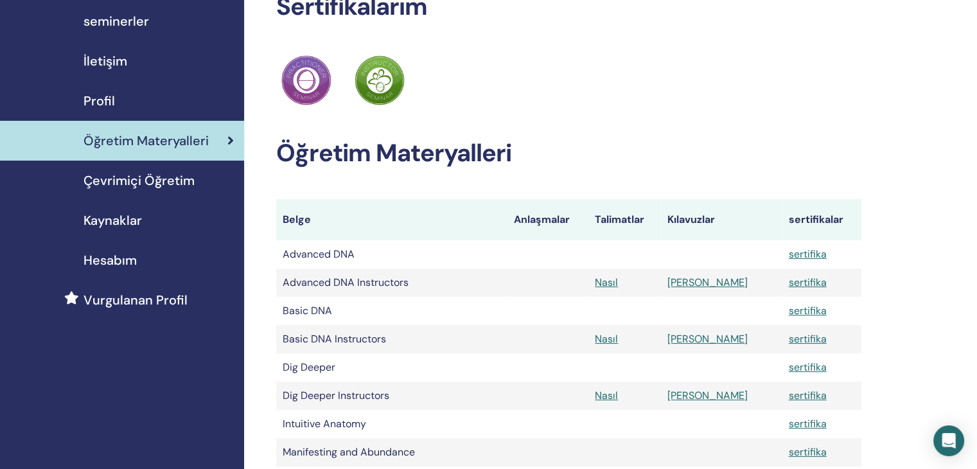
scroll to position [64, 0]
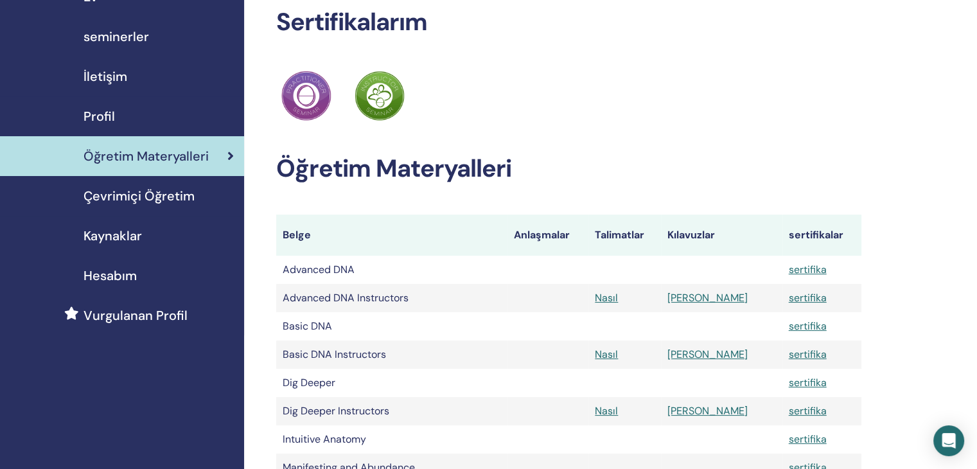
click at [123, 240] on span "Kaynaklar" at bounding box center [113, 235] width 58 height 19
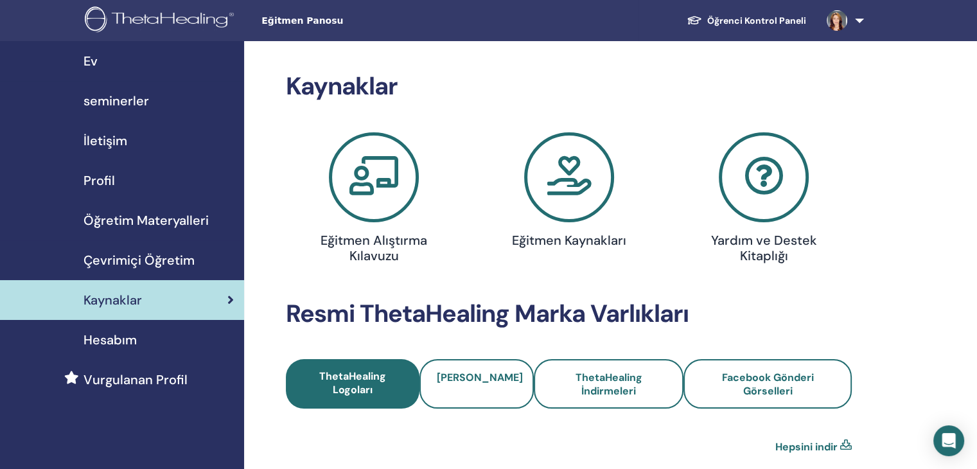
click at [118, 337] on span "Hesabım" at bounding box center [110, 339] width 53 height 19
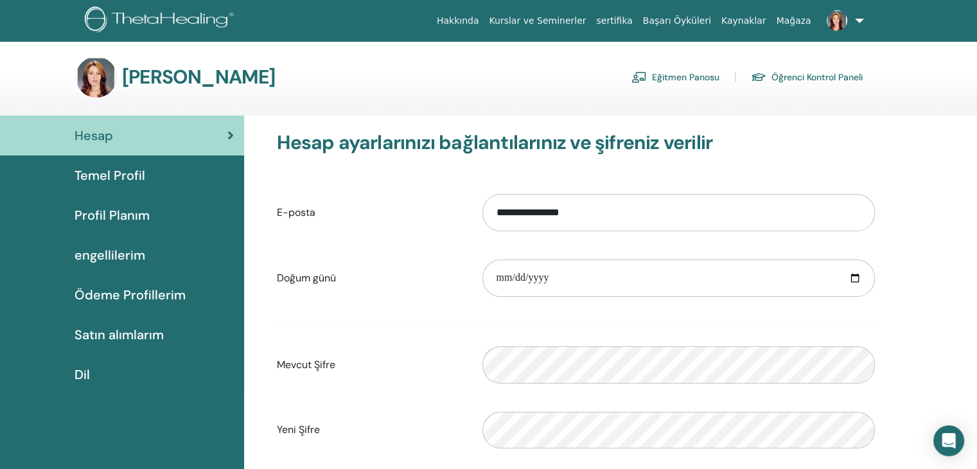
click at [529, 89] on div "[PERSON_NAME] Eğitmen Panosu Öğrenci Kontrol Paneli" at bounding box center [469, 77] width 787 height 41
click at [698, 78] on font "Eğitmen Panosu" at bounding box center [685, 78] width 67 height 12
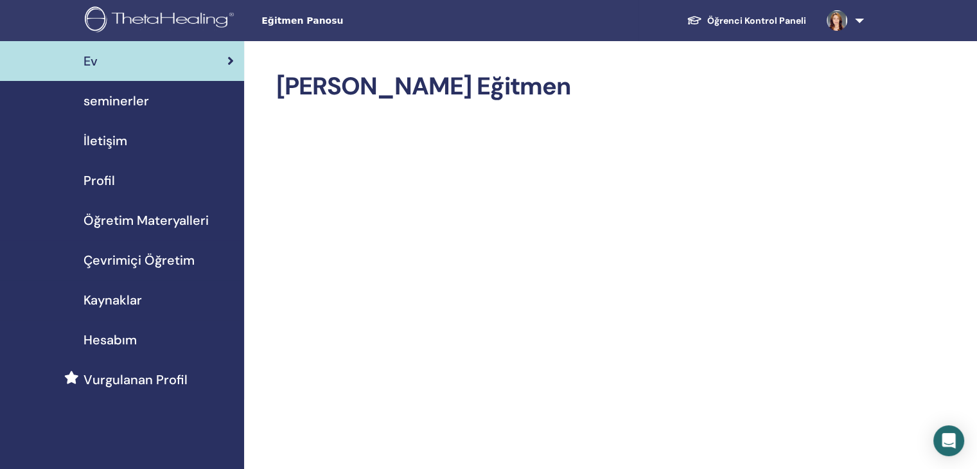
click at [112, 104] on span "seminerler" at bounding box center [117, 100] width 66 height 19
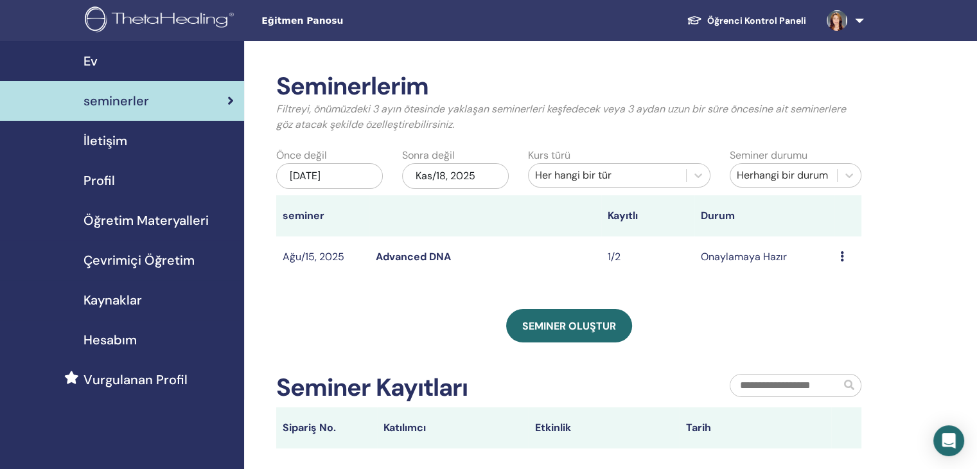
click at [121, 138] on span "İletişim" at bounding box center [106, 140] width 44 height 19
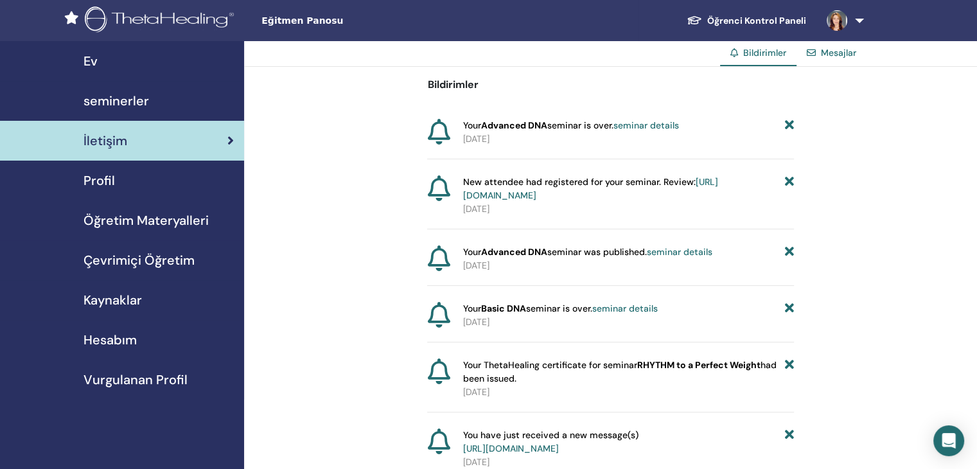
click at [674, 119] on link "seminar details" at bounding box center [646, 125] width 66 height 12
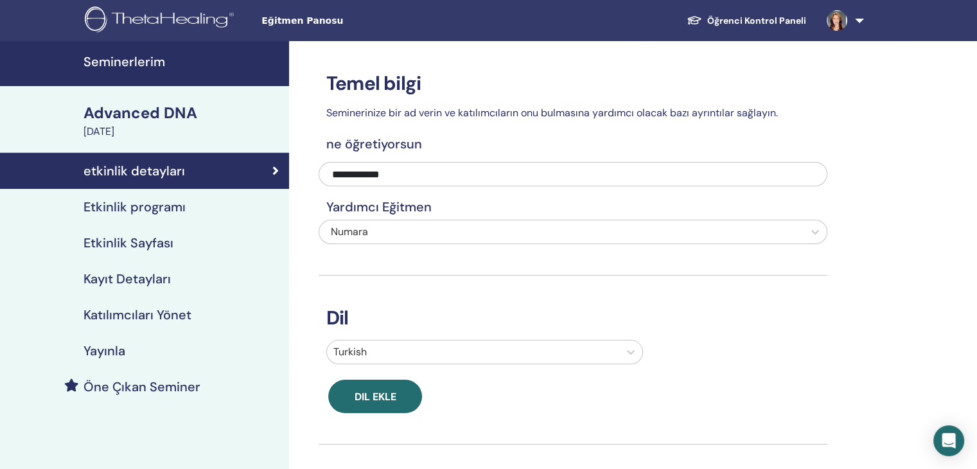
click at [85, 315] on h4 "Katılımcıları Yönet" at bounding box center [138, 314] width 108 height 15
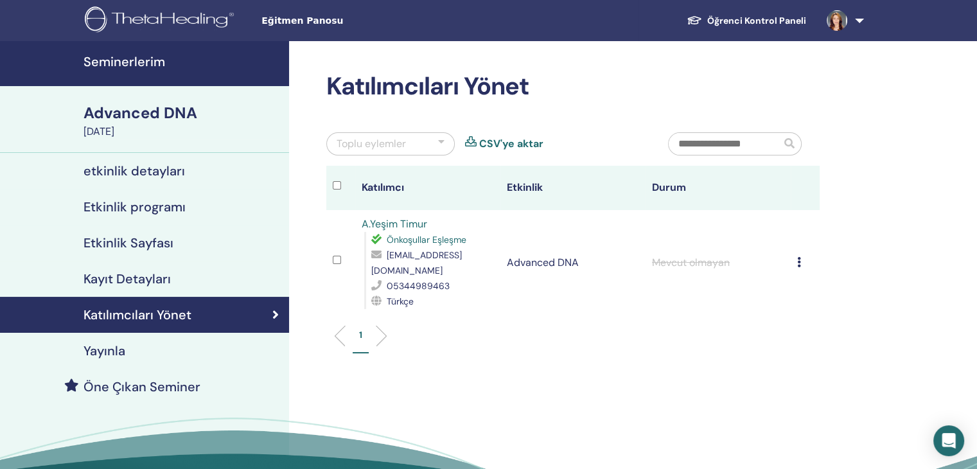
click at [152, 114] on div "Advanced DNA" at bounding box center [183, 113] width 198 height 22
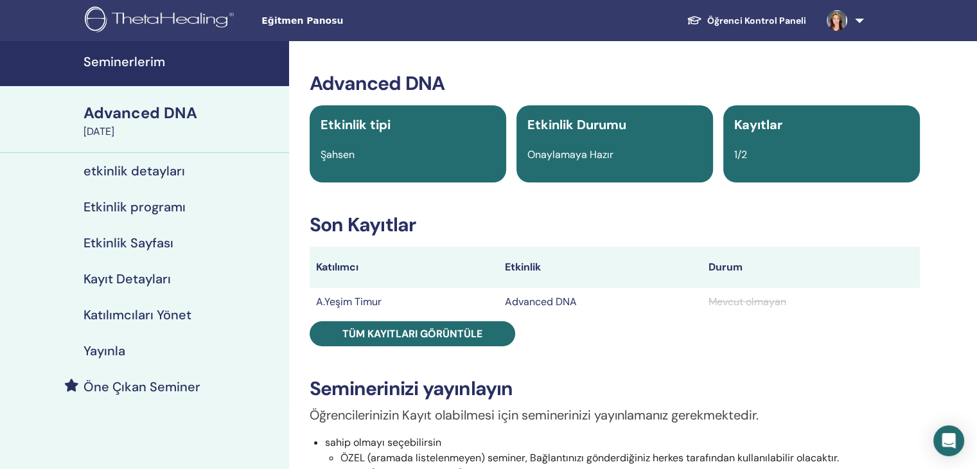
click at [156, 57] on h4 "Seminerlerim" at bounding box center [183, 61] width 198 height 15
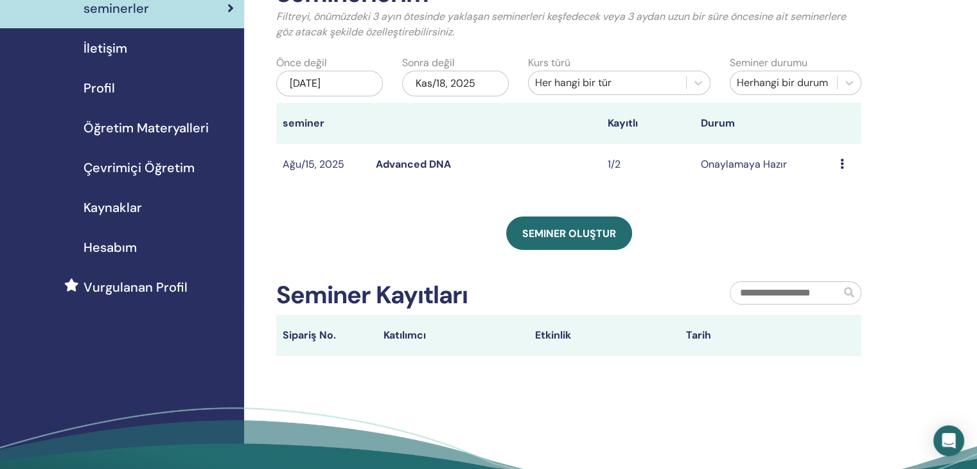
scroll to position [257, 0]
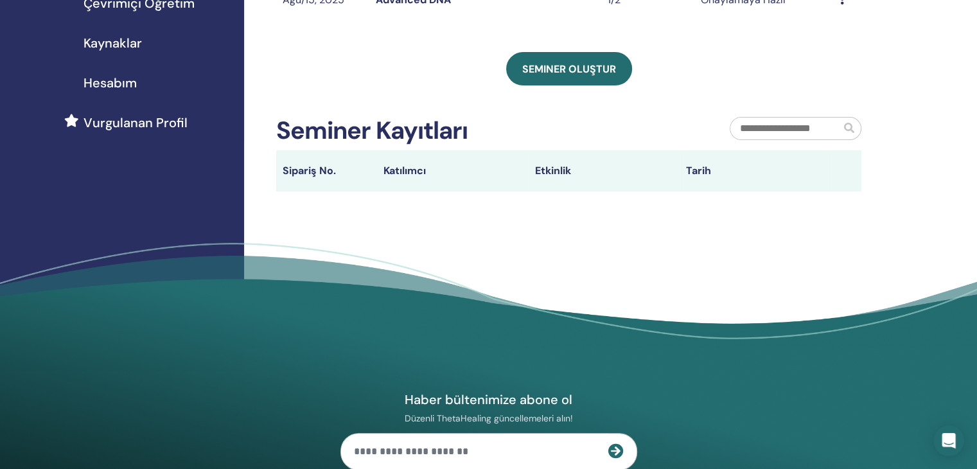
click at [796, 132] on input "text" at bounding box center [785, 129] width 110 height 22
type input "*"
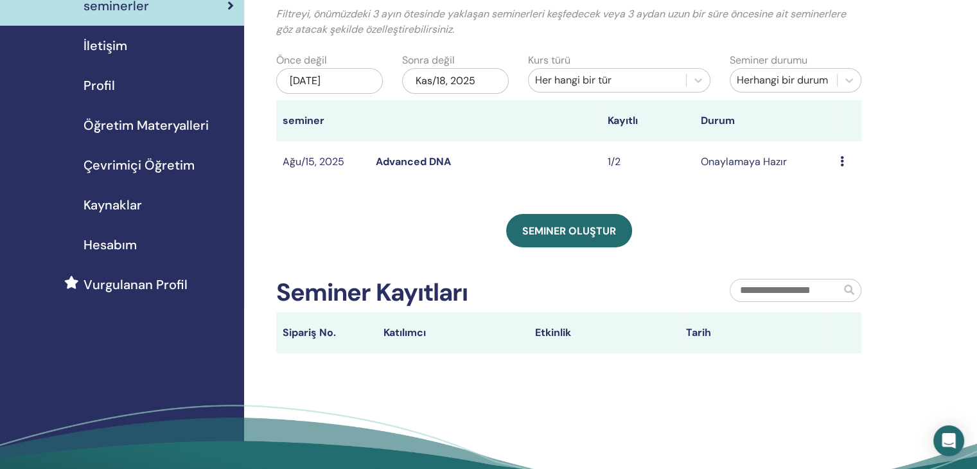
scroll to position [0, 0]
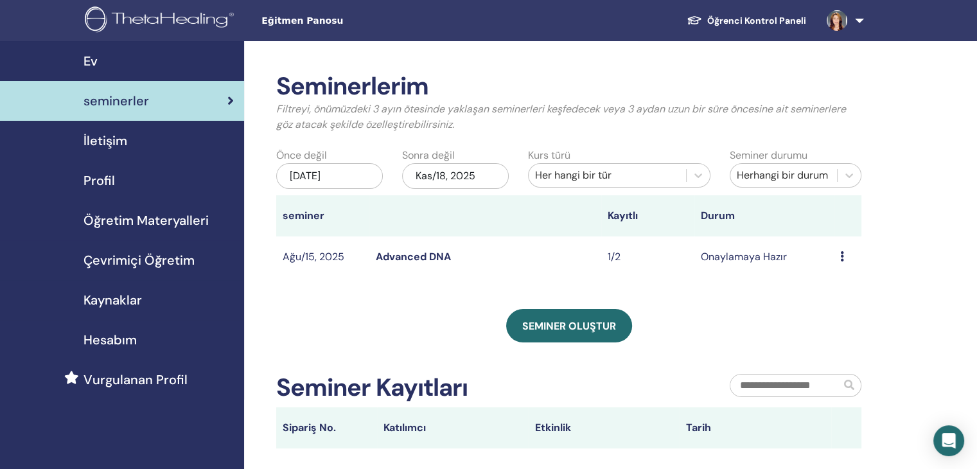
click at [233, 103] on icon at bounding box center [230, 100] width 6 height 13
click at [350, 172] on div "May/18, 2025" at bounding box center [329, 176] width 107 height 26
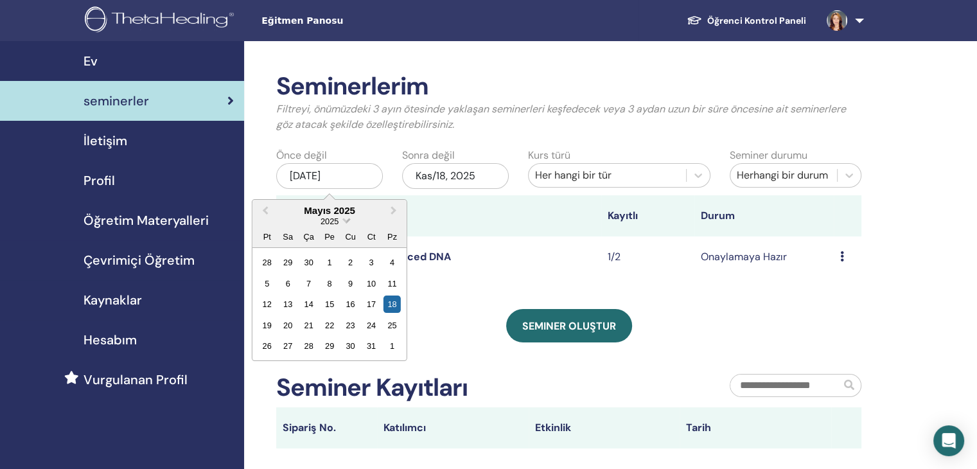
click at [343, 219] on span "Choose Date" at bounding box center [346, 219] width 8 height 8
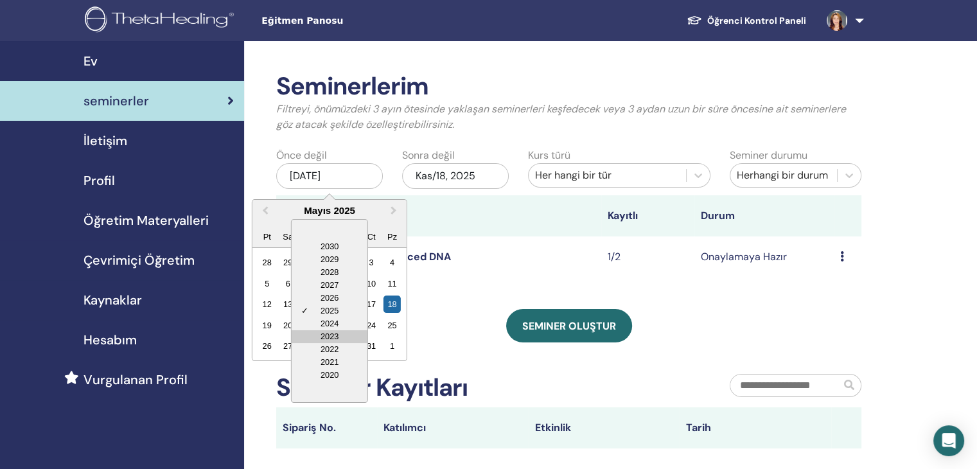
click at [334, 337] on div "2023" at bounding box center [330, 336] width 76 height 13
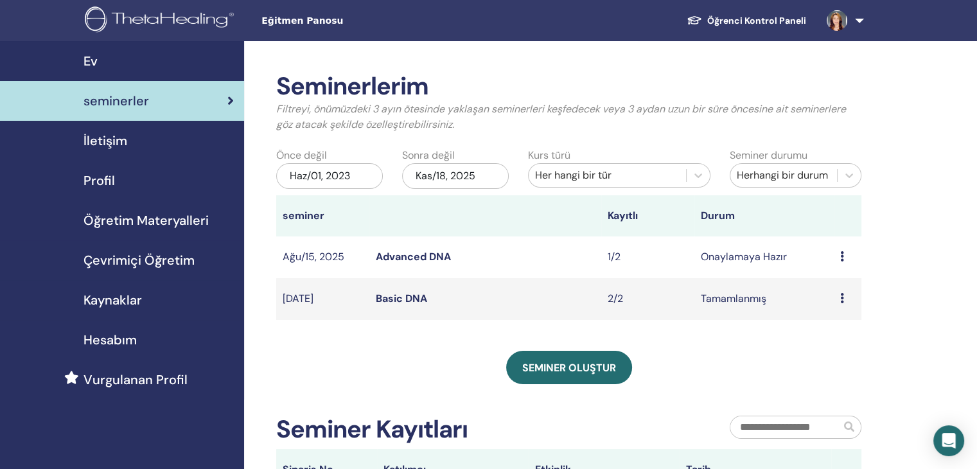
click at [412, 299] on link "Basic DNA" at bounding box center [401, 298] width 51 height 13
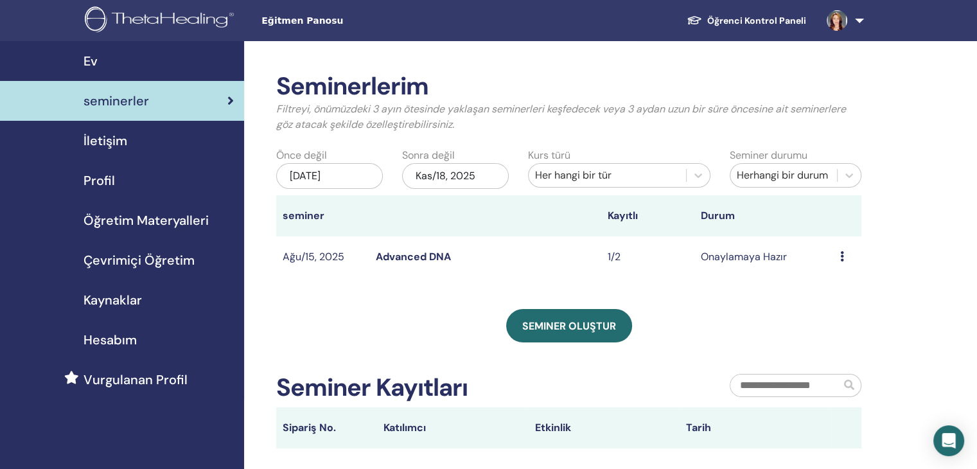
click at [335, 175] on div "[DATE]" at bounding box center [329, 176] width 107 height 26
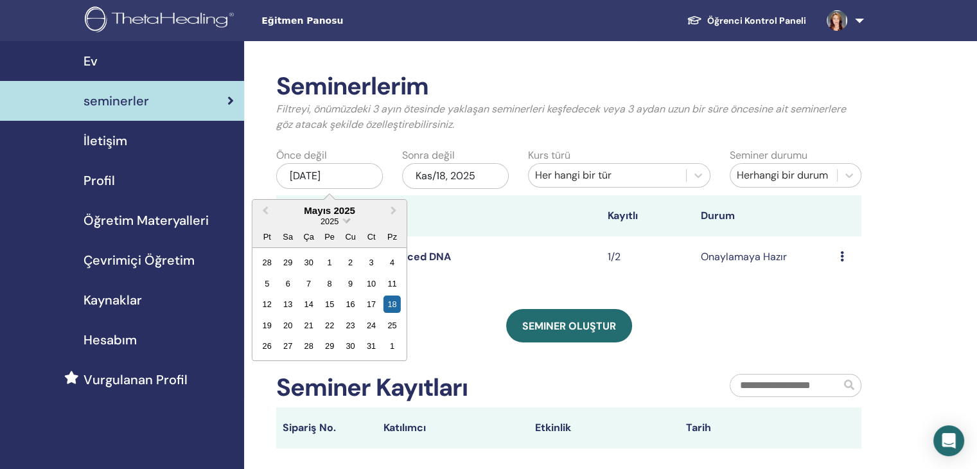
click at [346, 220] on span "Choose Date" at bounding box center [346, 219] width 8 height 8
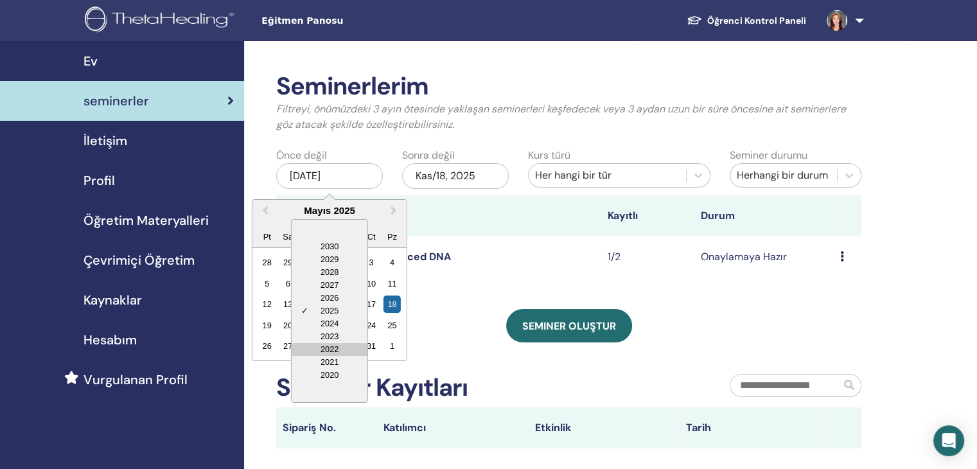
click at [333, 348] on div "2022" at bounding box center [330, 349] width 76 height 13
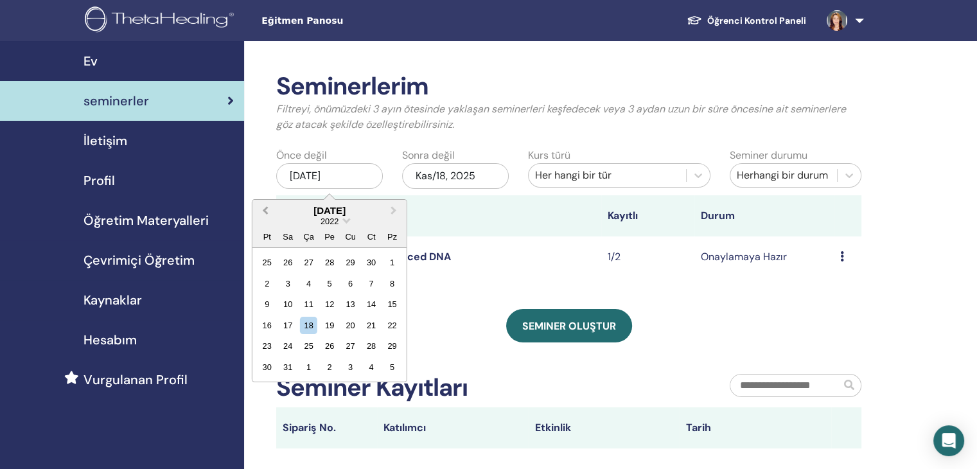
click at [265, 207] on span "Previous Month" at bounding box center [265, 210] width 0 height 13
click at [460, 308] on div "Seminerlerim Filtreyi, önümüzdeki 3 ayın ötesinde yaklaşan seminerleri keşfedec…" at bounding box center [568, 260] width 585 height 376
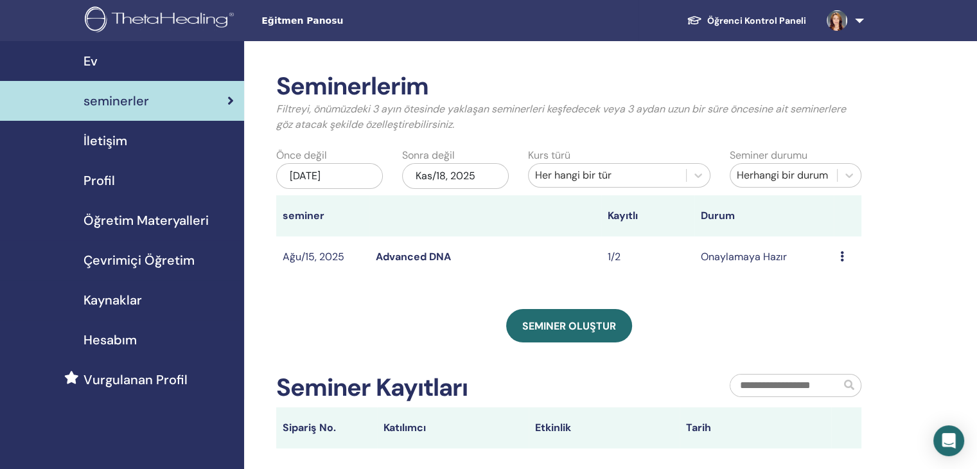
click at [461, 181] on div "Kas/18, 2025" at bounding box center [455, 176] width 107 height 26
click at [499, 129] on p "Filtreyi, önümüzdeki 3 ayın ötesinde yaklaşan seminerleri keşfedecek veya 3 ayd…" at bounding box center [568, 116] width 585 height 31
click at [317, 178] on div "[DATE]" at bounding box center [329, 176] width 107 height 26
click at [518, 285] on div "Seminerlerim Filtreyi, önümüzdeki 3 ayın ötesinde yaklaşan seminerleri keşfedec…" at bounding box center [568, 260] width 585 height 376
click at [327, 175] on div "[DATE]" at bounding box center [329, 176] width 107 height 26
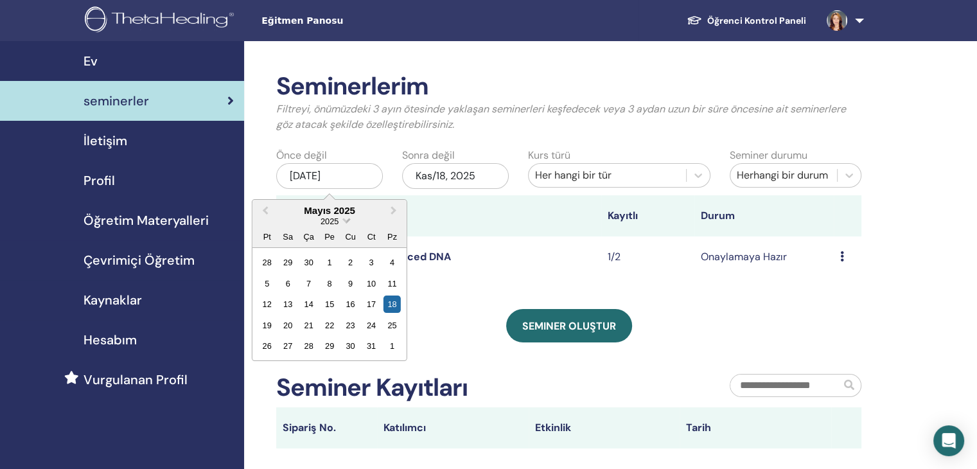
click at [343, 217] on span "Choose Date" at bounding box center [346, 219] width 8 height 8
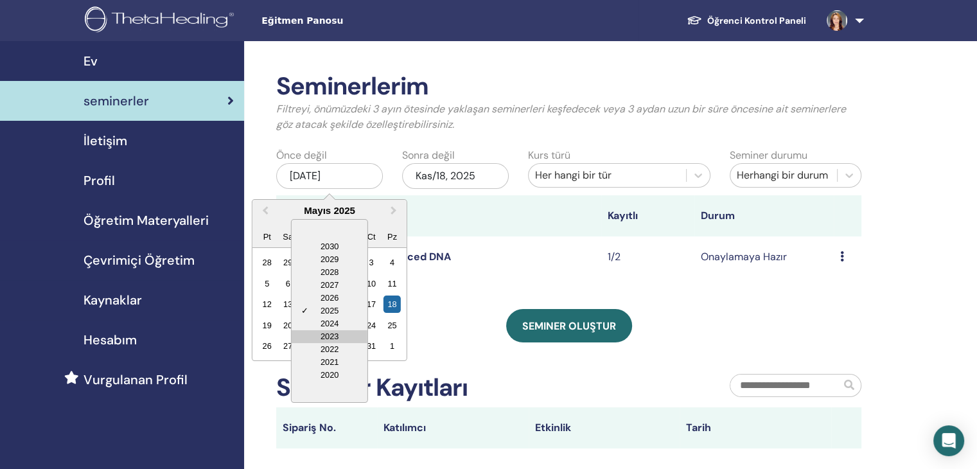
click at [331, 335] on div "2023" at bounding box center [330, 336] width 76 height 13
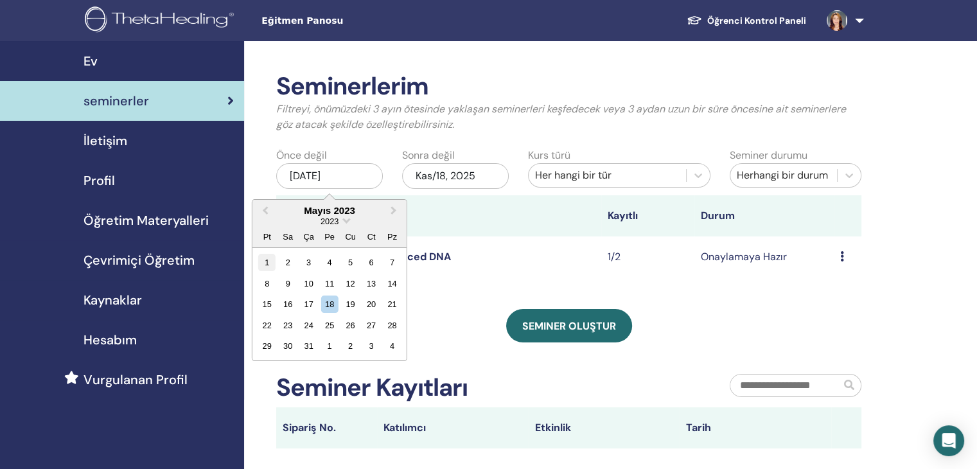
click at [269, 260] on div "1" at bounding box center [266, 262] width 17 height 17
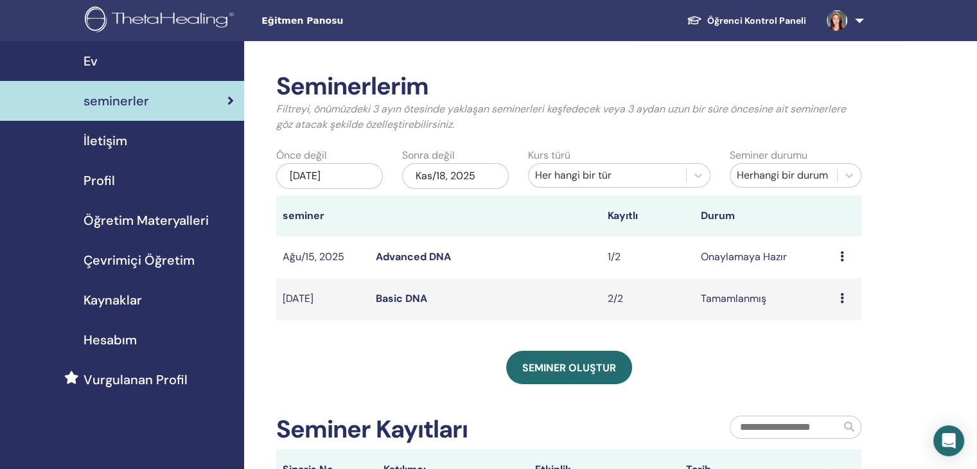
click at [348, 175] on div "May/01, 2023" at bounding box center [329, 176] width 107 height 26
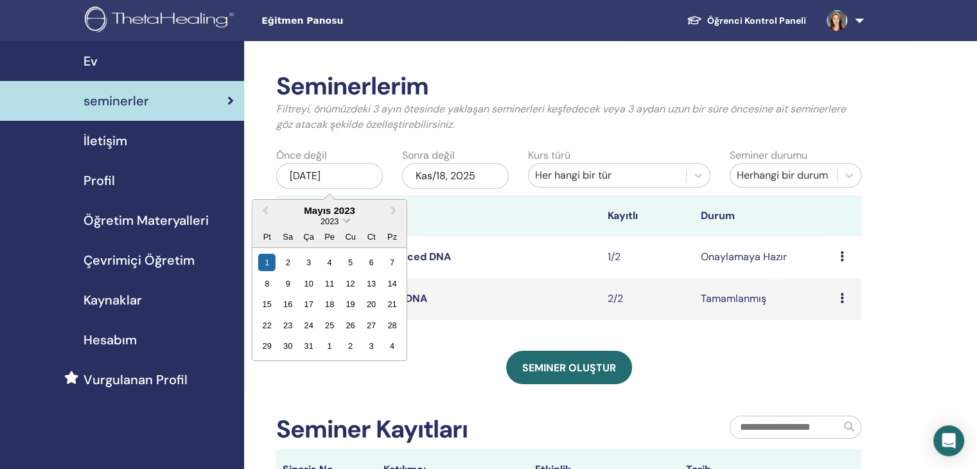
click at [333, 220] on span "2023" at bounding box center [330, 221] width 18 height 10
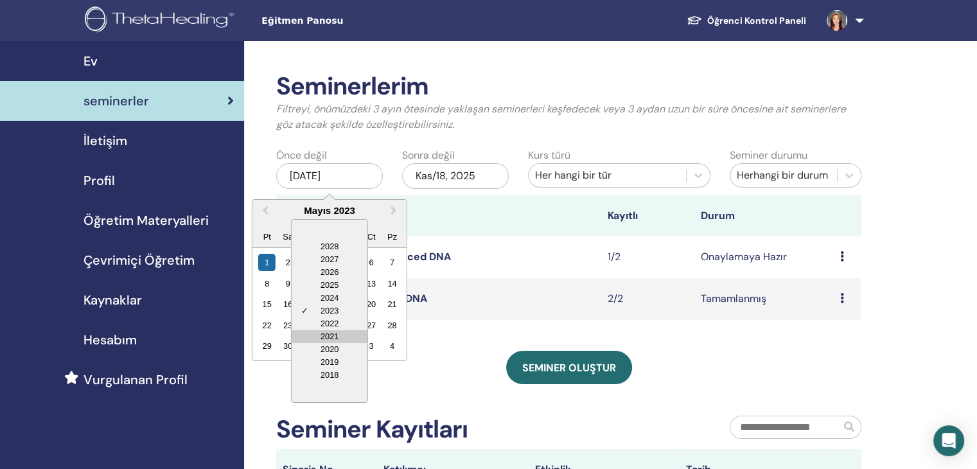
click at [329, 333] on div "2021" at bounding box center [330, 336] width 76 height 13
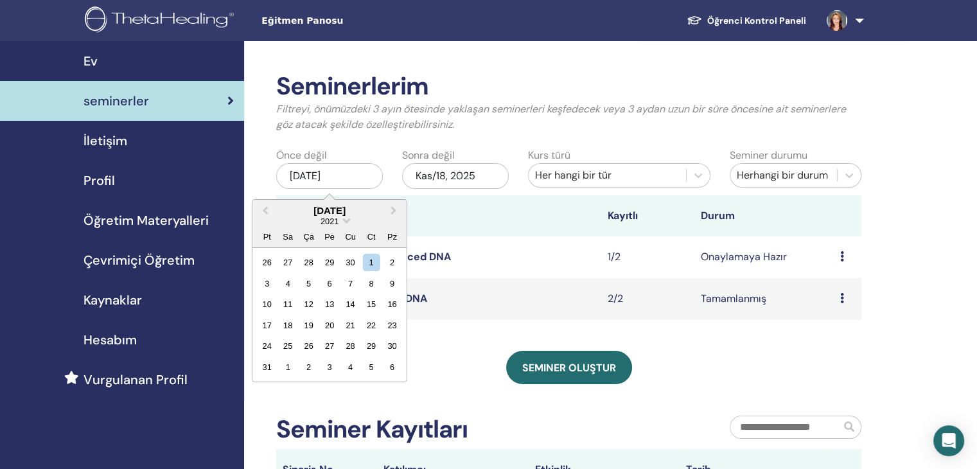
click at [458, 343] on div "Seminerlerim Filtreyi, önümüzdeki 3 ayın ötesinde yaklaşan seminerleri keşfedec…" at bounding box center [568, 281] width 585 height 418
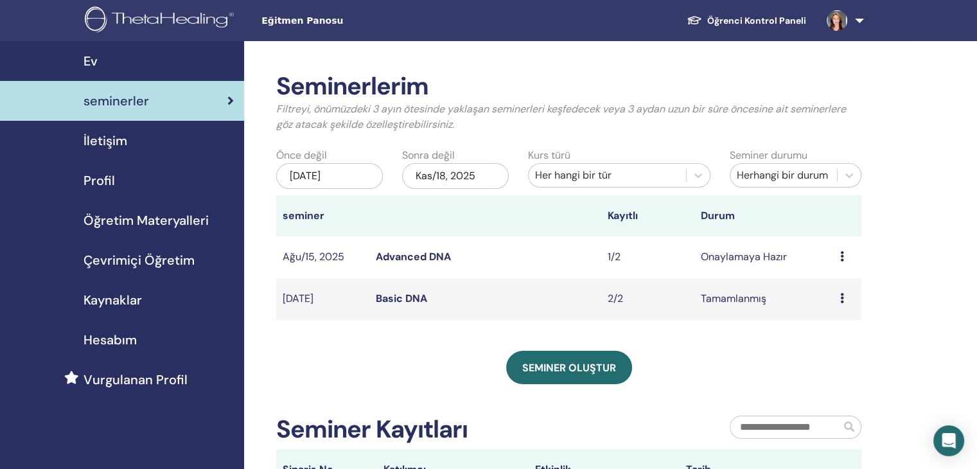
click at [351, 172] on div "May/01, 2023" at bounding box center [329, 176] width 107 height 26
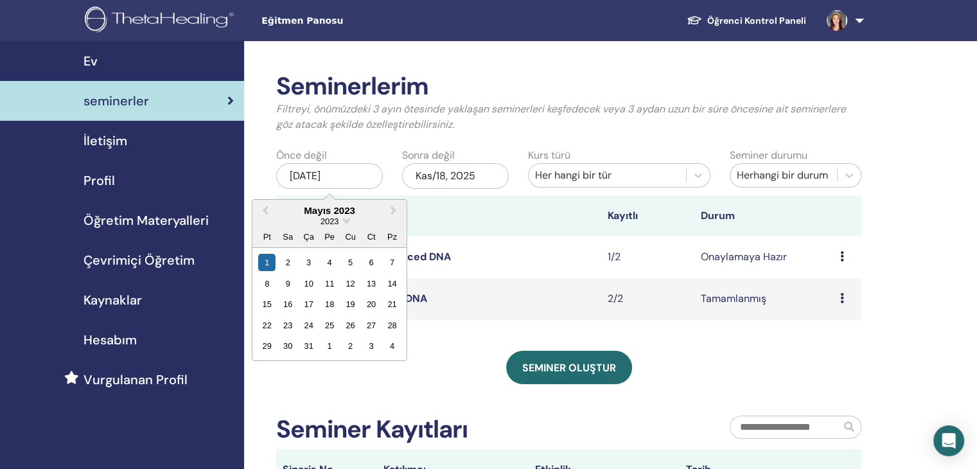
click at [349, 220] on div "2023" at bounding box center [329, 221] width 154 height 11
click at [342, 222] on div "2023" at bounding box center [329, 221] width 154 height 11
click at [342, 220] on div "2023" at bounding box center [329, 221] width 154 height 11
click at [344, 220] on span "Choose Date" at bounding box center [346, 219] width 8 height 8
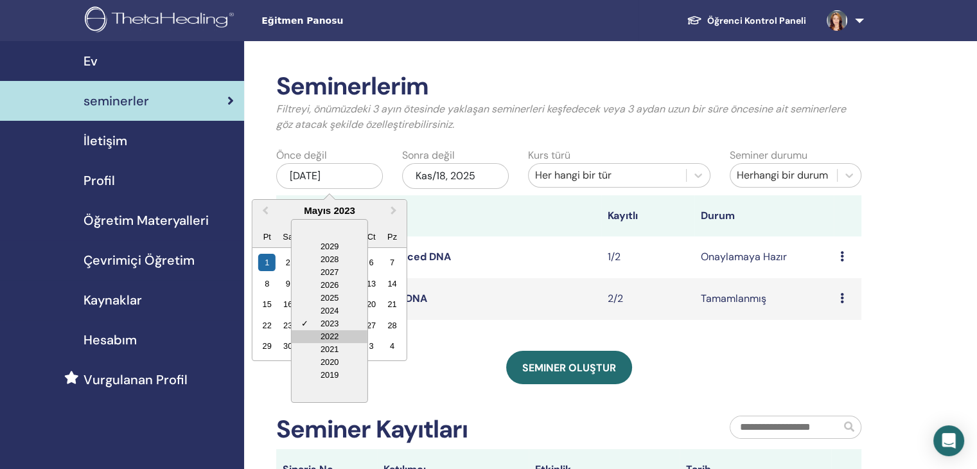
click at [335, 333] on div "2022" at bounding box center [330, 336] width 76 height 13
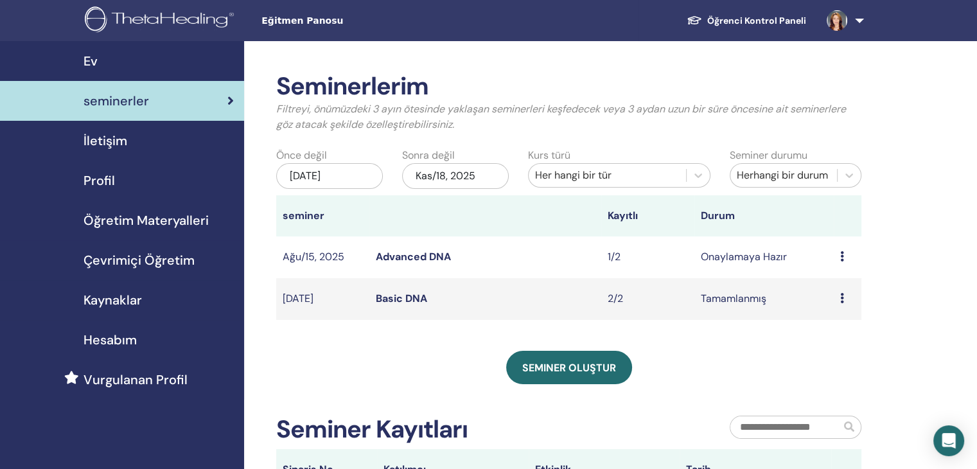
click at [460, 342] on div "Seminerlerim Filtreyi, önümüzdeki 3 ayın ötesinde yaklaşan seminerleri keşfedec…" at bounding box center [568, 281] width 585 height 418
click at [357, 174] on div "May/01, 2023" at bounding box center [329, 176] width 107 height 26
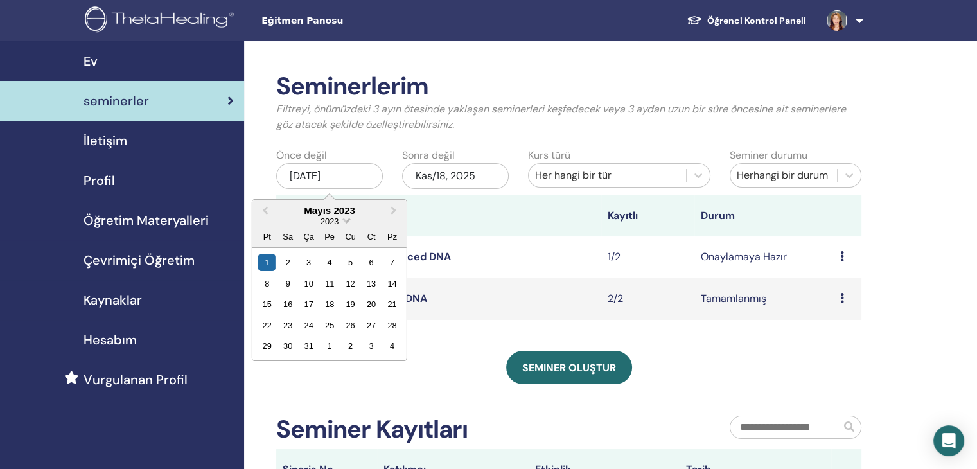
click at [345, 221] on span "Choose Date" at bounding box center [346, 219] width 8 height 8
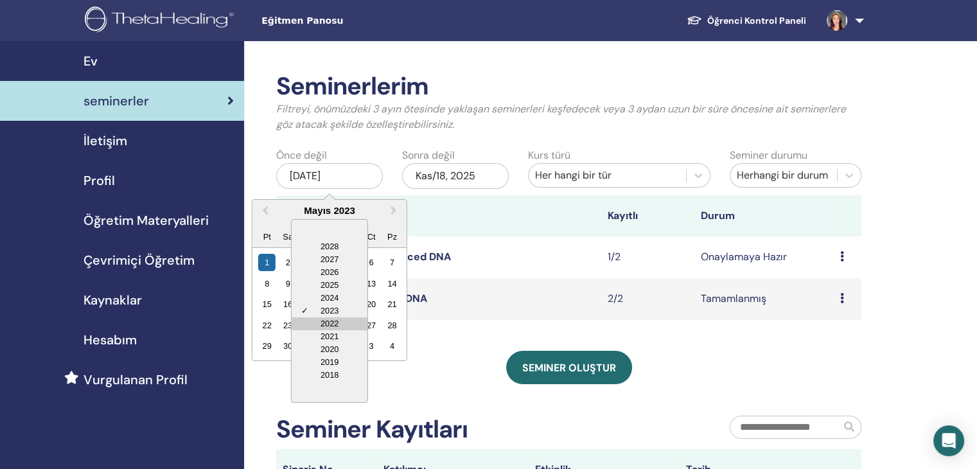
click at [328, 322] on div "2022" at bounding box center [330, 323] width 76 height 13
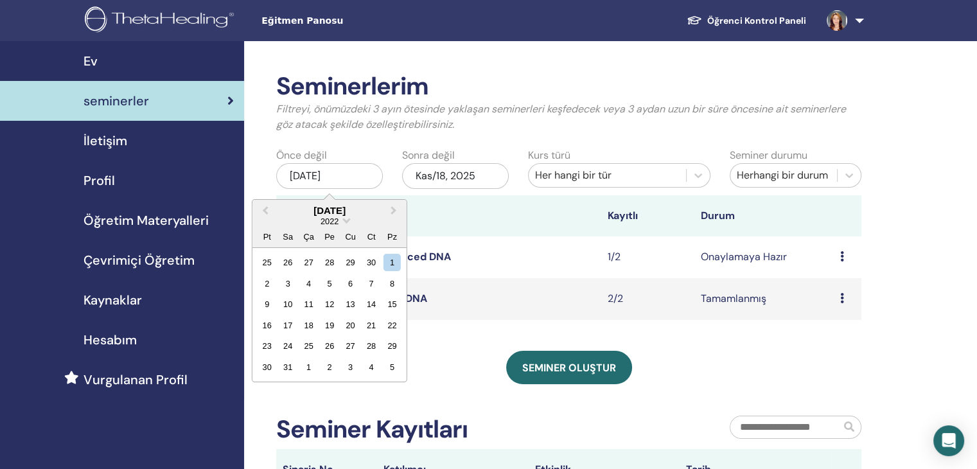
click at [429, 366] on div "Seminer oluştur" at bounding box center [568, 367] width 585 height 33
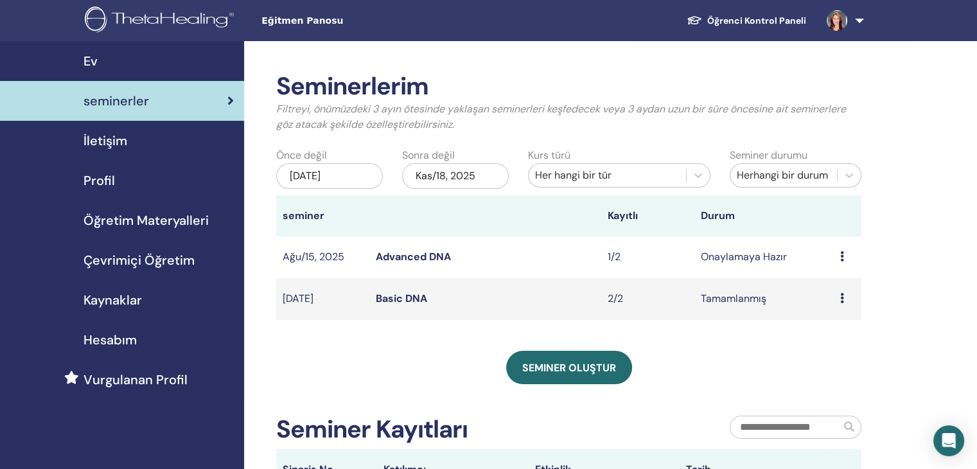
click at [337, 180] on div "May/01, 2023" at bounding box center [329, 176] width 107 height 26
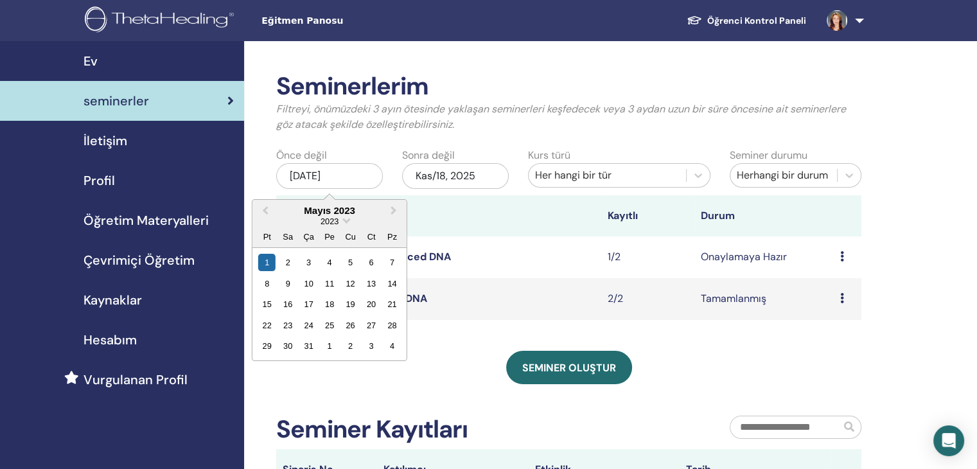
click at [348, 221] on div "2023" at bounding box center [329, 221] width 154 height 11
click at [348, 222] on div "2023" at bounding box center [329, 221] width 154 height 11
click at [346, 222] on span "Choose Date" at bounding box center [346, 219] width 8 height 8
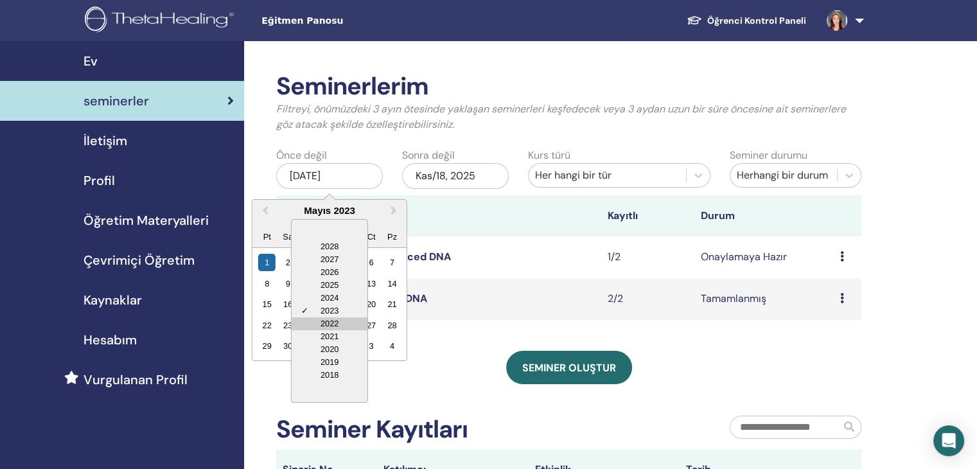
click at [337, 321] on div "2022" at bounding box center [330, 323] width 76 height 13
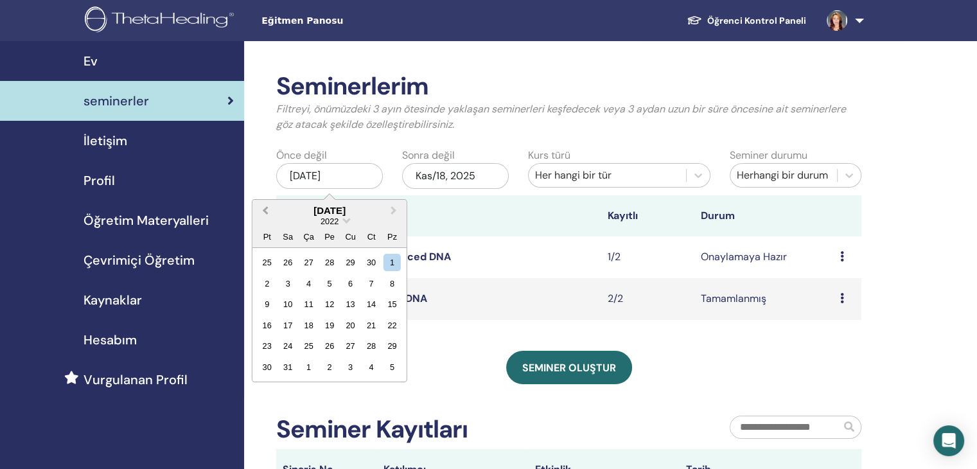
click at [265, 209] on span "Previous Month" at bounding box center [265, 210] width 0 height 13
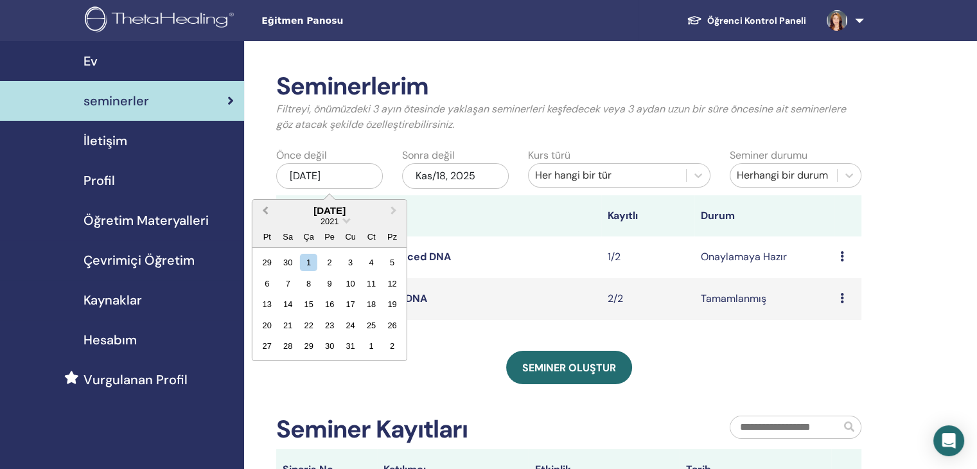
click at [265, 209] on span "Previous Month" at bounding box center [265, 210] width 0 height 13
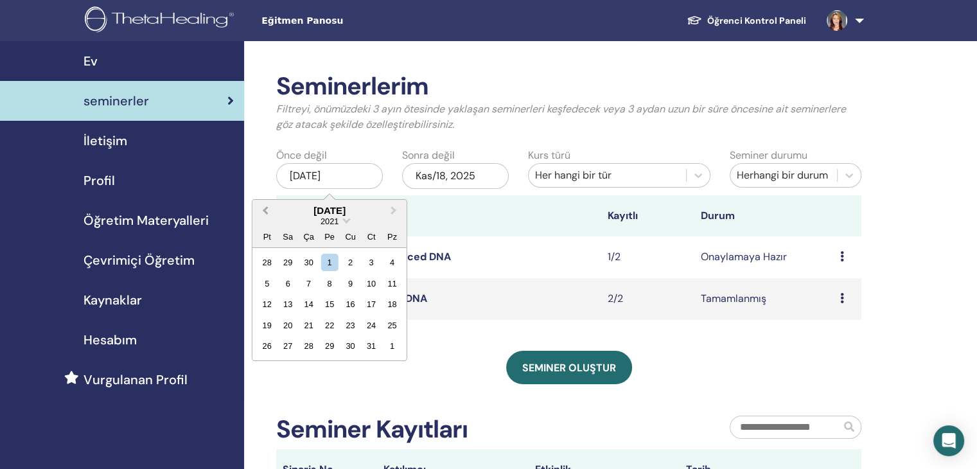
click at [265, 209] on span "Previous Month" at bounding box center [265, 210] width 0 height 13
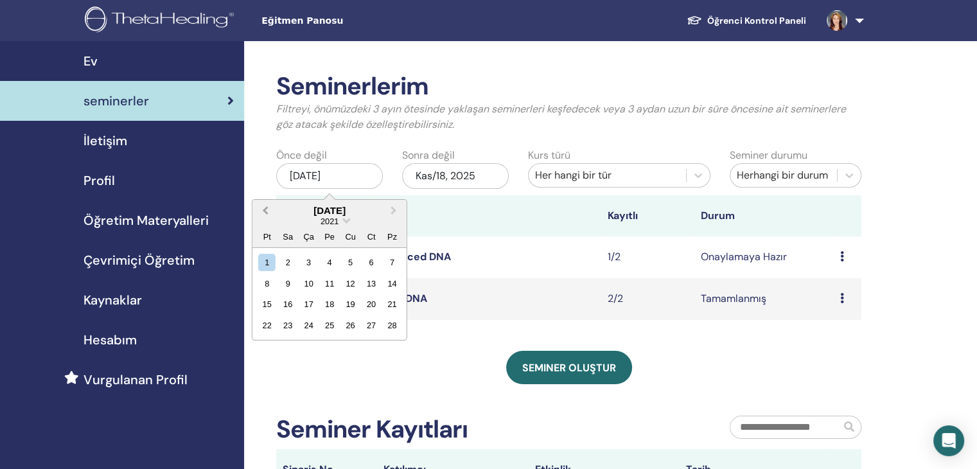
click at [265, 209] on span "Previous Month" at bounding box center [265, 210] width 0 height 13
click at [479, 358] on div "Seminer oluştur" at bounding box center [568, 367] width 585 height 33
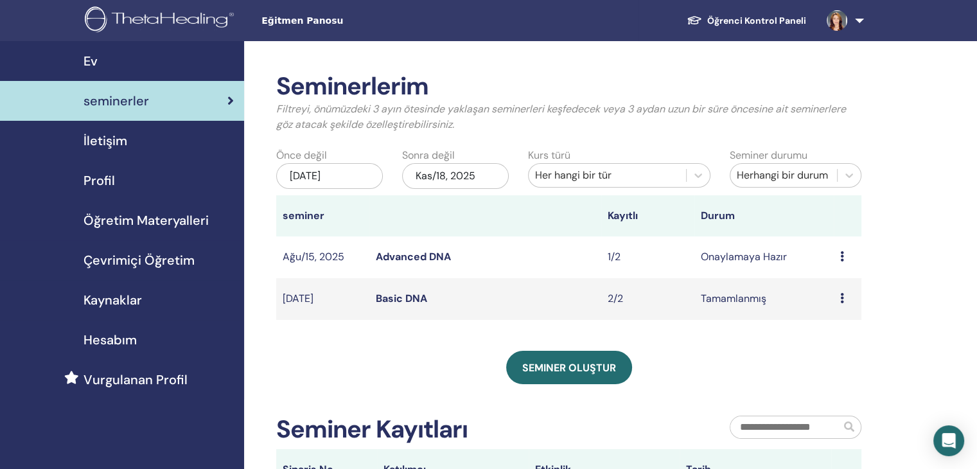
click at [340, 180] on div "May/01, 2023" at bounding box center [329, 176] width 107 height 26
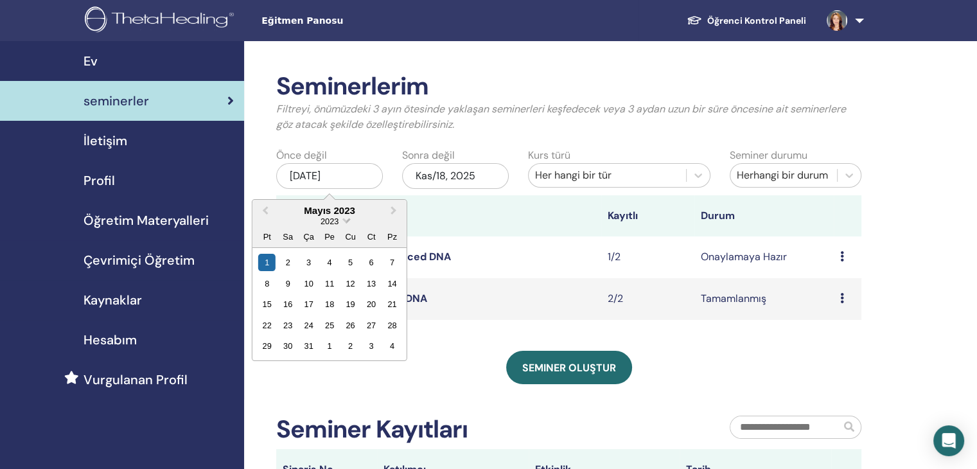
click at [348, 220] on span "Choose Date" at bounding box center [346, 219] width 8 height 8
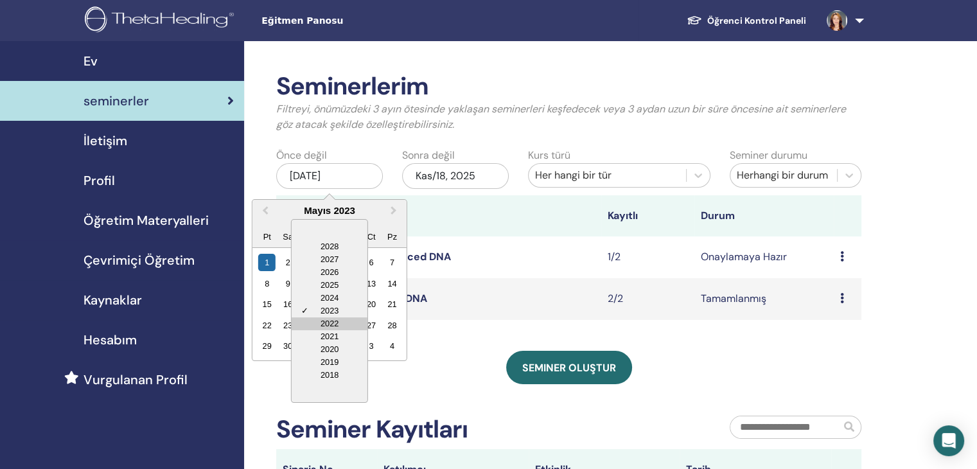
click at [342, 321] on div "2022" at bounding box center [330, 323] width 76 height 13
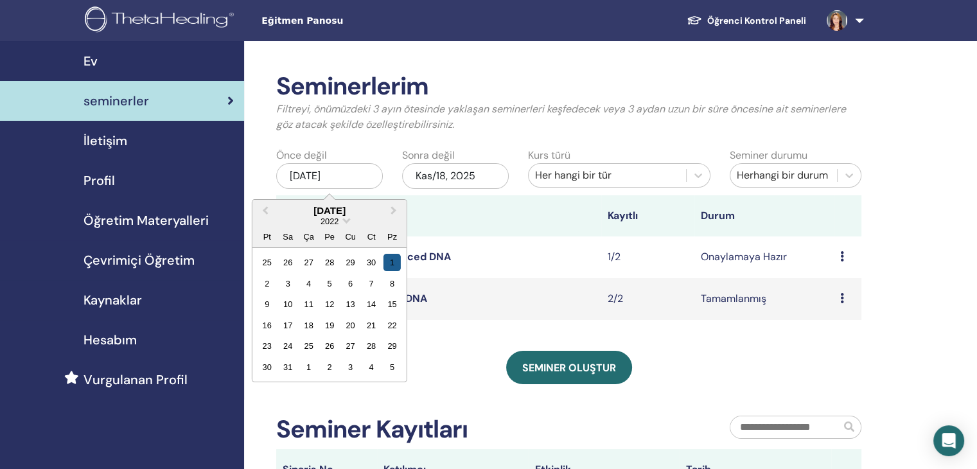
click at [386, 260] on div "1" at bounding box center [391, 262] width 17 height 17
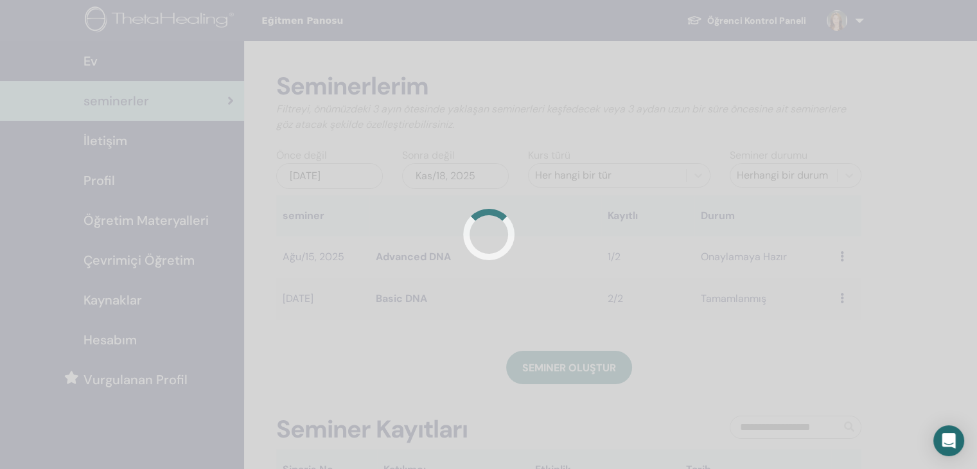
click at [386, 260] on div at bounding box center [488, 234] width 977 height 469
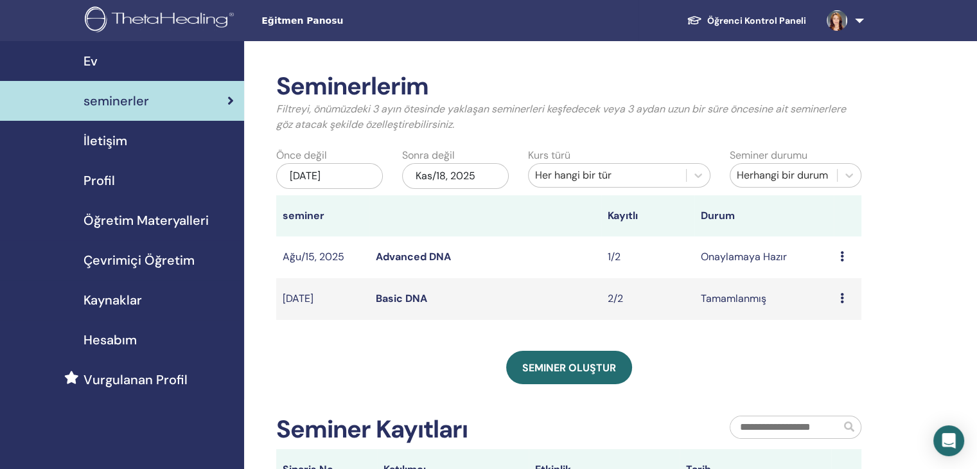
click at [355, 176] on div "May/01, 2022" at bounding box center [329, 176] width 107 height 26
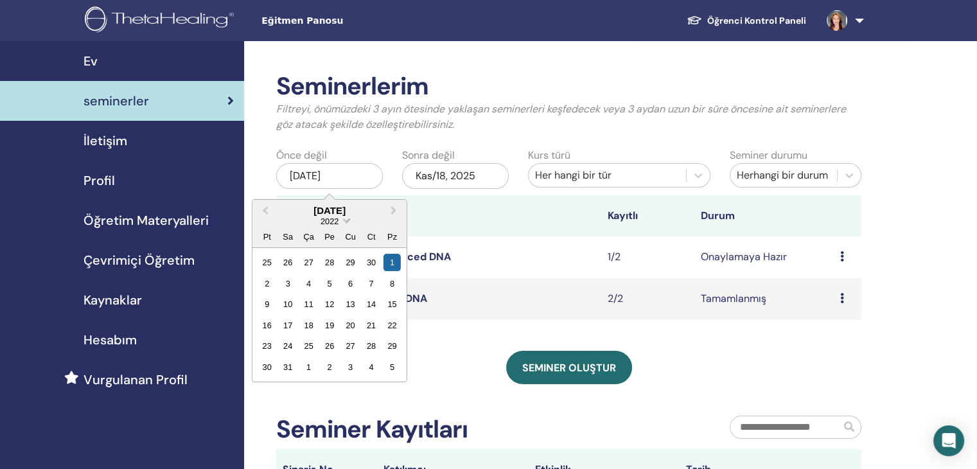
click at [348, 220] on span "Choose Date" at bounding box center [346, 219] width 8 height 8
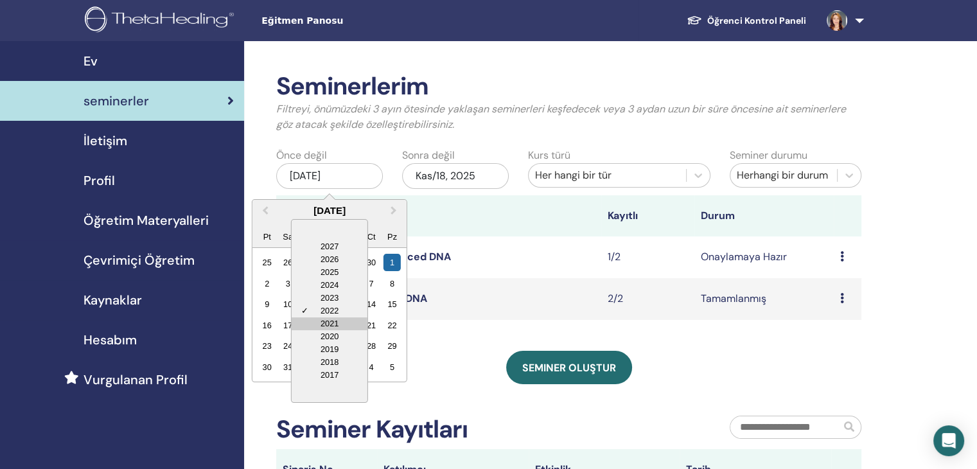
click at [332, 321] on div "2021" at bounding box center [330, 323] width 76 height 13
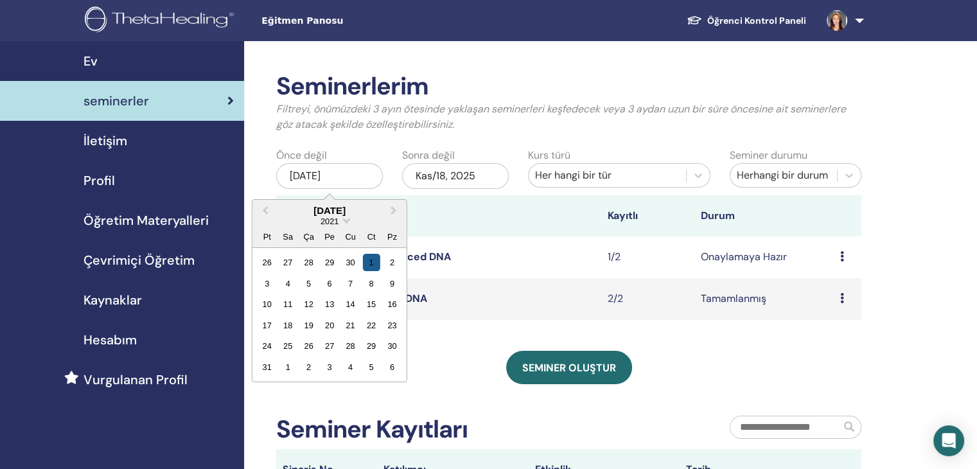
click at [369, 268] on div "1" at bounding box center [370, 262] width 17 height 17
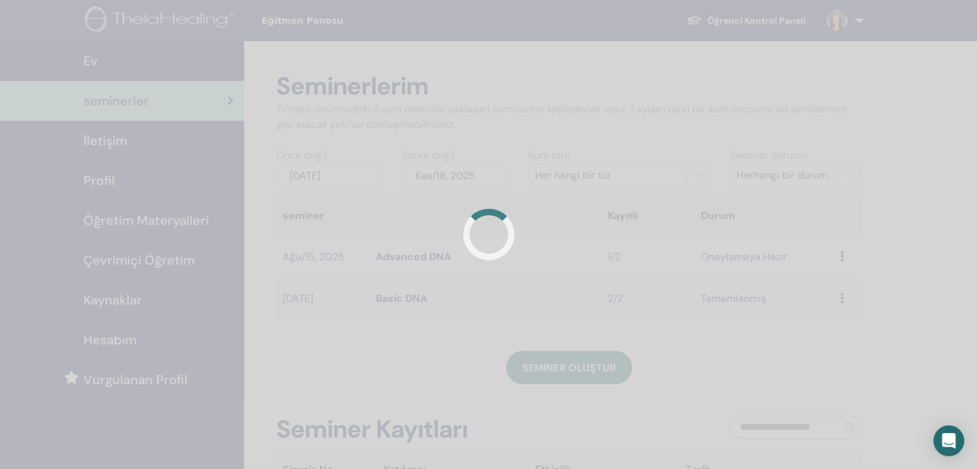
click at [369, 268] on div at bounding box center [488, 234] width 977 height 469
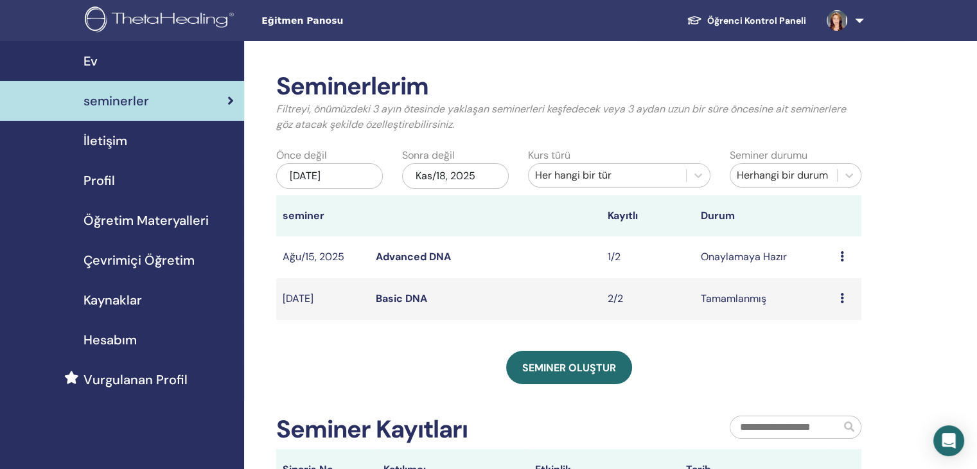
click at [401, 298] on link "Basic DNA" at bounding box center [401, 298] width 51 height 13
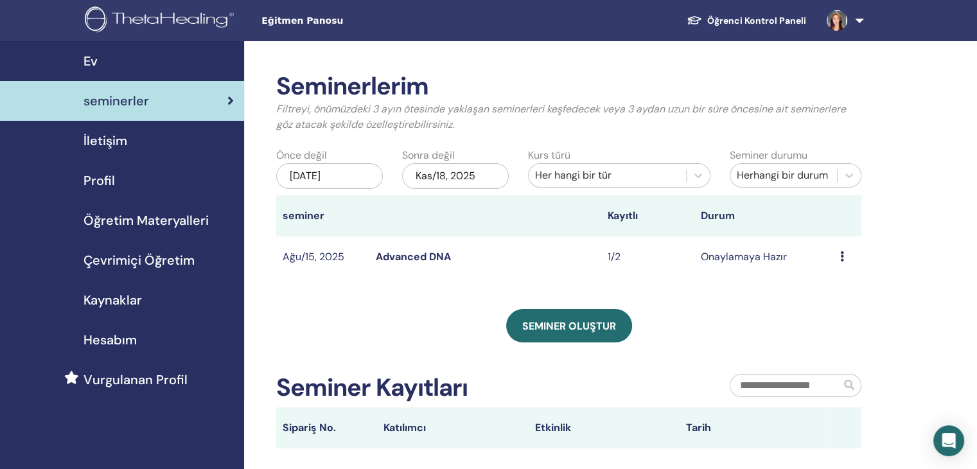
click at [335, 175] on div "[DATE]" at bounding box center [329, 176] width 107 height 26
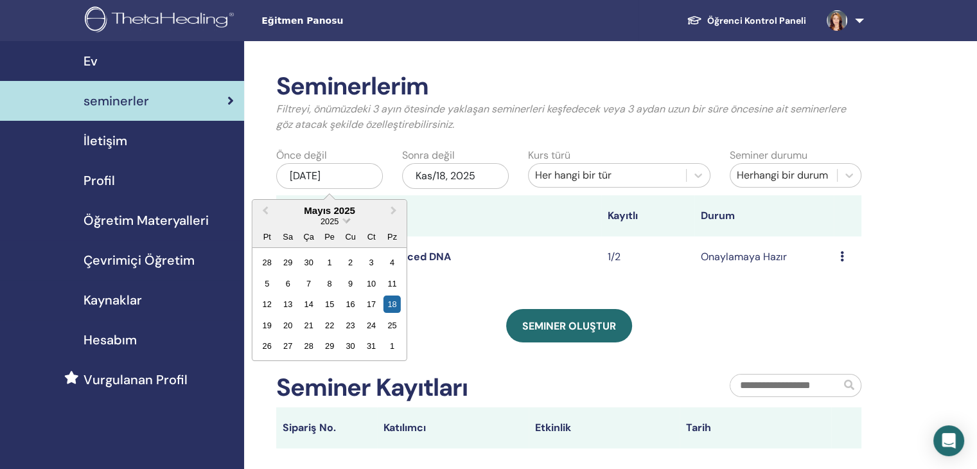
click at [344, 218] on span "Choose Date" at bounding box center [346, 219] width 8 height 8
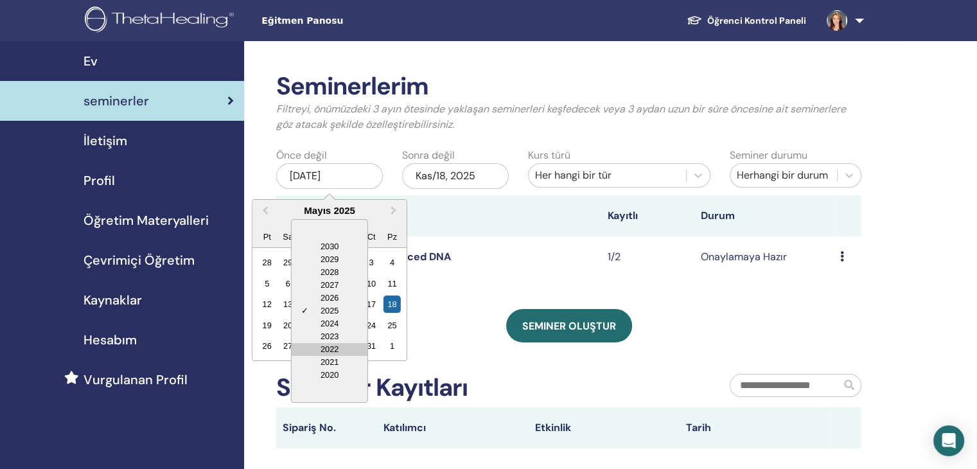
click at [331, 349] on div "2022" at bounding box center [330, 349] width 76 height 13
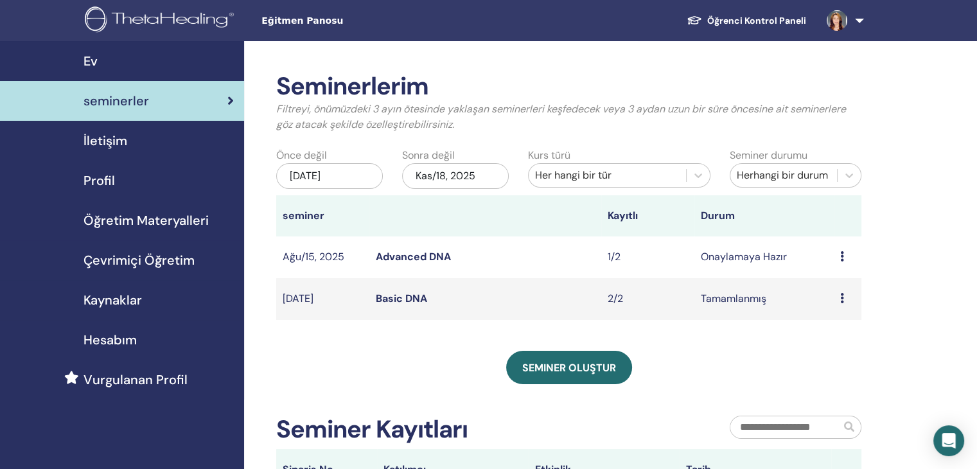
drag, startPoint x: 306, startPoint y: 118, endPoint x: 678, endPoint y: 348, distance: 438.2
click at [678, 348] on div "Seminerlerim Filtreyi, önümüzdeki 3 ayın ötesinde yaklaşan seminerleri keşfedec…" at bounding box center [568, 281] width 585 height 418
click at [329, 175] on div "[DATE]" at bounding box center [329, 176] width 107 height 26
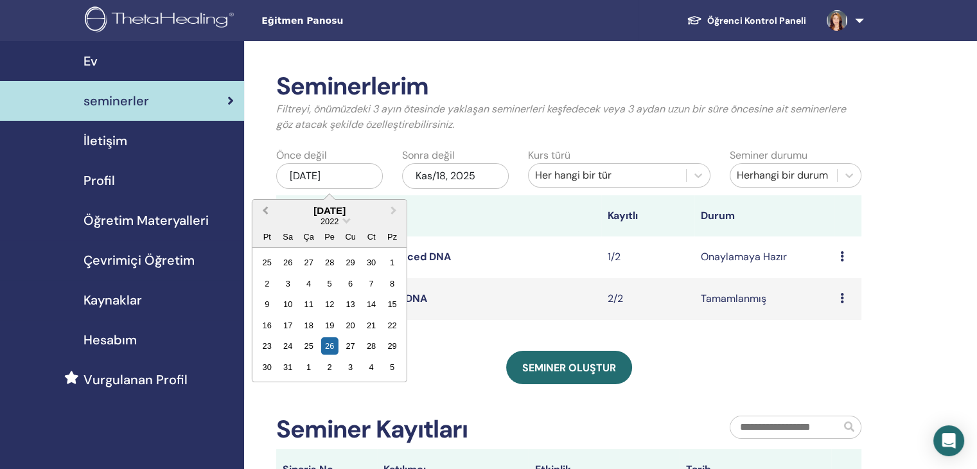
click at [265, 213] on span "Previous Month" at bounding box center [265, 210] width 0 height 13
click at [394, 209] on span "Next Month" at bounding box center [394, 210] width 0 height 13
click at [349, 299] on div "15" at bounding box center [350, 303] width 17 height 17
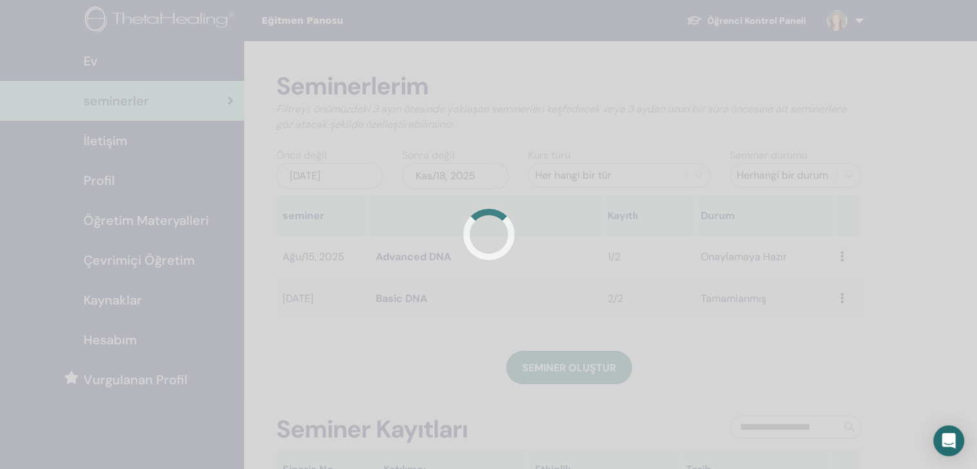
click at [349, 299] on div at bounding box center [488, 234] width 977 height 469
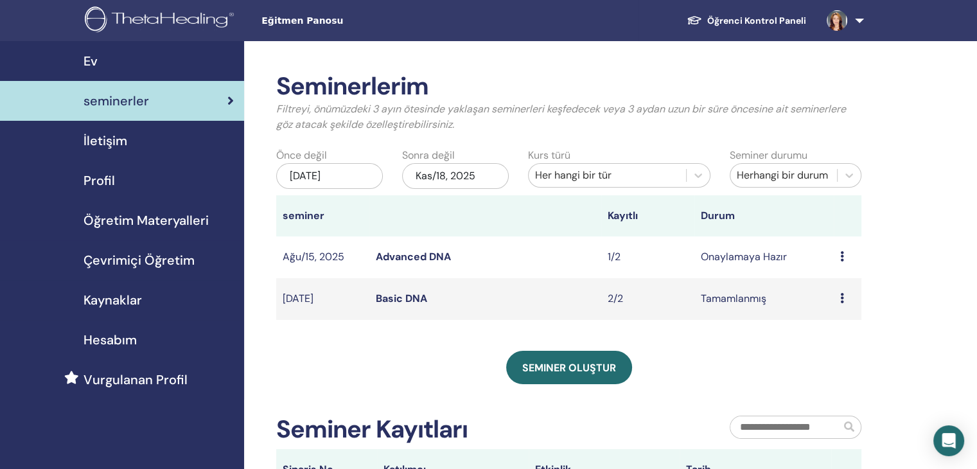
click at [344, 175] on div "[DATE]" at bounding box center [329, 176] width 107 height 26
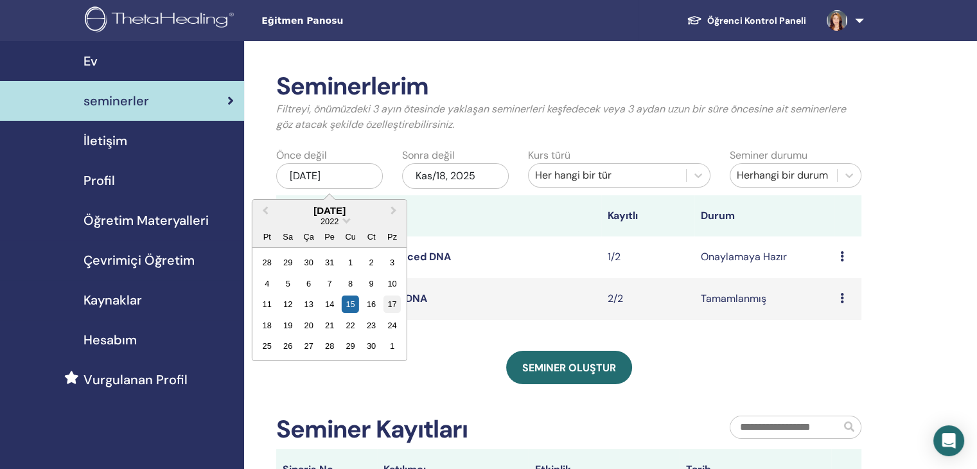
click at [392, 304] on div "17" at bounding box center [391, 303] width 17 height 17
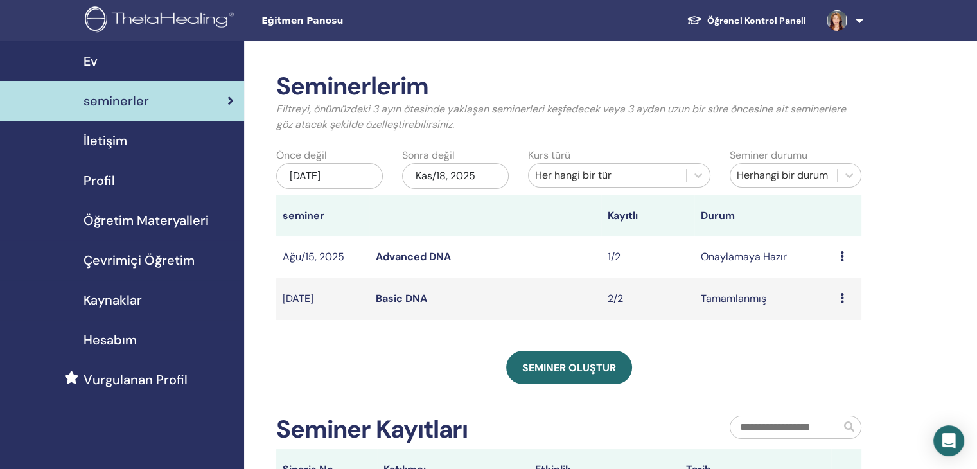
click at [342, 181] on div "[DATE]" at bounding box center [329, 176] width 107 height 26
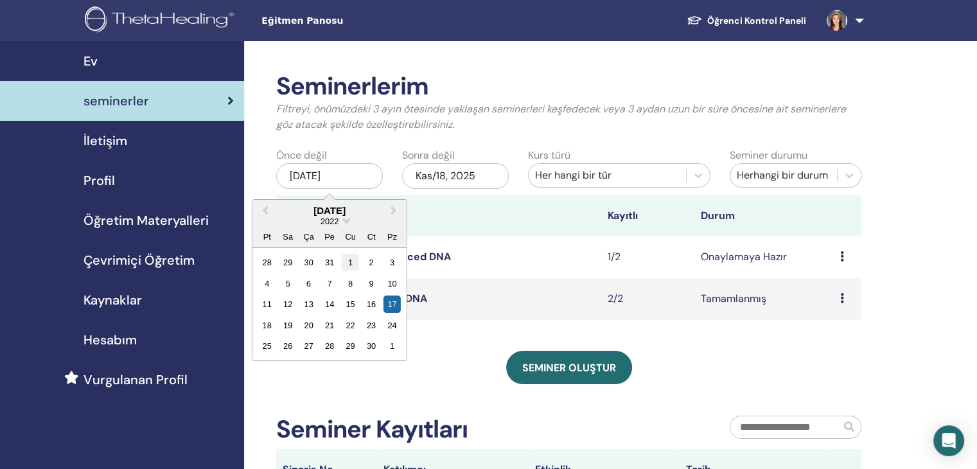
click at [352, 262] on div "1" at bounding box center [350, 262] width 17 height 17
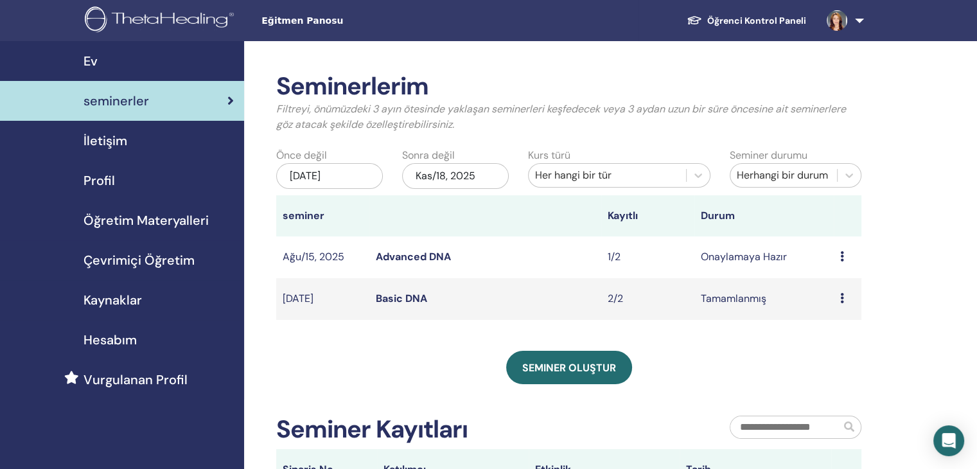
click at [346, 173] on div "[DATE]" at bounding box center [329, 176] width 107 height 26
click at [750, 376] on div "Seminer oluştur" at bounding box center [568, 367] width 585 height 33
click at [944, 441] on icon "Open Intercom Messenger" at bounding box center [948, 440] width 15 height 17
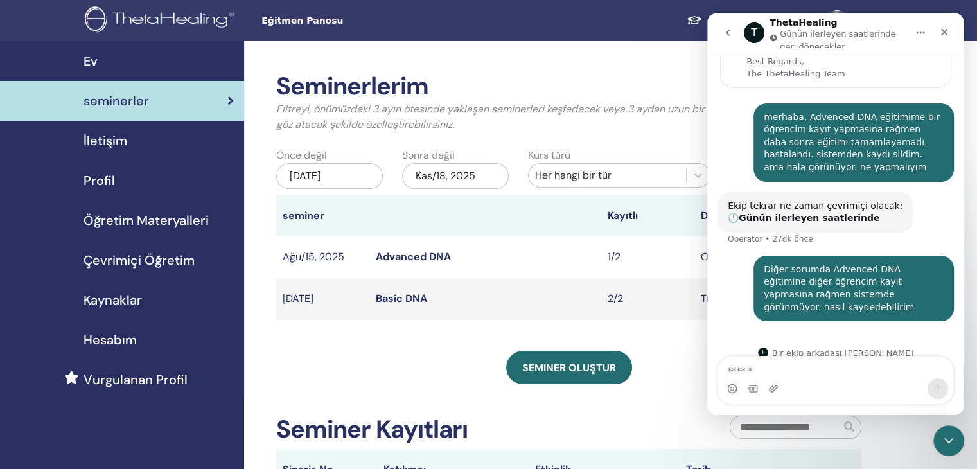
scroll to position [116, 0]
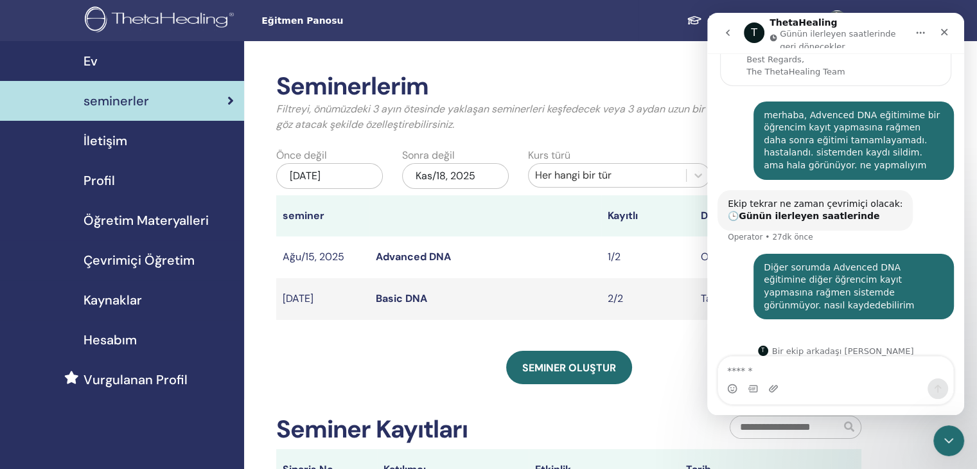
click at [816, 380] on div "Intercom messenger" at bounding box center [835, 388] width 235 height 21
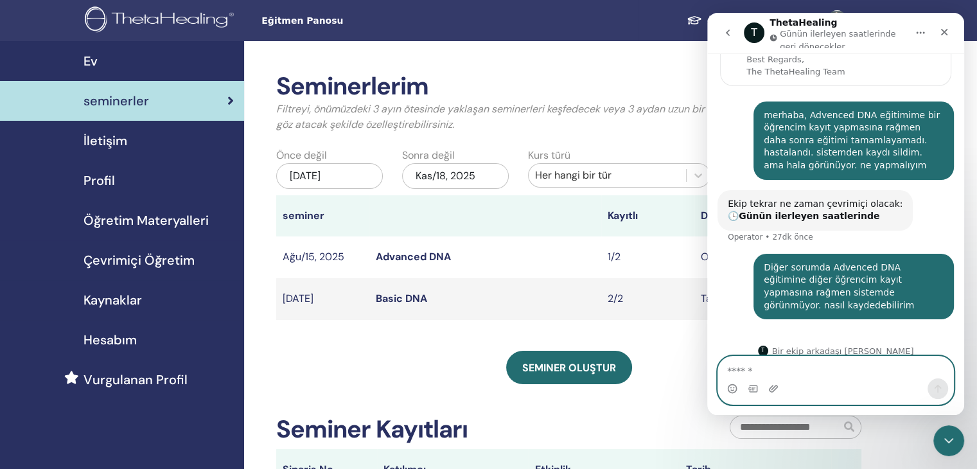
click at [778, 374] on textarea "Mesaj…" at bounding box center [835, 368] width 235 height 22
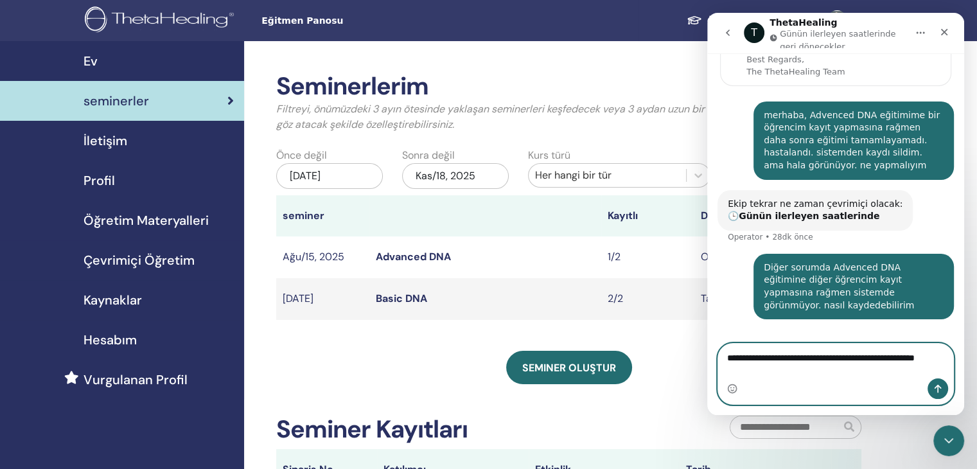
scroll to position [129, 0]
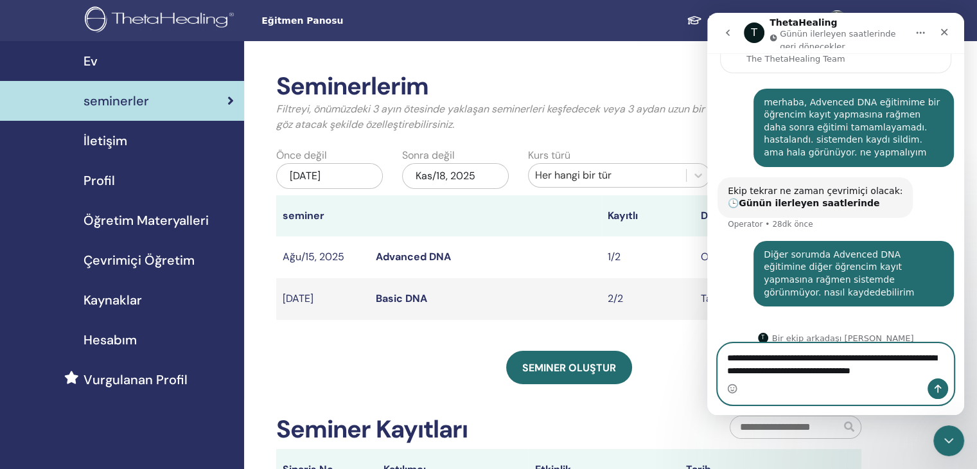
type textarea "**********"
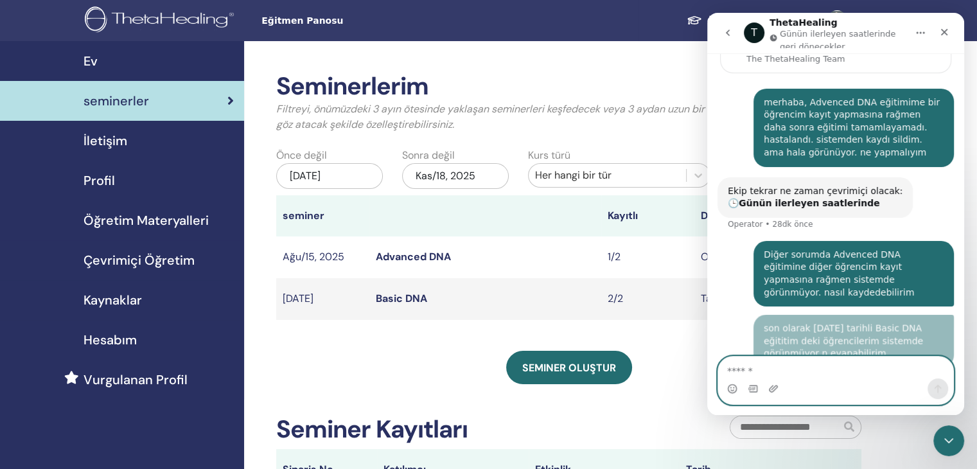
scroll to position [171, 0]
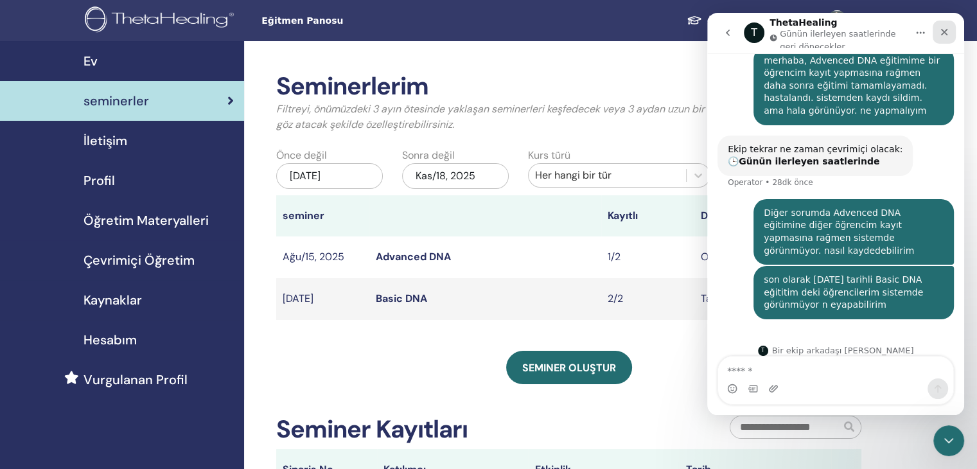
click at [943, 34] on icon "Kapat" at bounding box center [944, 32] width 7 height 7
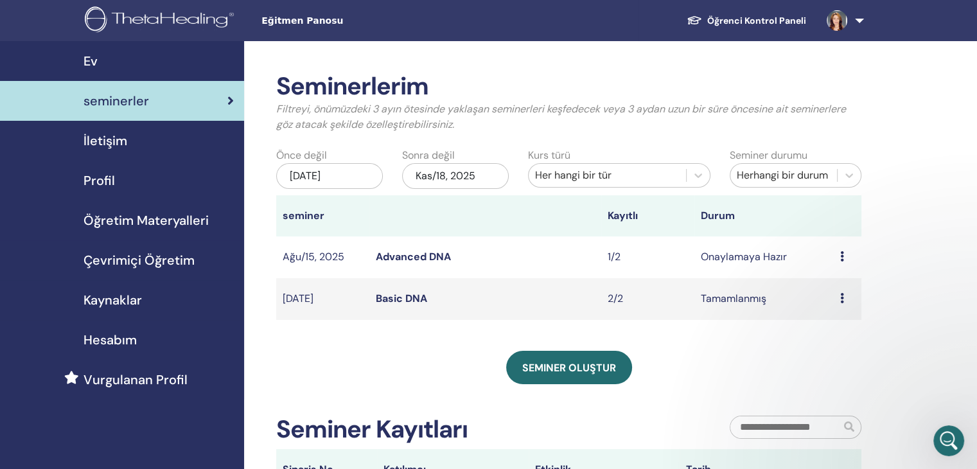
scroll to position [170, 0]
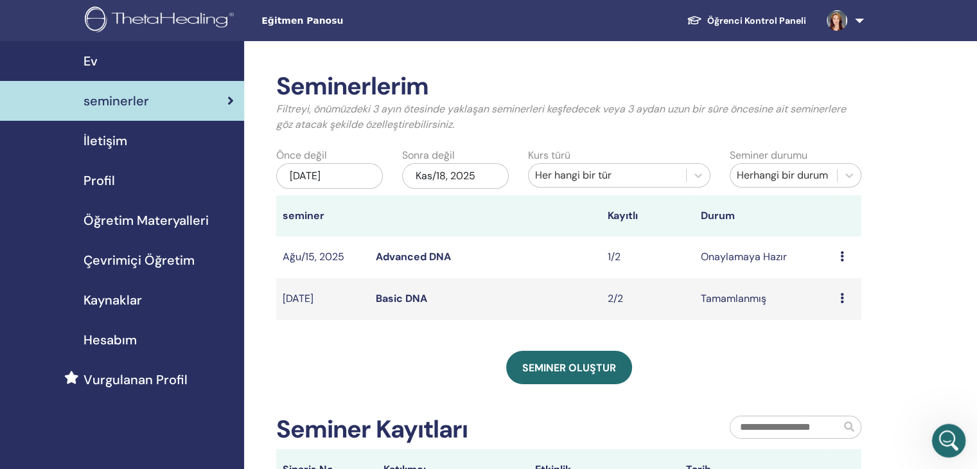
click at [946, 439] on icon "Intercom Messenger uygulamasını aç" at bounding box center [947, 438] width 21 height 21
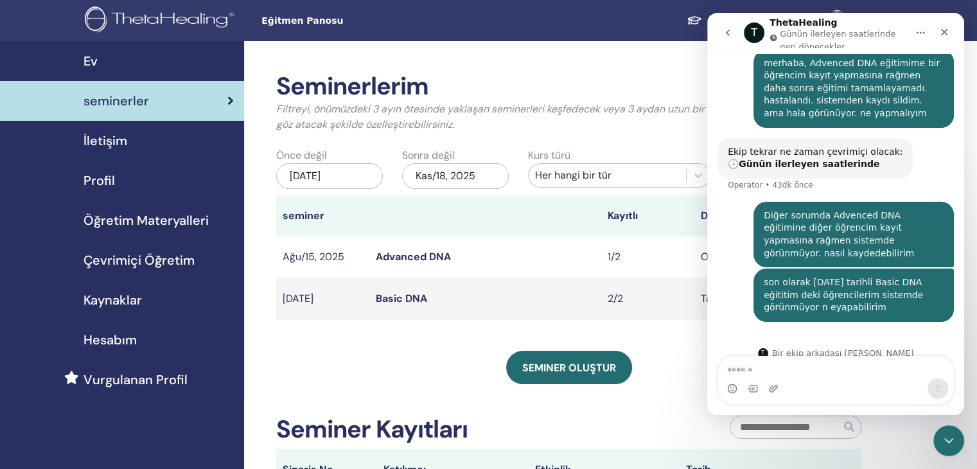
scroll to position [171, 0]
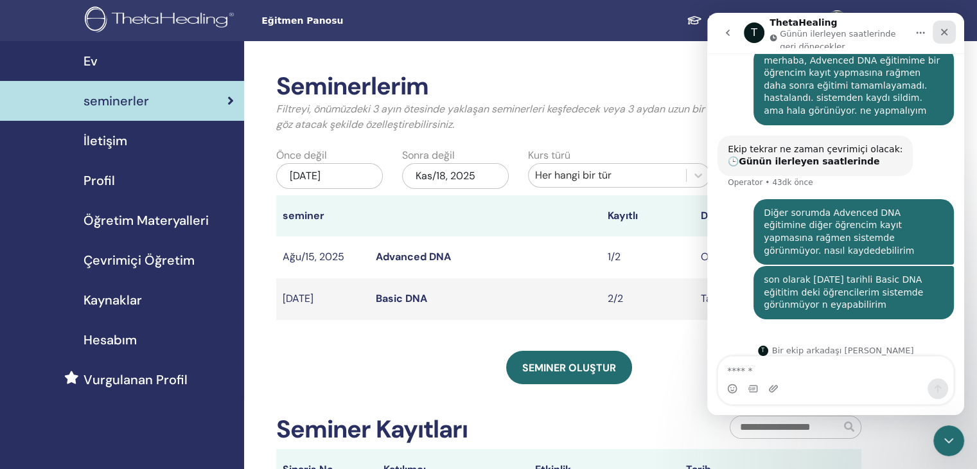
click at [945, 33] on icon "Kapat" at bounding box center [944, 32] width 7 height 7
